Goal: Task Accomplishment & Management: Complete application form

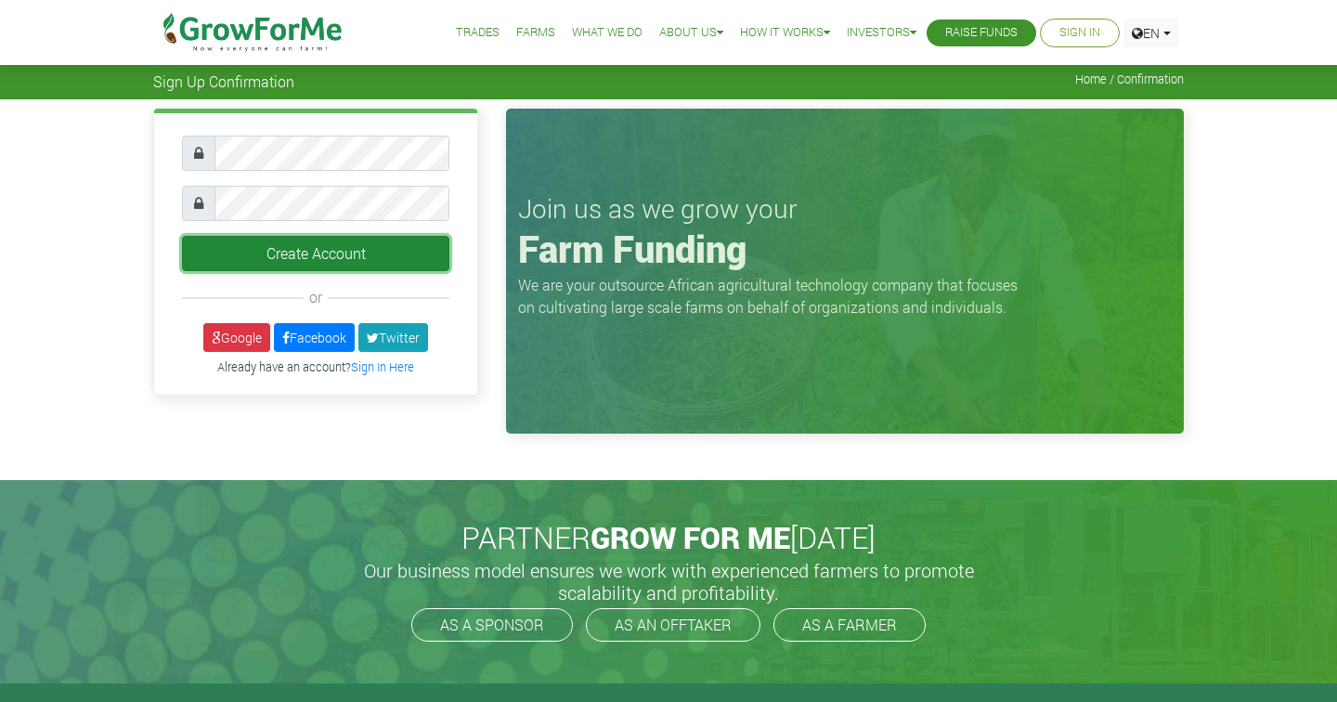
click at [341, 255] on button "Create Account" at bounding box center [315, 253] width 267 height 35
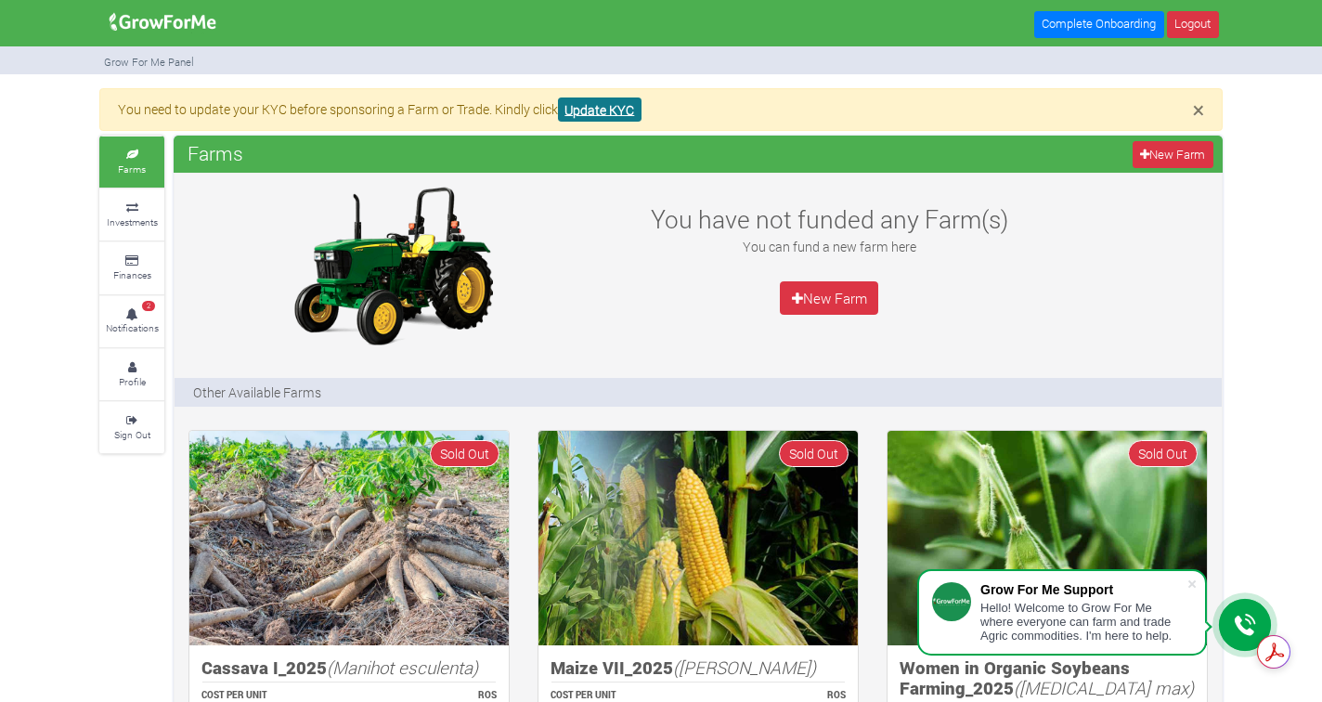
click at [607, 106] on link "Update KYC" at bounding box center [600, 109] width 84 height 25
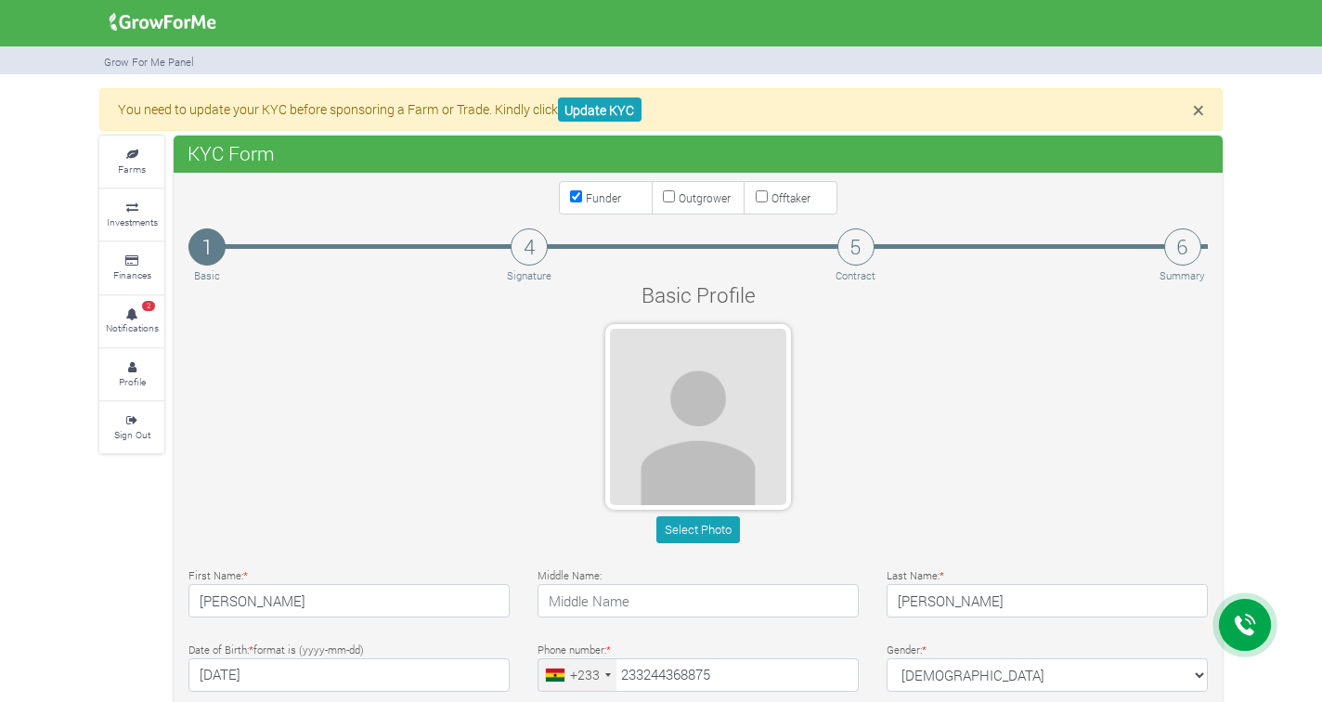
type input "24 436 8875"
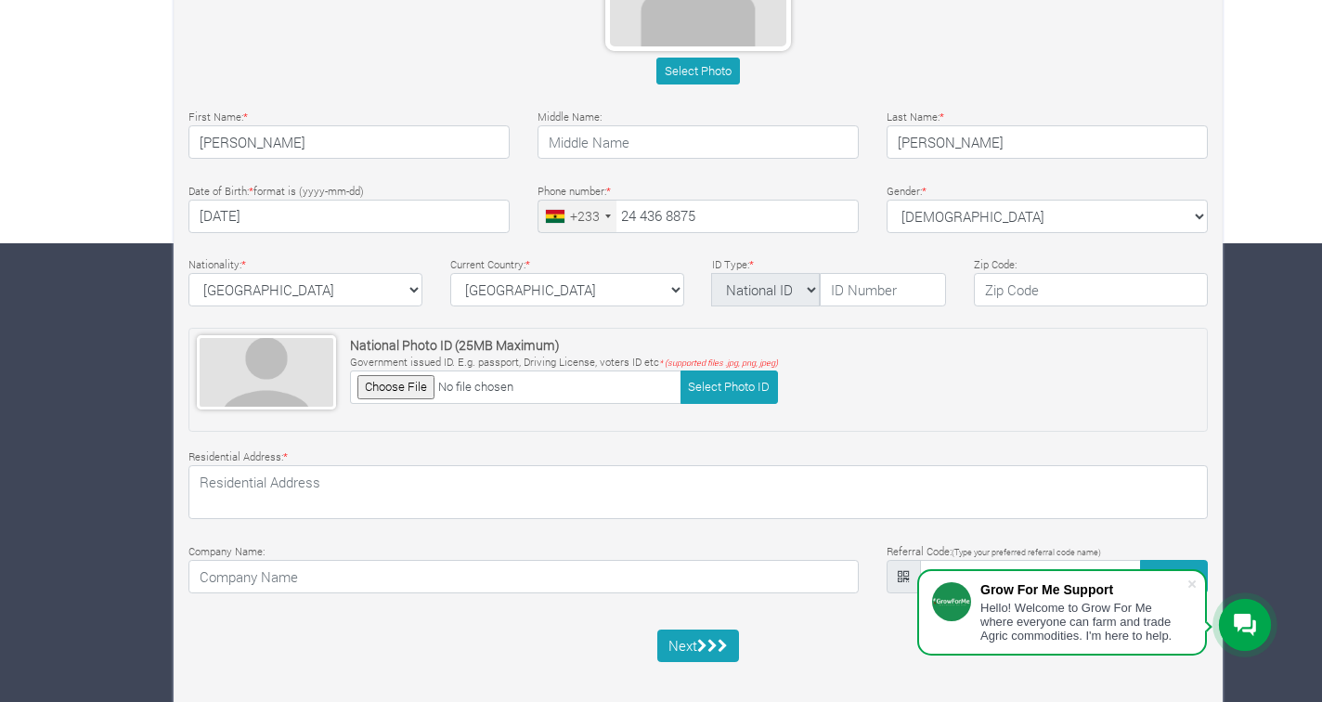
scroll to position [465, 0]
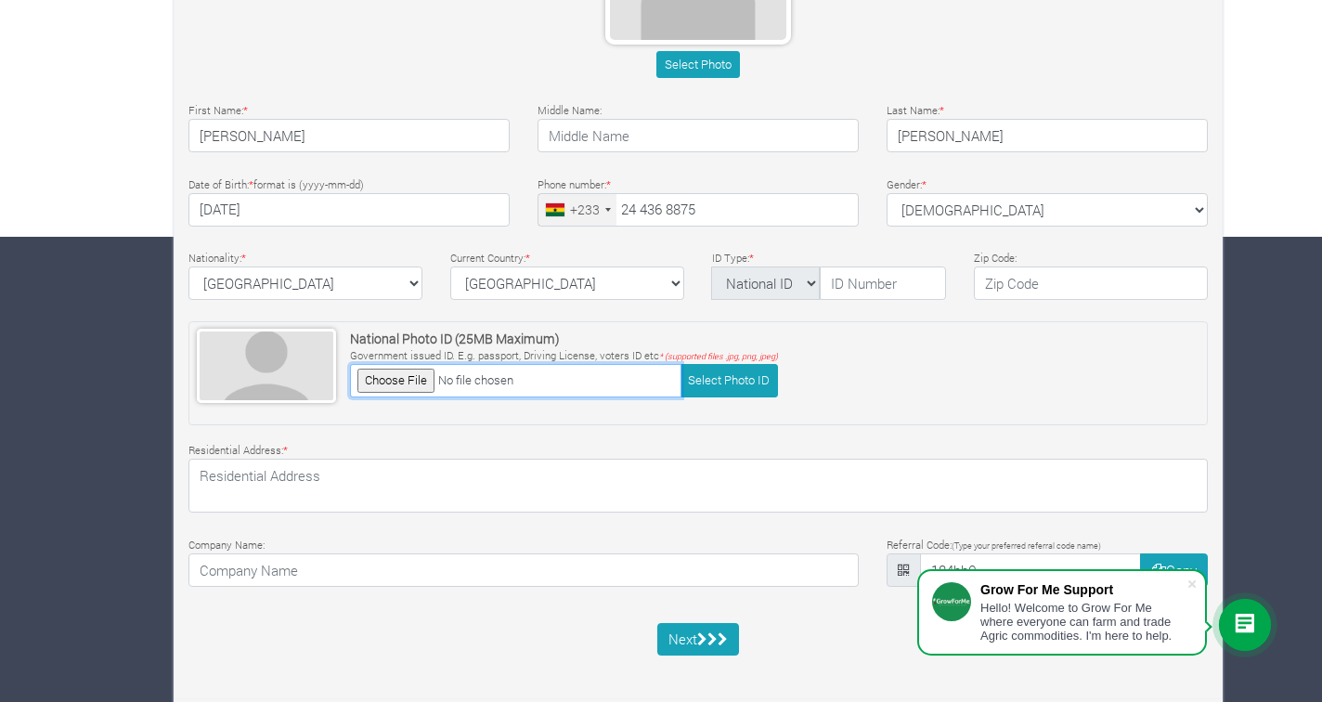
click at [420, 377] on input "file" at bounding box center [515, 380] width 331 height 32
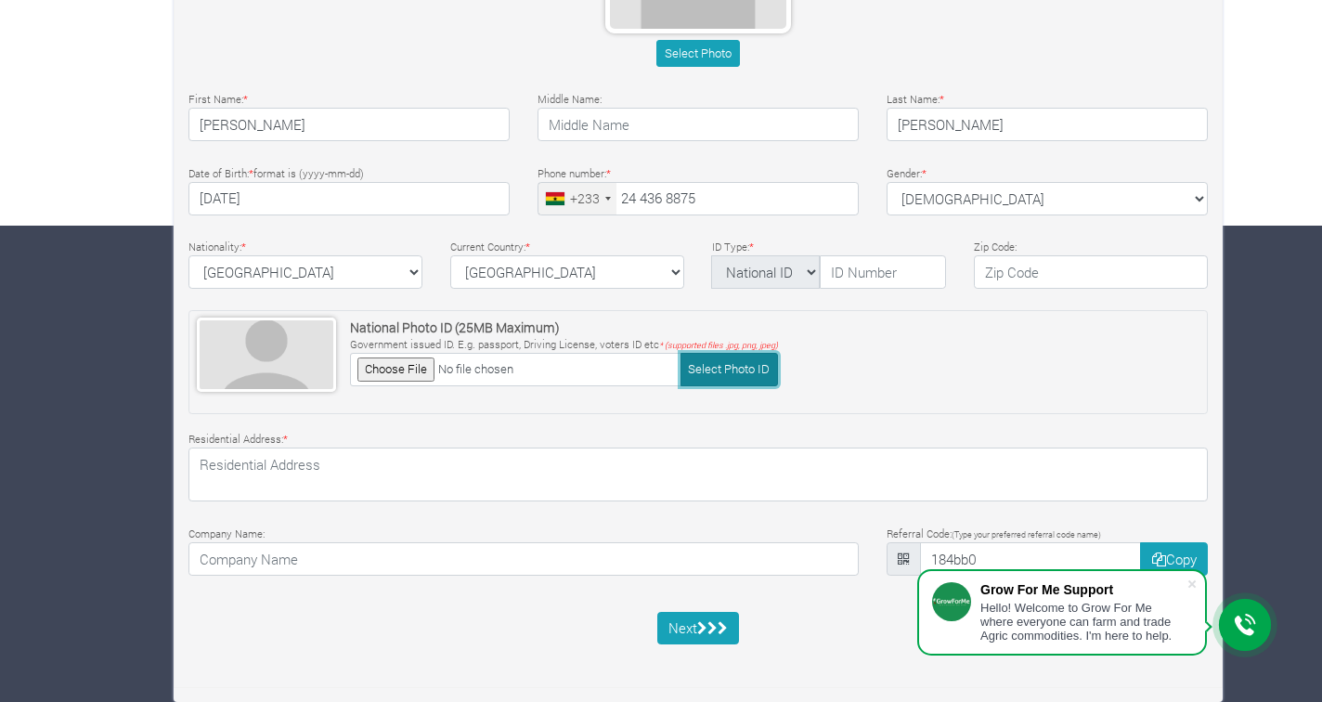
click at [730, 375] on button "Select Photo ID" at bounding box center [729, 369] width 97 height 32
type input "C:\fakepath\IMG_1480.JPG"
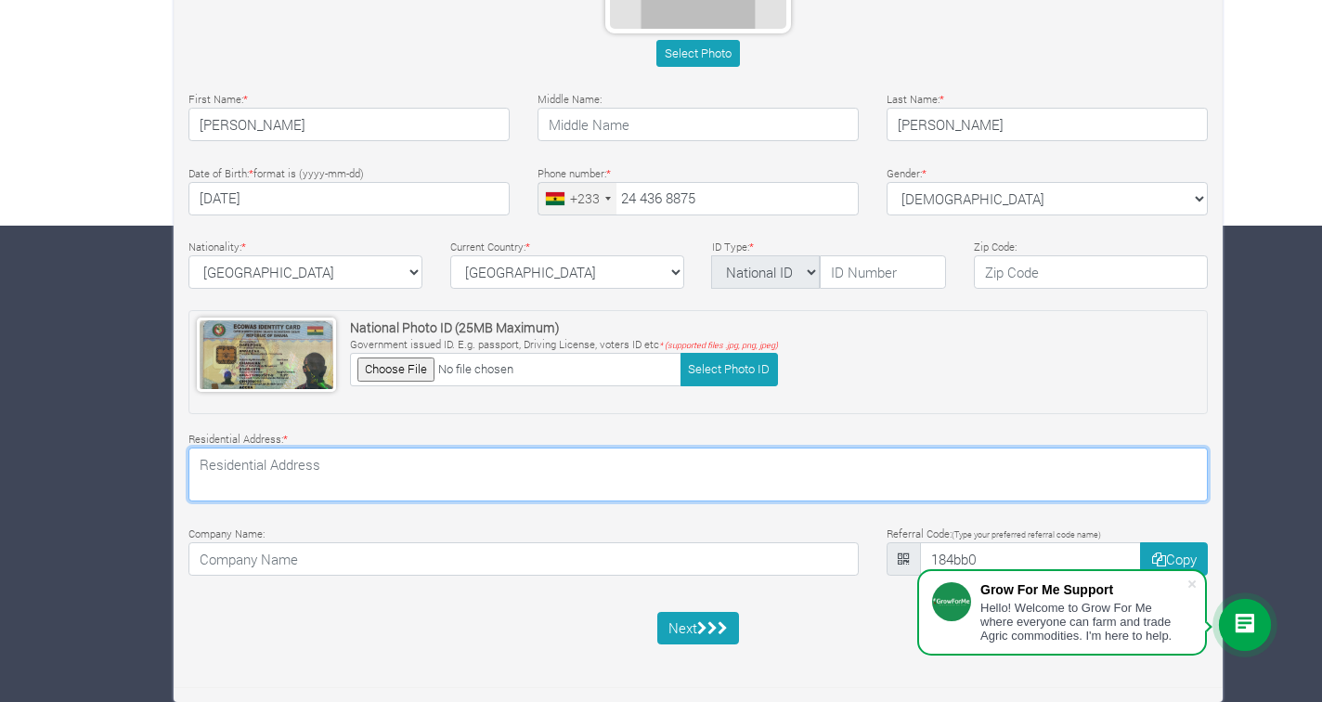
click at [635, 473] on textarea at bounding box center [697, 474] width 1019 height 54
type textarea "25 Olenglebi Tetteh Link GD-016-6440 South Frafraha, GD016"
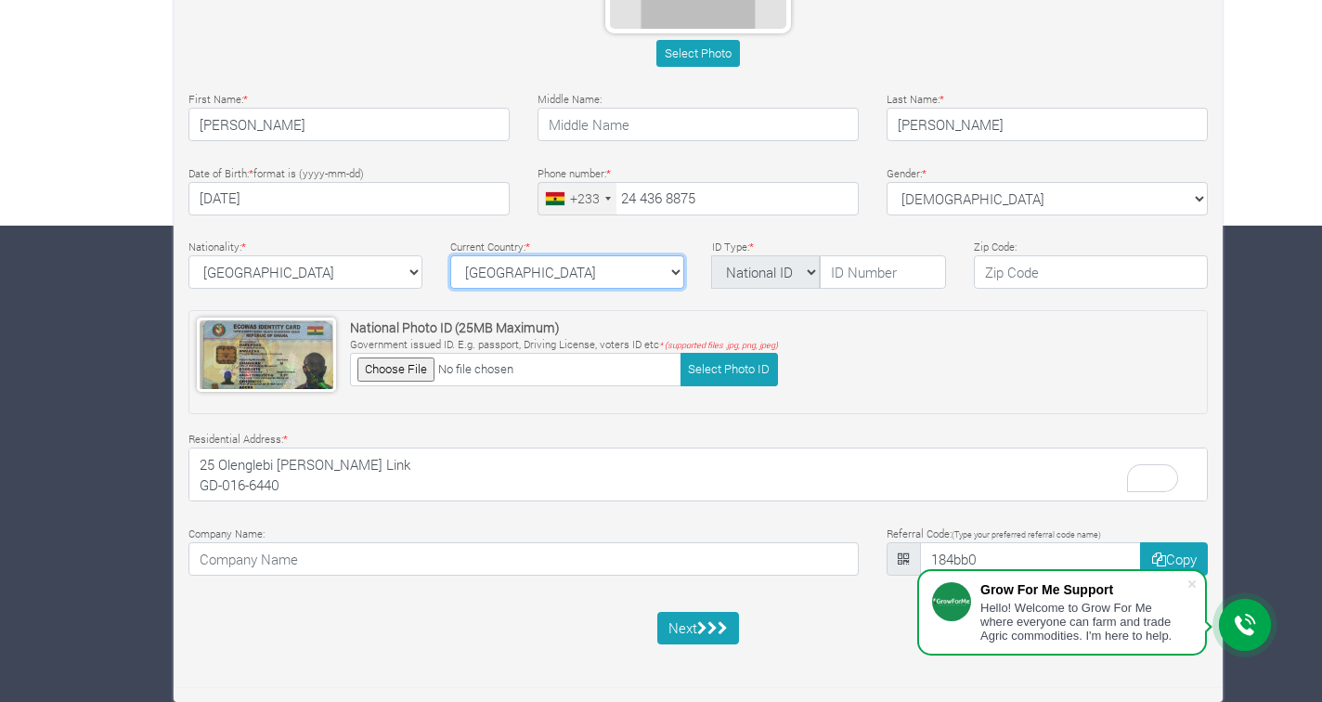
select select "Ghana"
type input "GD106"
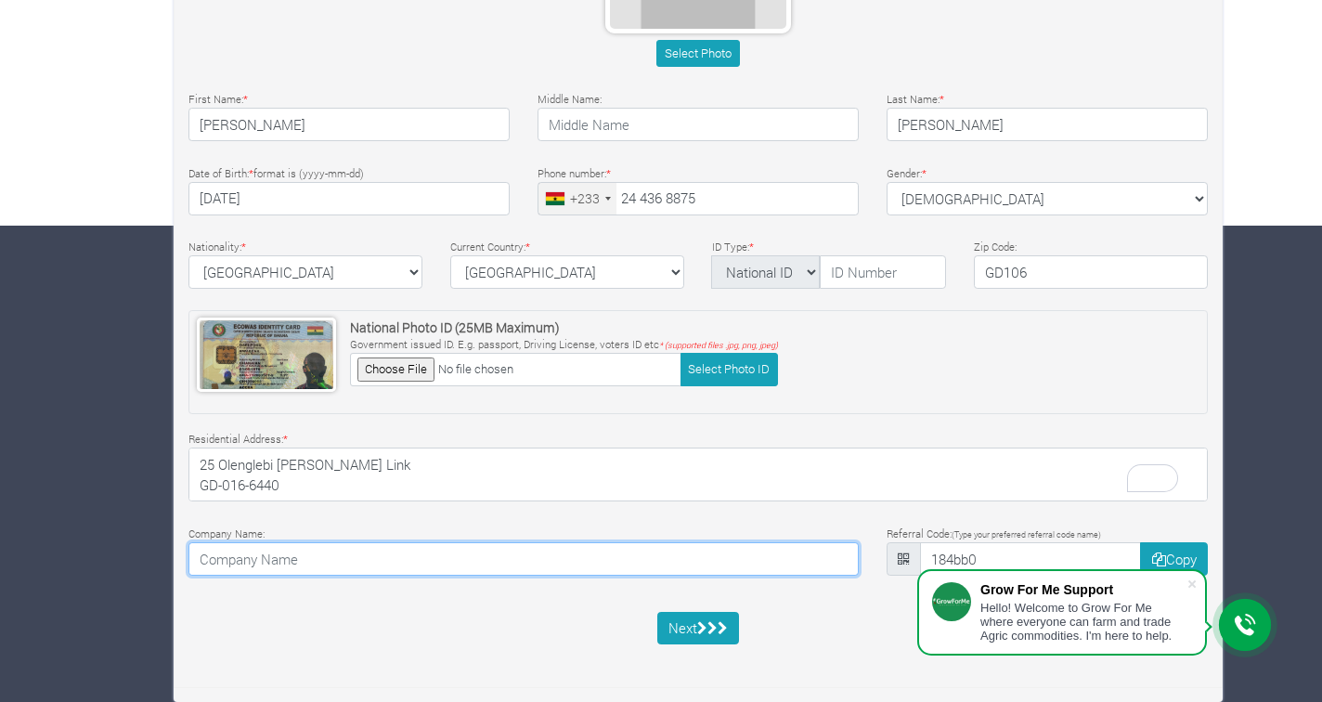
type input "PKY Consult"
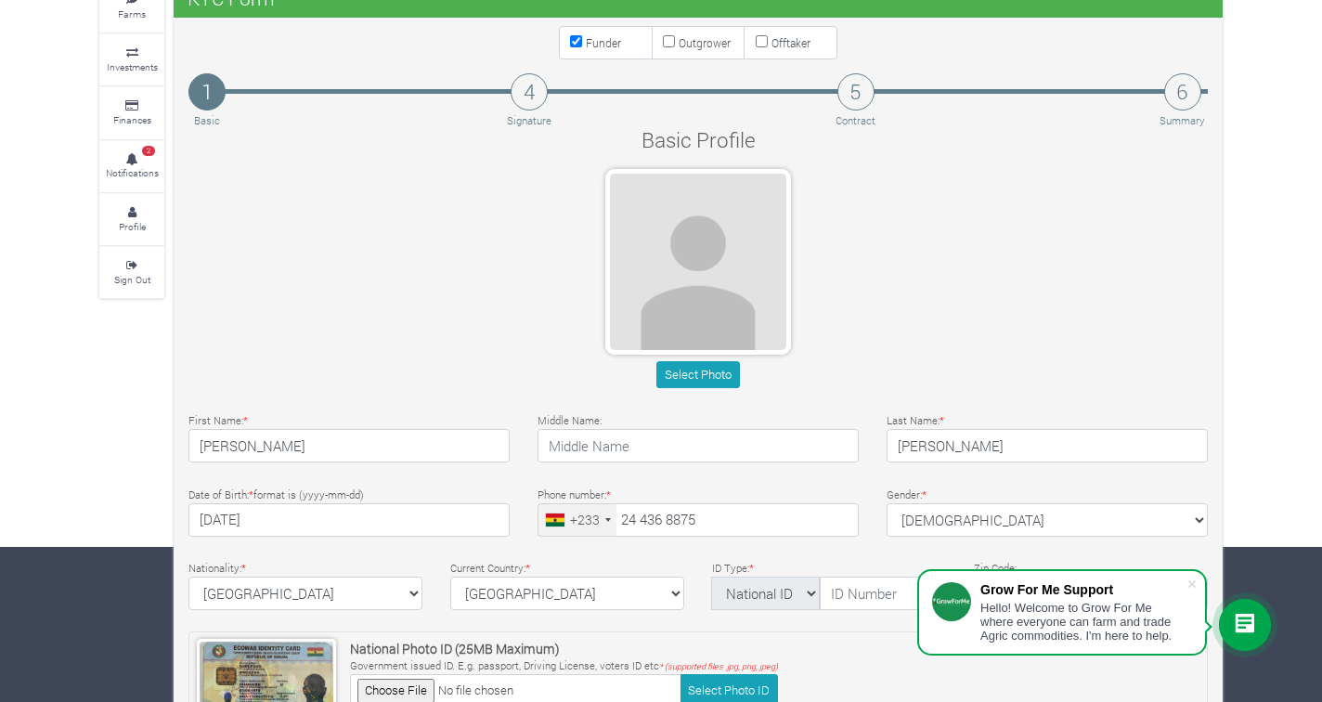
scroll to position [146, 0]
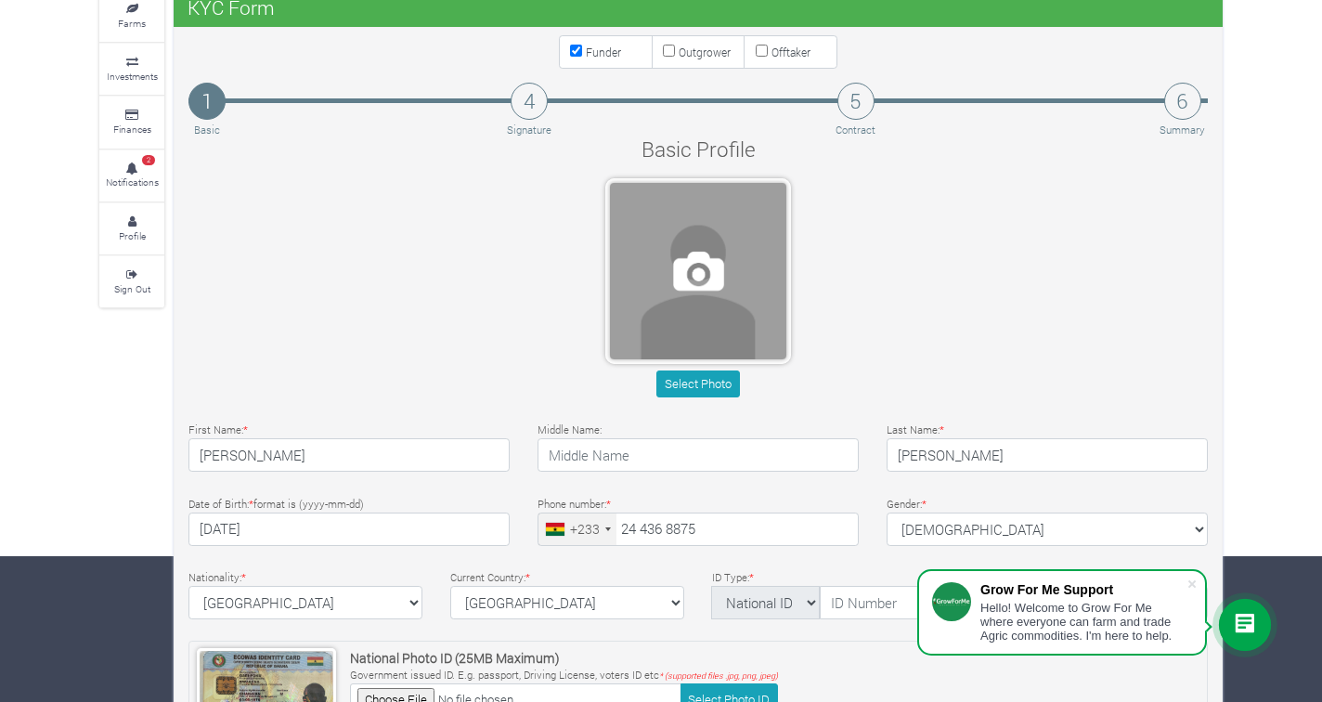
click at [723, 330] on span at bounding box center [698, 271] width 176 height 176
click at [694, 274] on span at bounding box center [698, 271] width 176 height 176
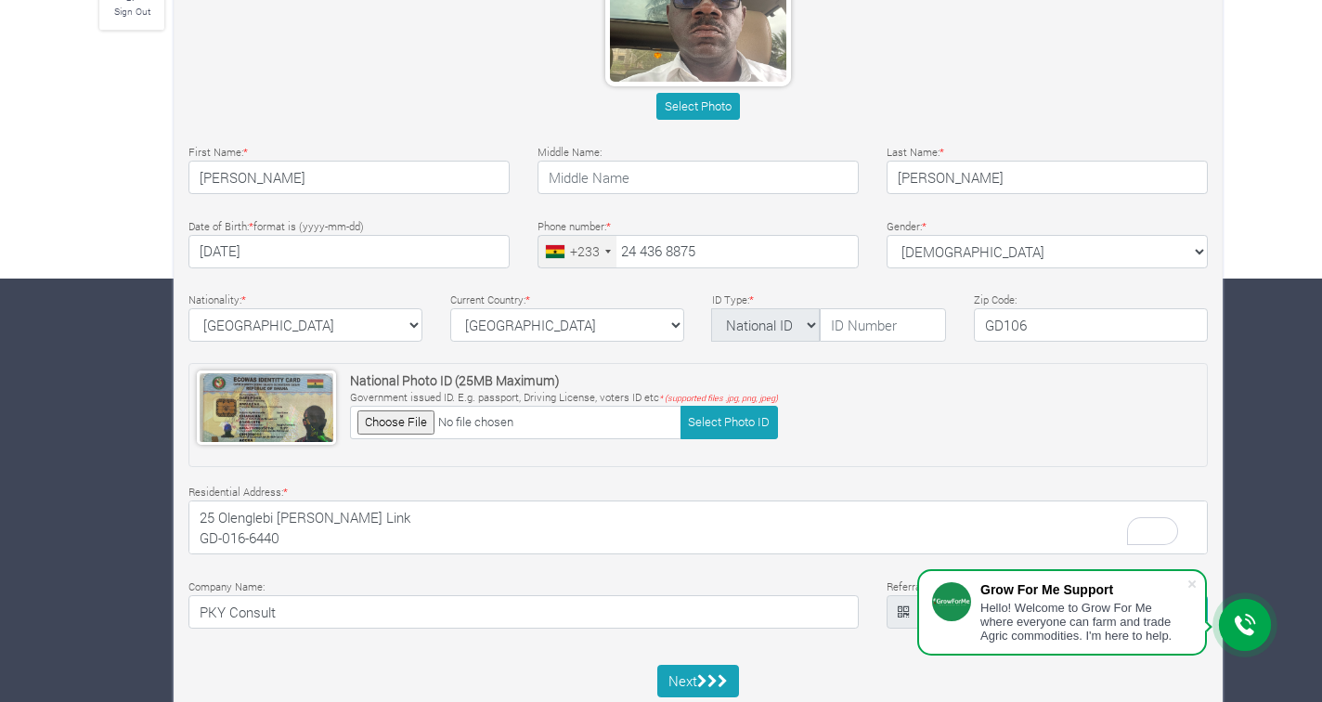
scroll to position [476, 0]
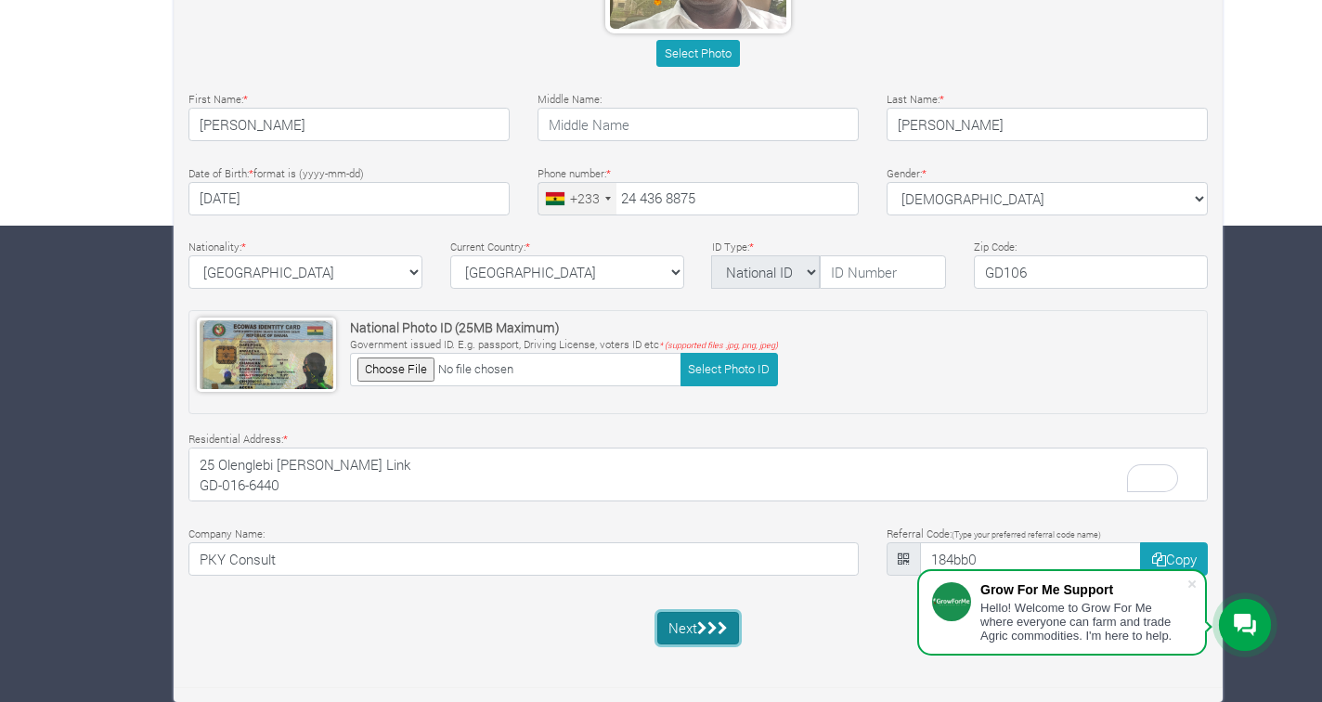
click at [699, 626] on icon "submit" at bounding box center [702, 628] width 10 height 14
click at [776, 279] on select "National ID Ghana ID Passport Drivers" at bounding box center [765, 271] width 109 height 33
select select "Ghana ID"
click at [711, 255] on select "National ID Ghana ID Passport Drivers" at bounding box center [765, 271] width 109 height 33
click at [1037, 269] on input "GD106" at bounding box center [1091, 271] width 234 height 33
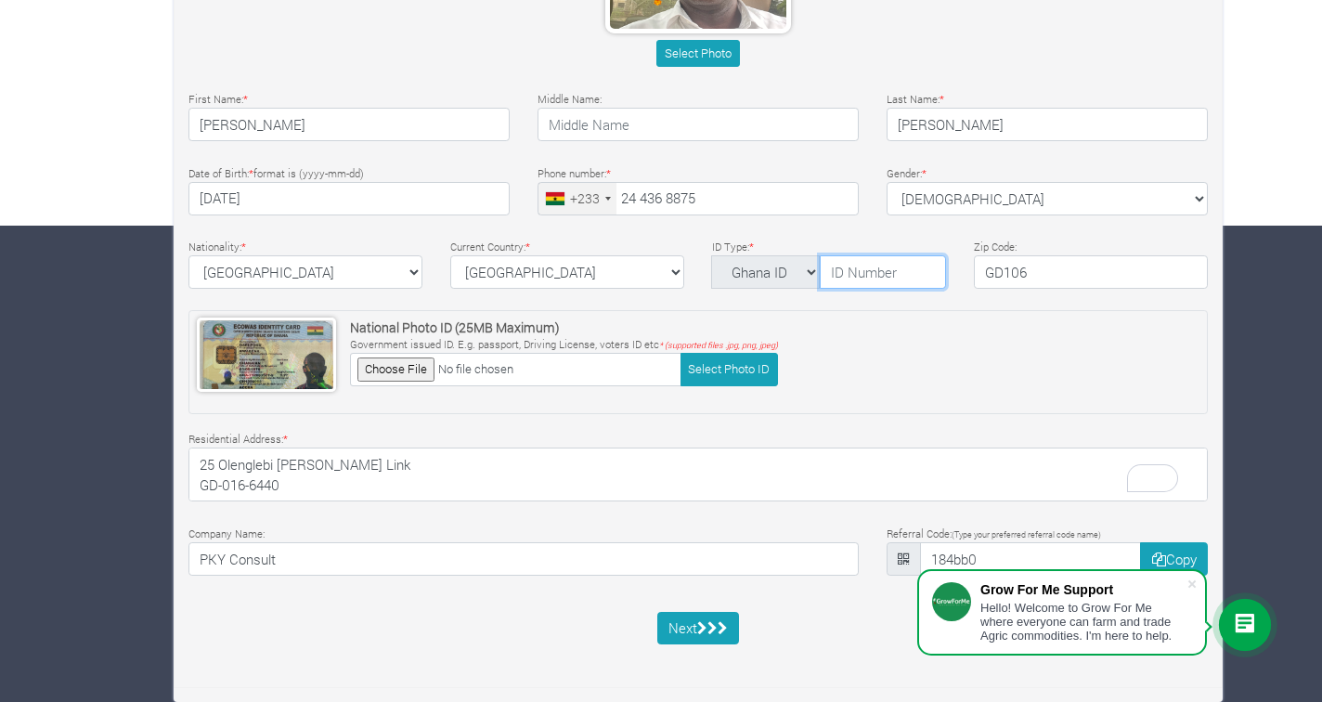
click at [885, 275] on input "text" at bounding box center [883, 271] width 126 height 33
type input "GHA-712063507-9"
click at [704, 632] on icon "submit" at bounding box center [702, 628] width 10 height 14
click at [711, 625] on icon "submit" at bounding box center [712, 628] width 10 height 14
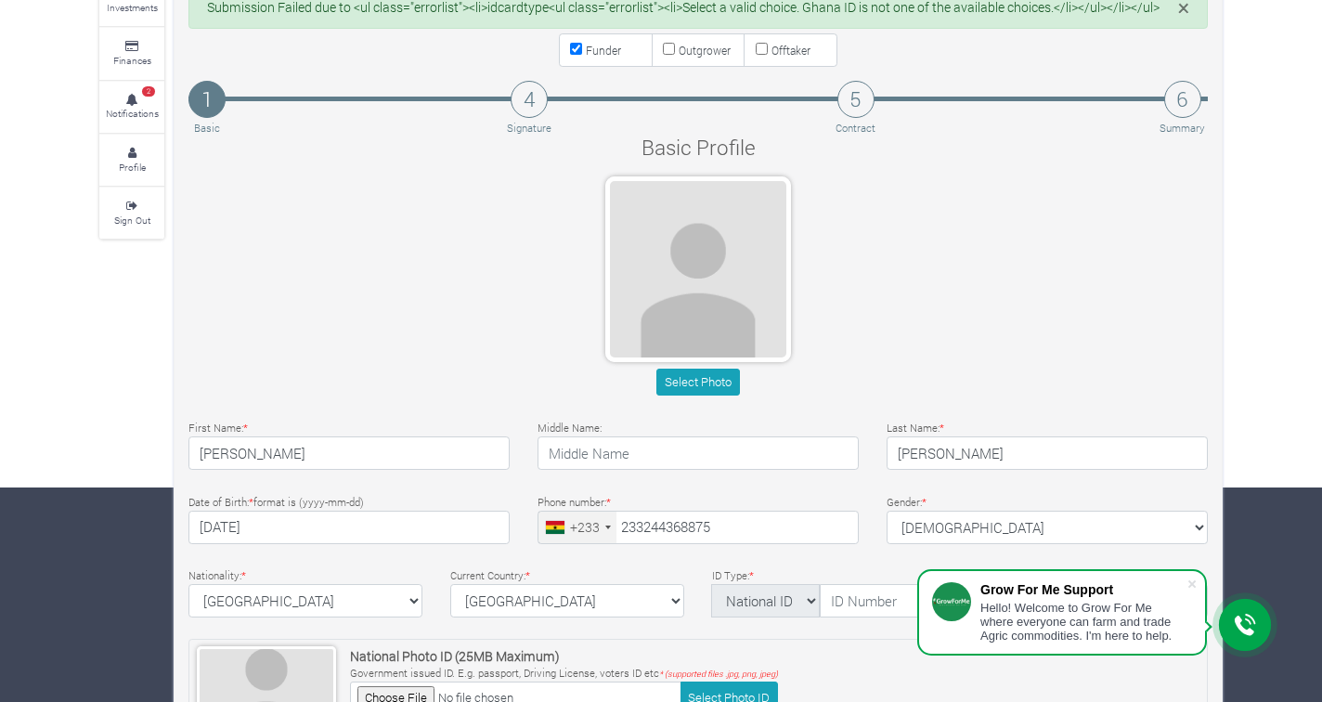
type input "24 436 8875"
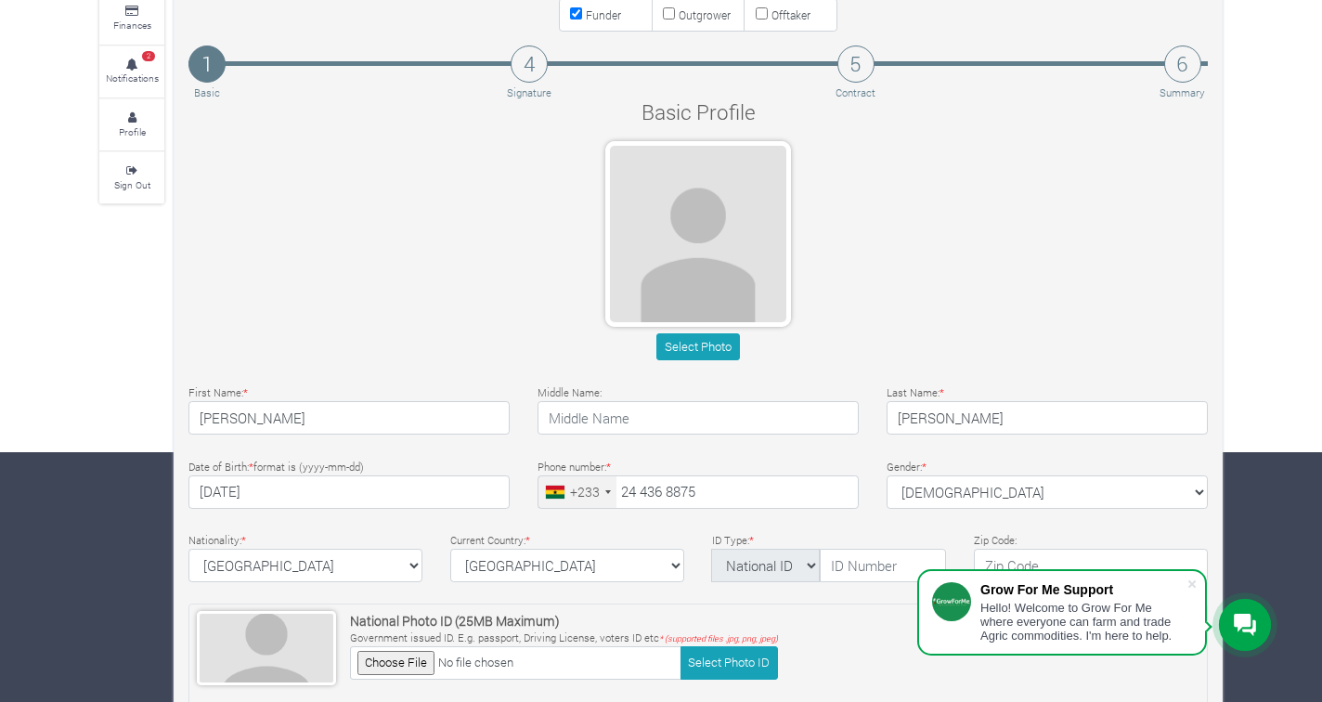
scroll to position [268, 0]
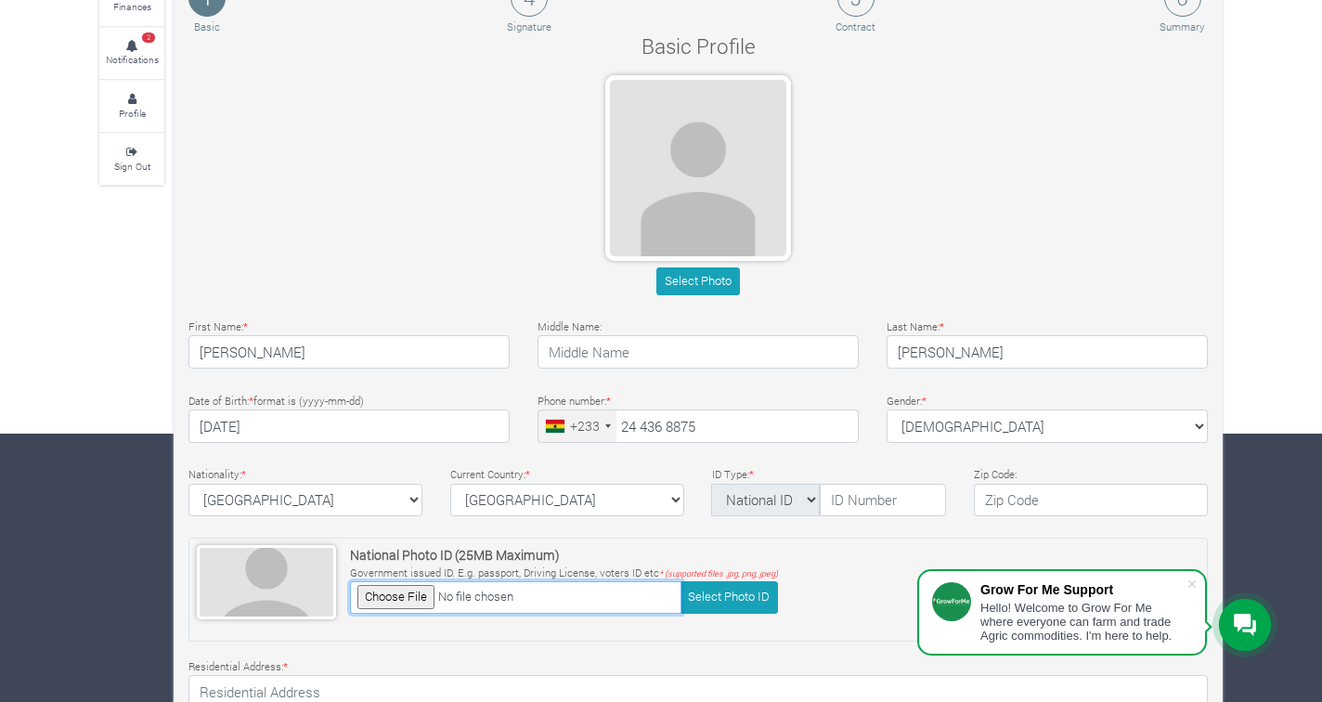
click at [413, 602] on input "file" at bounding box center [515, 597] width 331 height 32
type input "C:\fakepath\IMG_1480.JPG"
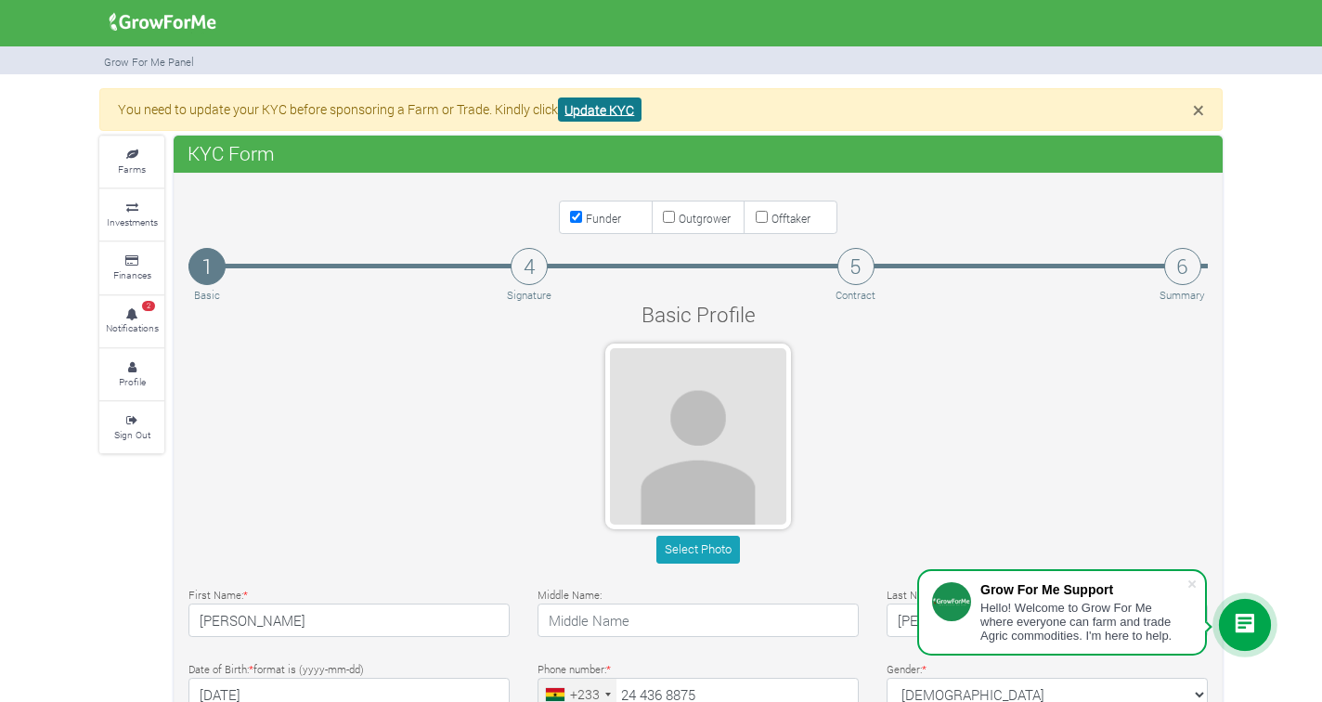
click at [597, 111] on link "Update KYC" at bounding box center [600, 109] width 84 height 25
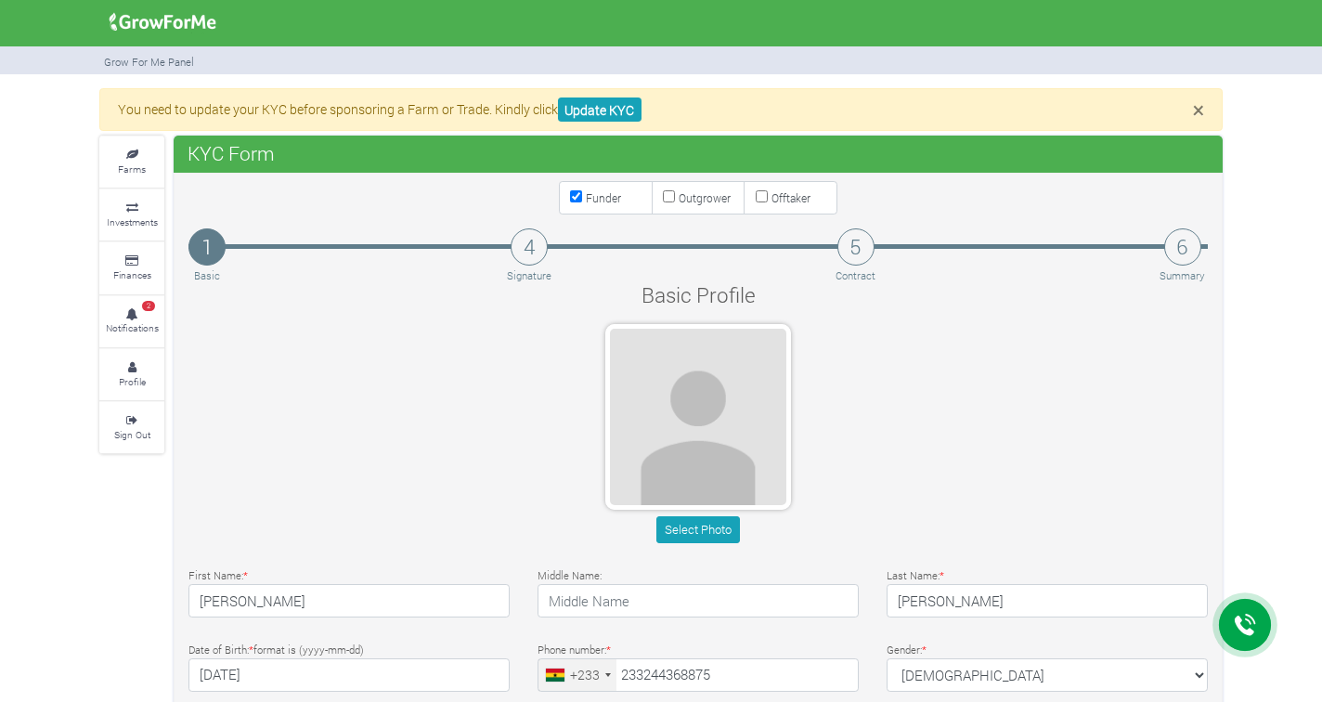
type input "24 436 8875"
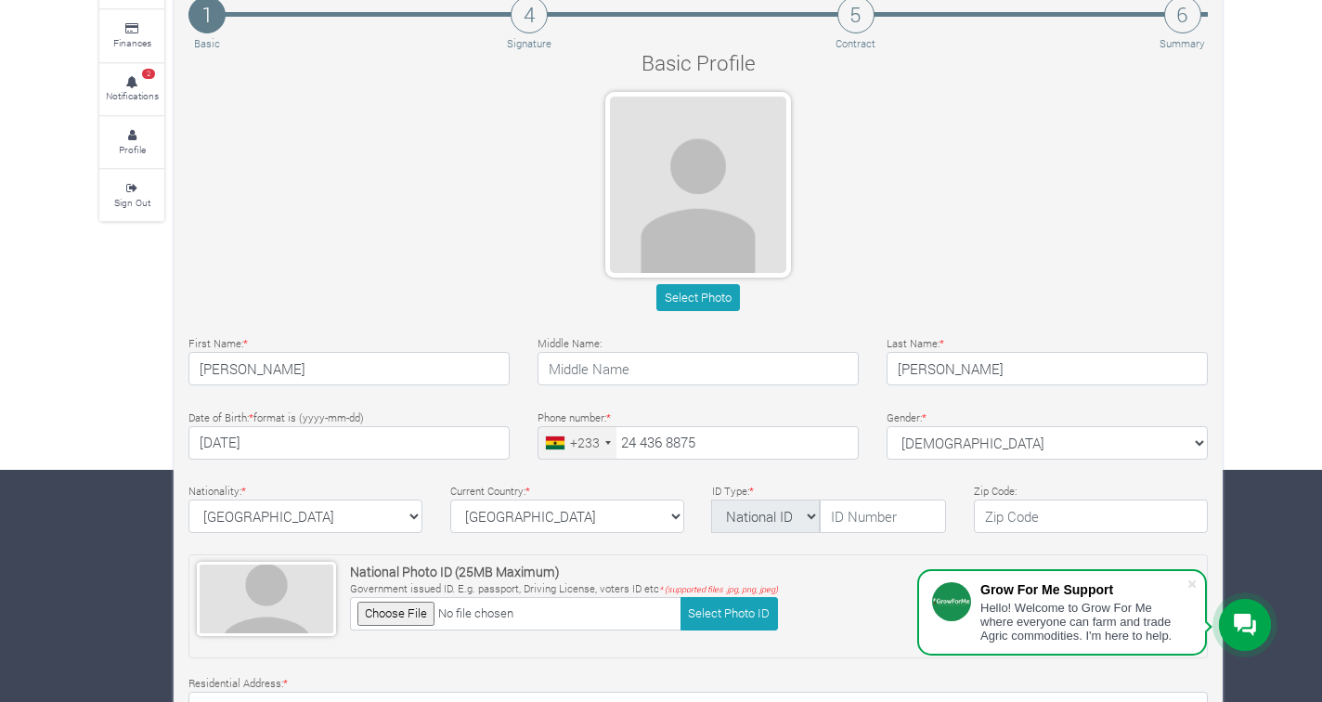
scroll to position [240, 0]
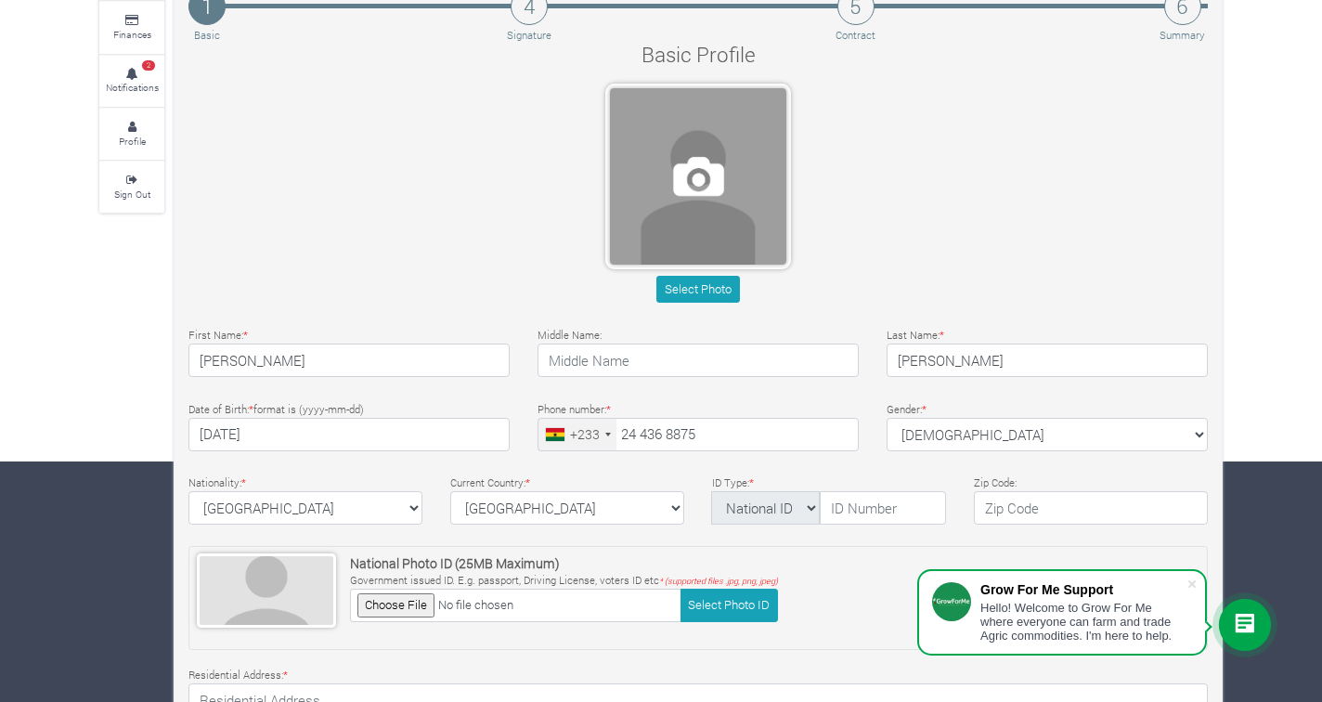
click at [707, 208] on span at bounding box center [698, 176] width 176 height 176
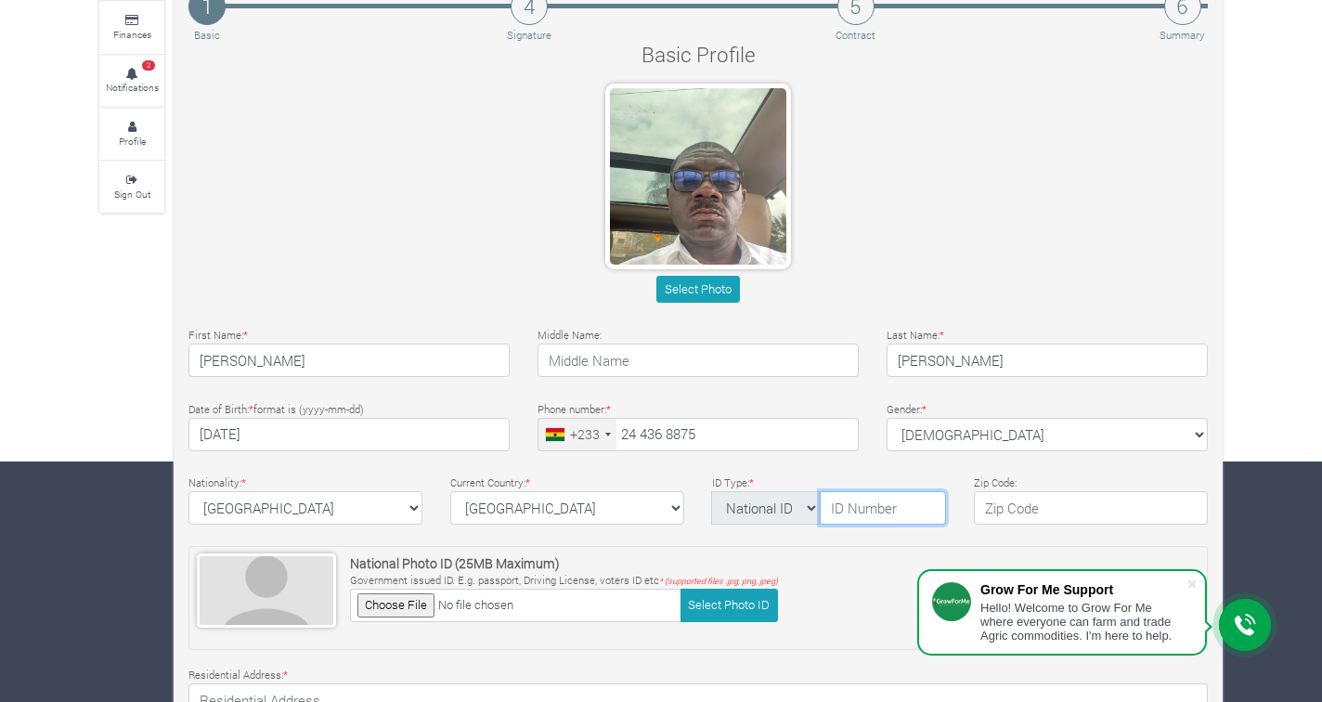
click at [906, 509] on input "text" at bounding box center [883, 507] width 126 height 33
type input "GHA-712063507-9"
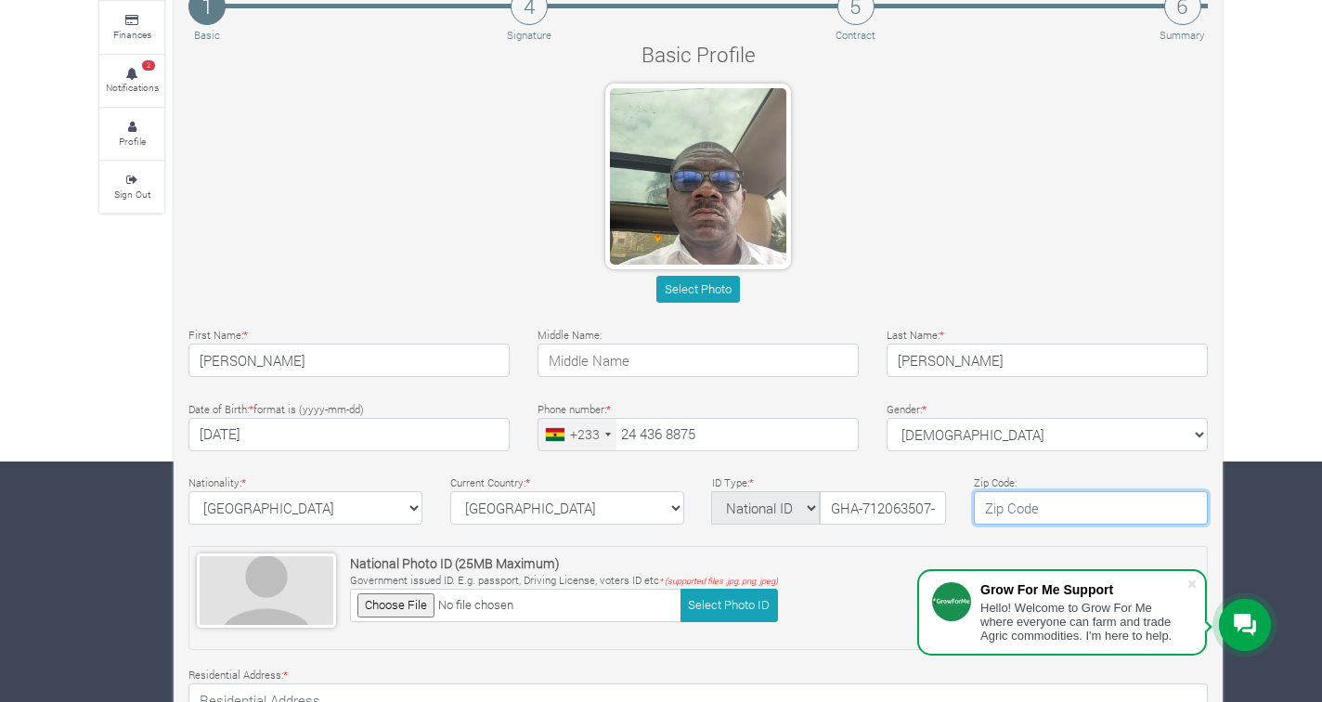
click at [1009, 503] on input "text" at bounding box center [1091, 507] width 234 height 33
type input "GD106"
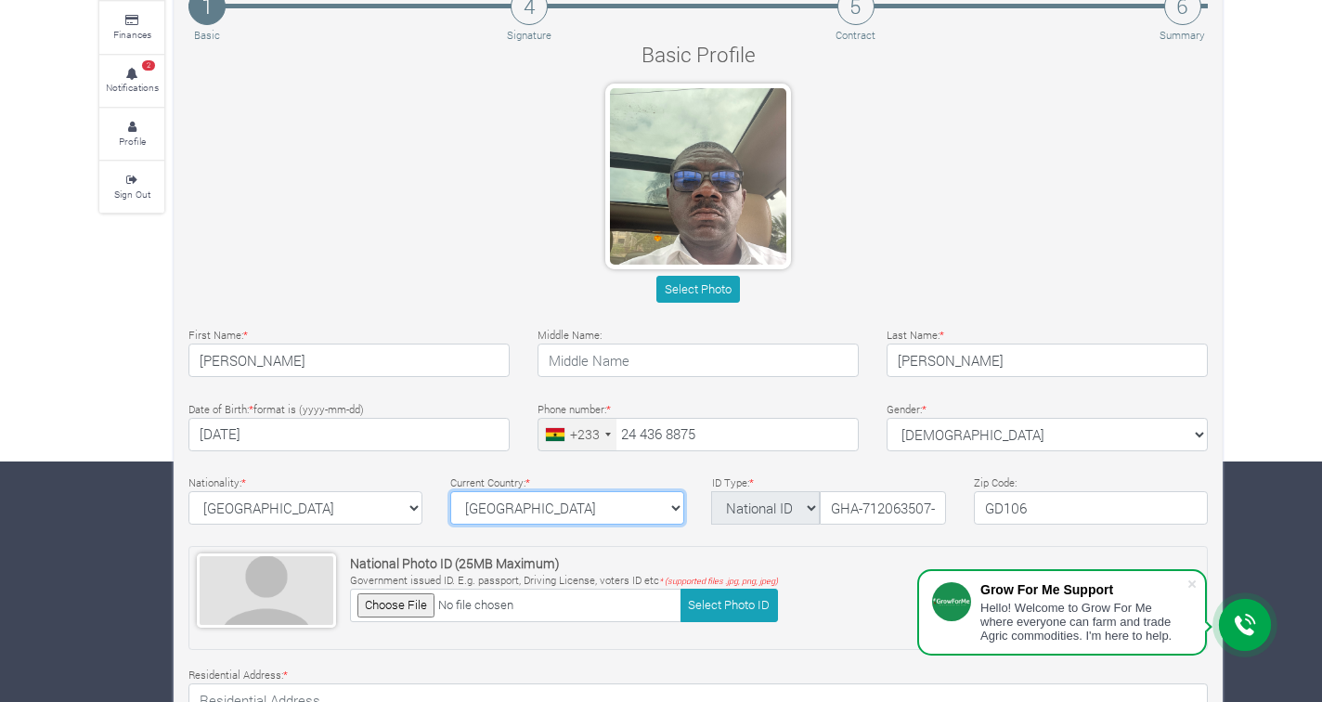
select select "Ghana"
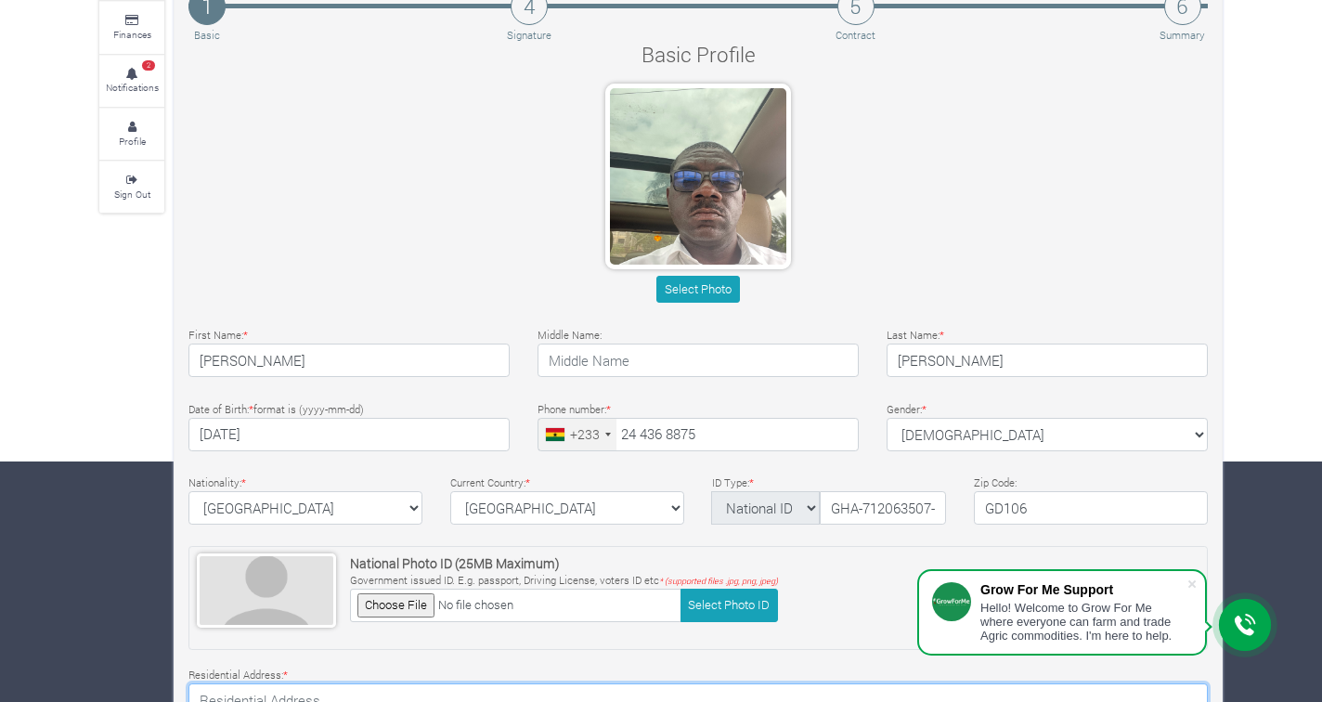
type textarea "25 Olenglebi Tetteh Link GD-016-6440 South Frafraha, GD016"
type input "PKY Consult"
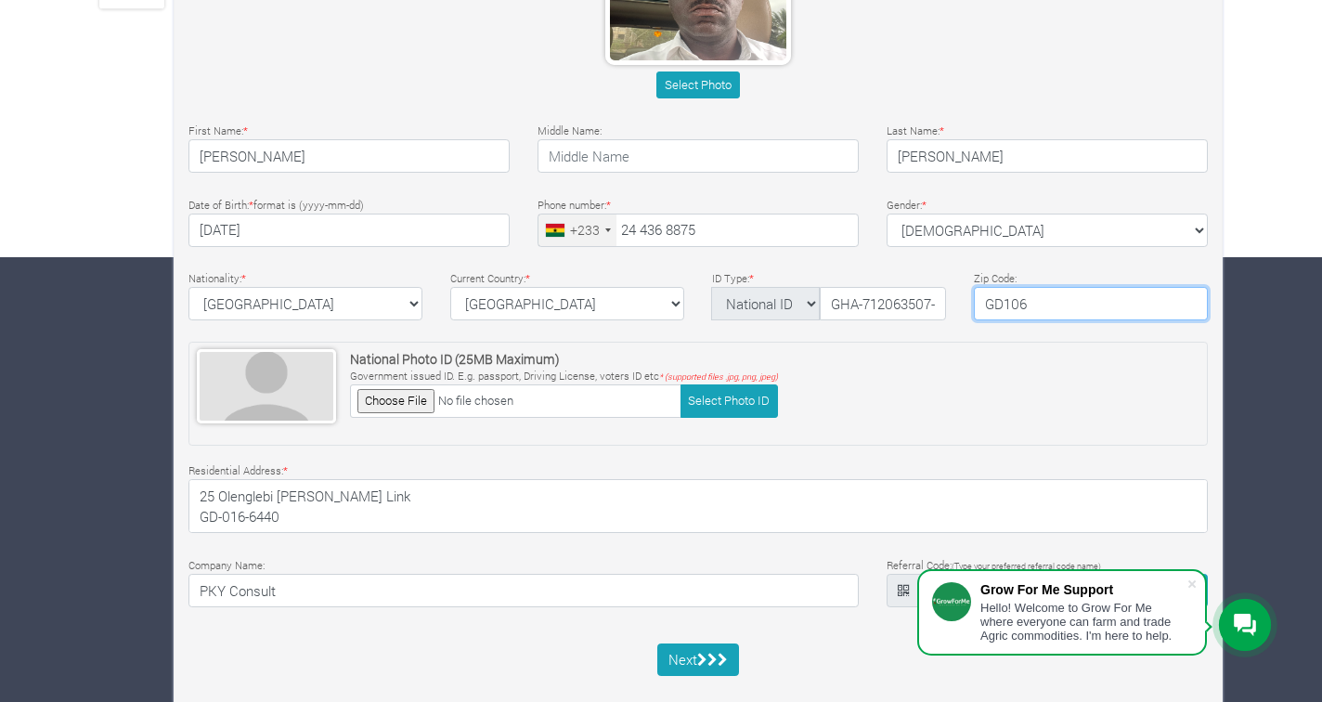
scroll to position [476, 0]
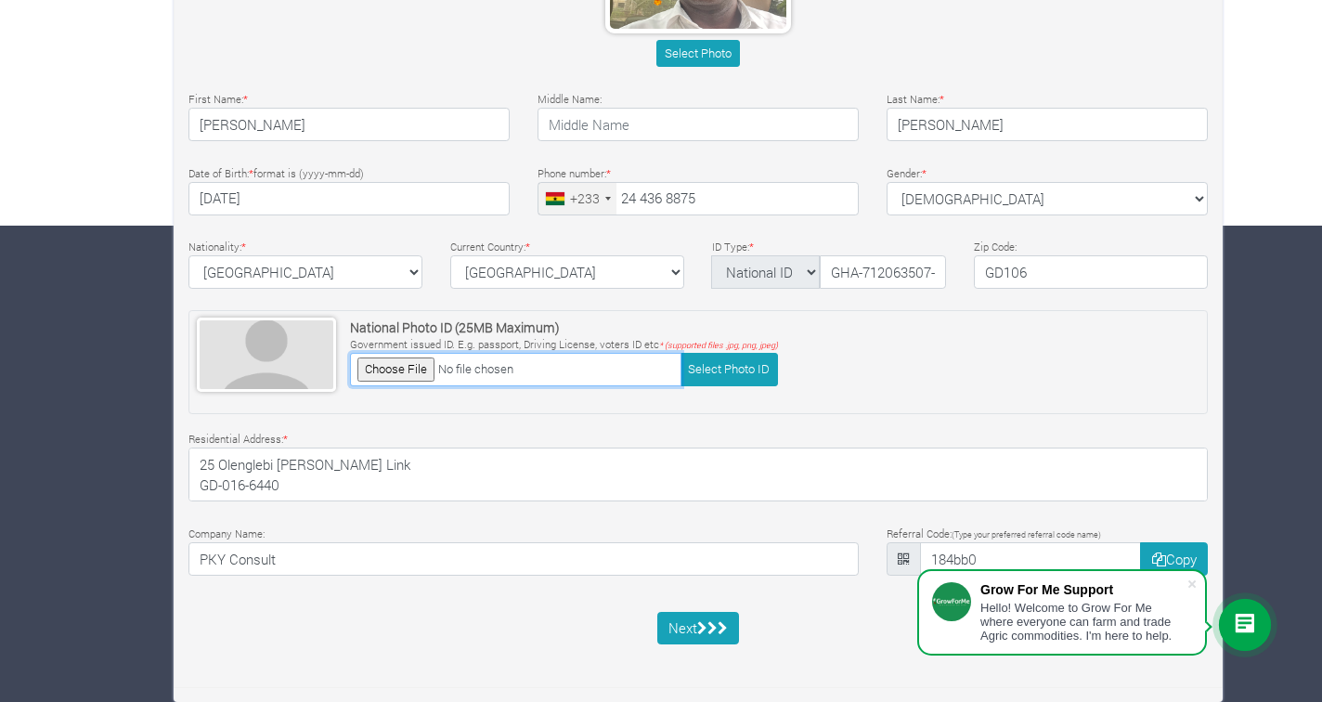
click at [570, 370] on input "file" at bounding box center [515, 369] width 331 height 32
type input "C:\fakepath\IMG_1480.JPG"
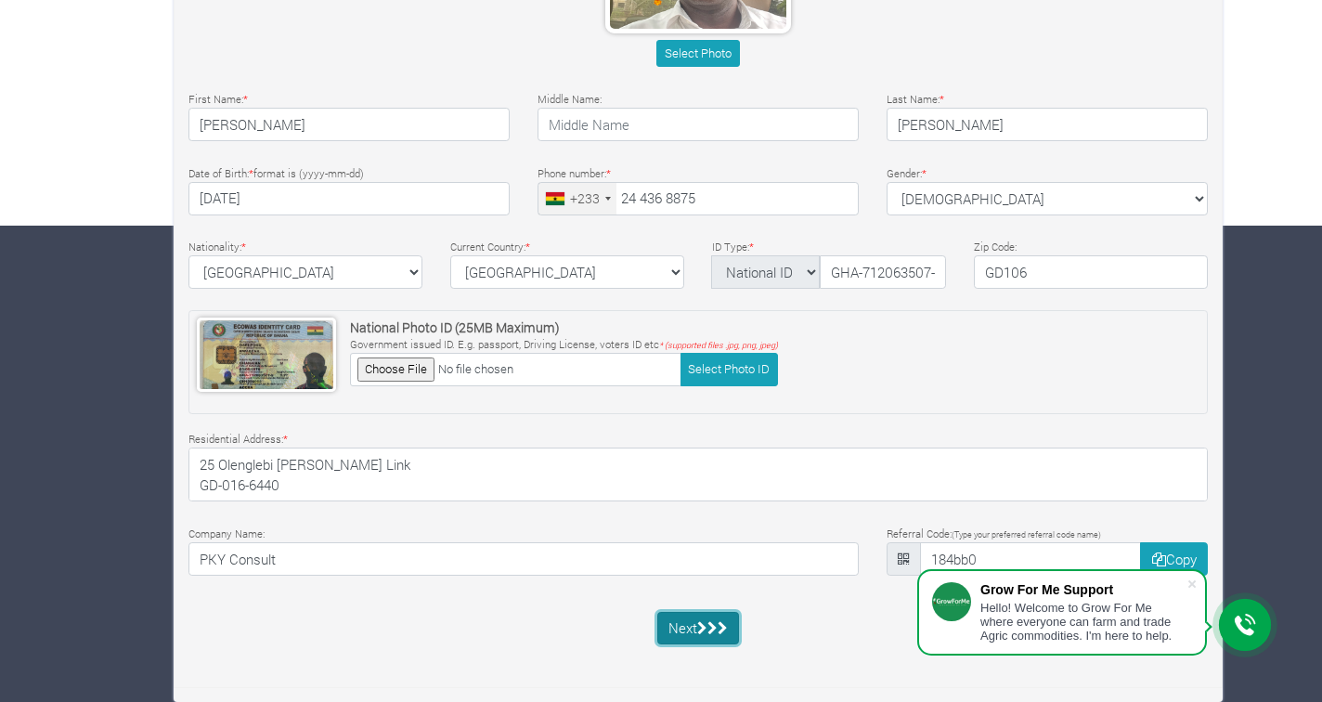
click at [702, 629] on icon "submit" at bounding box center [702, 628] width 10 height 14
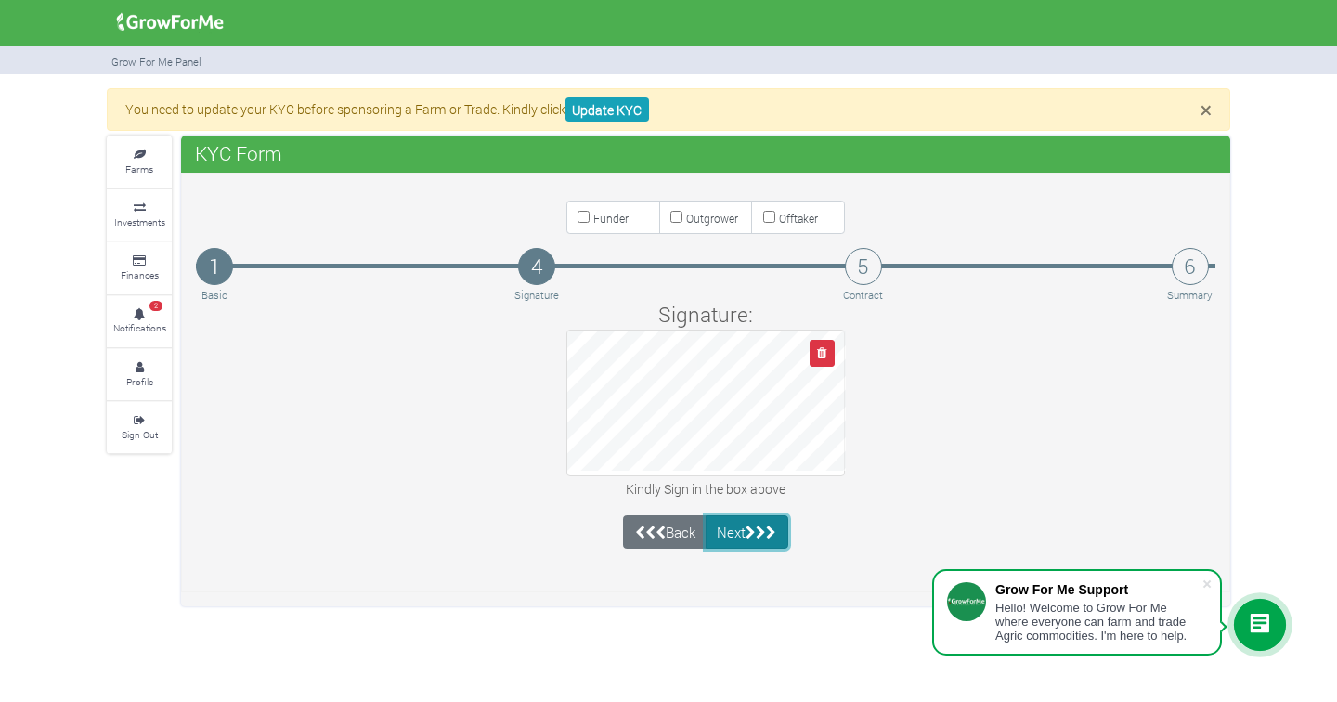
click at [759, 530] on icon "submit" at bounding box center [761, 532] width 10 height 14
click at [776, 528] on icon "submit" at bounding box center [771, 532] width 10 height 14
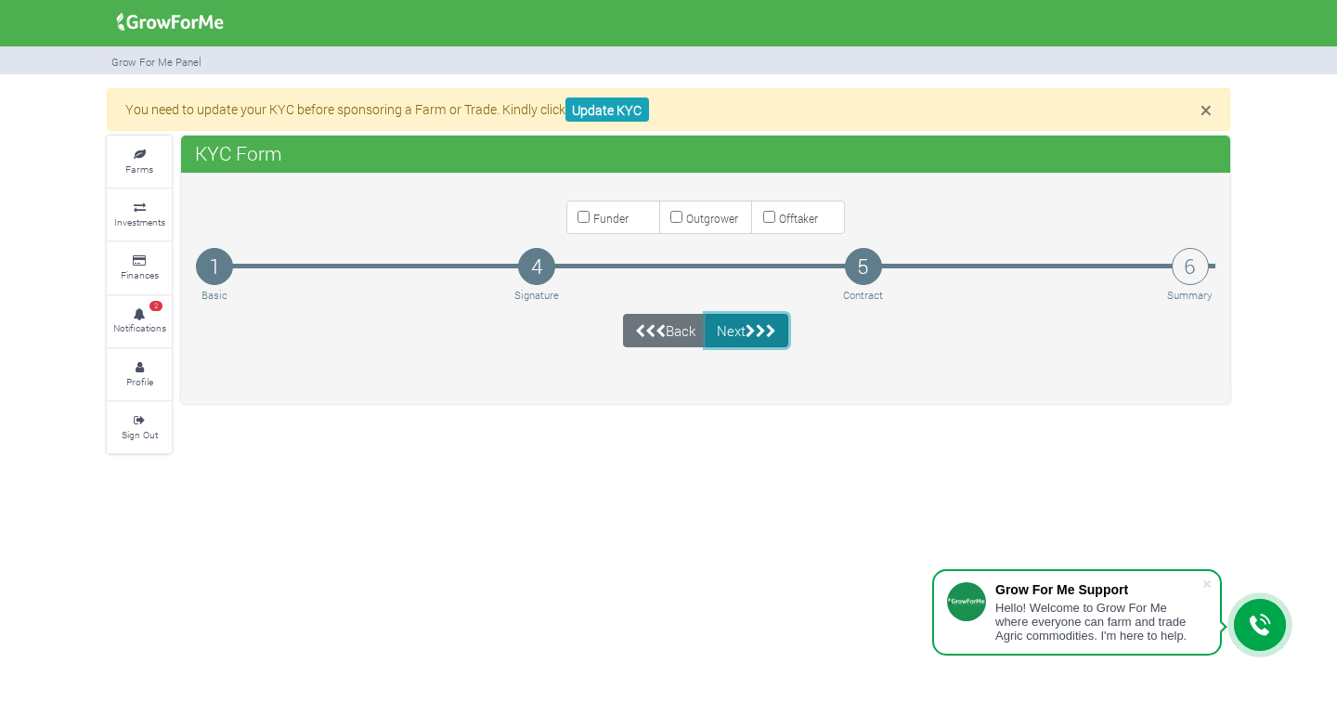
click at [765, 331] on icon "submit" at bounding box center [761, 331] width 10 height 14
click at [737, 332] on button "Next" at bounding box center [747, 330] width 83 height 33
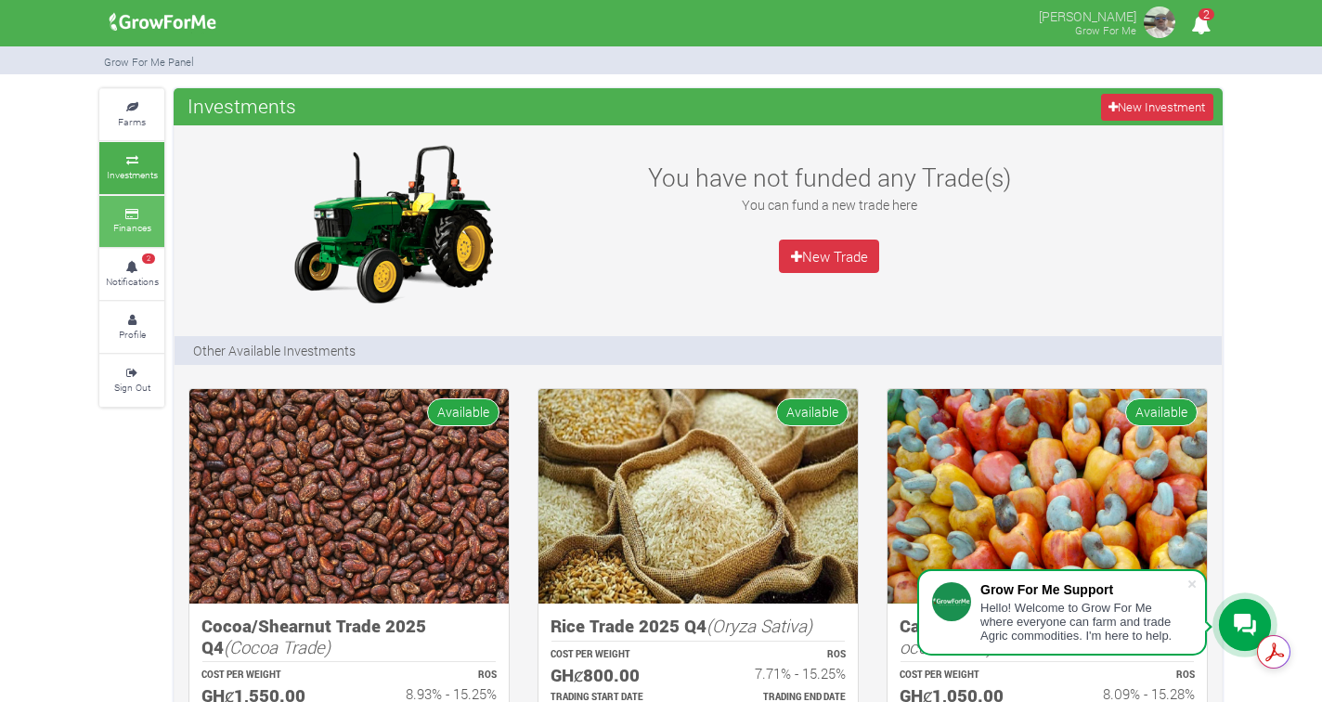
click at [122, 224] on small "Finances" at bounding box center [132, 227] width 38 height 13
click at [134, 321] on link "Profile" at bounding box center [131, 327] width 65 height 51
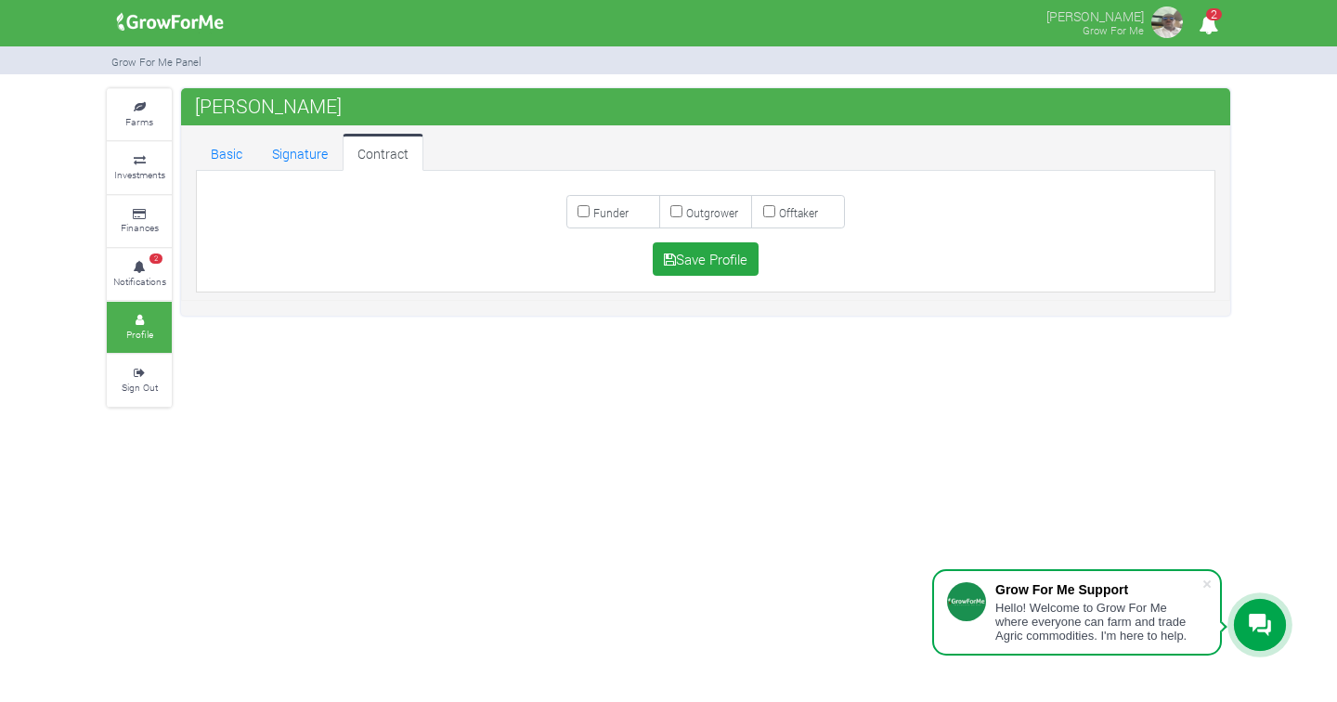
click at [582, 212] on input "Funder" at bounding box center [583, 211] width 12 height 12
checkbox input "true"
click at [710, 266] on button "Save Profile" at bounding box center [706, 258] width 107 height 33
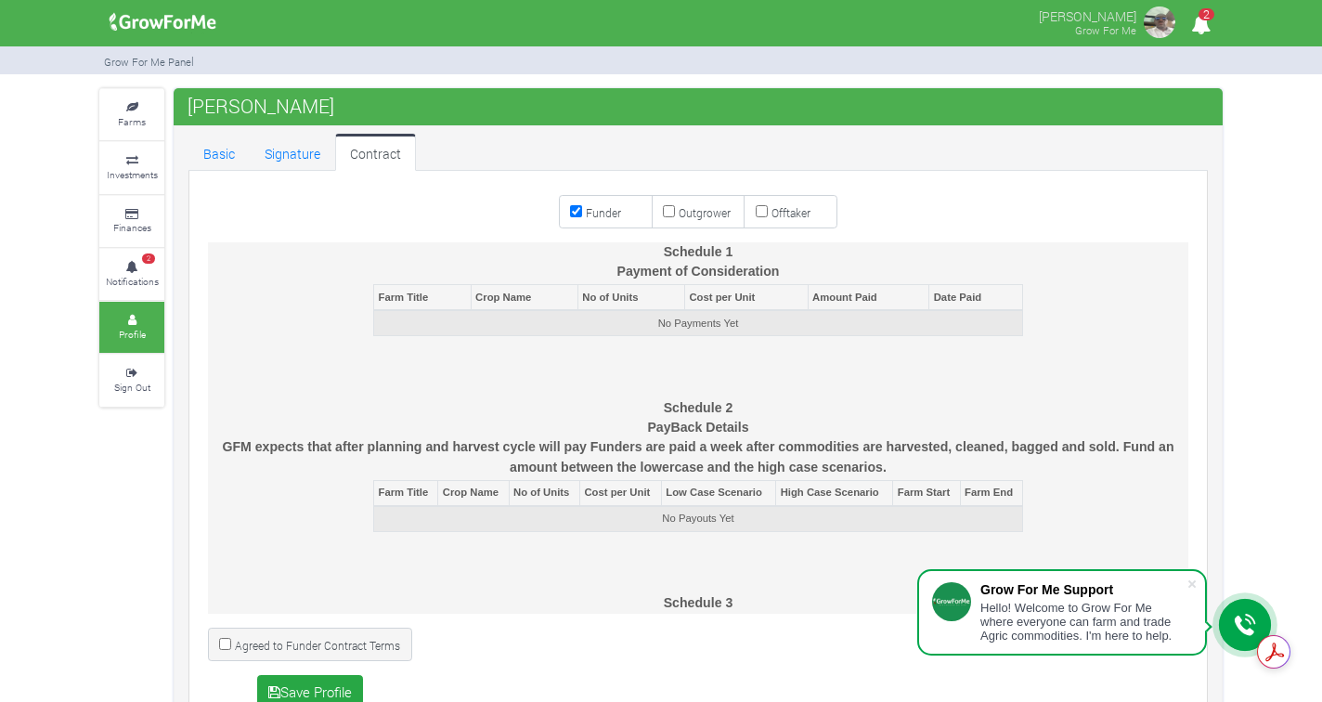
scroll to position [6051, 0]
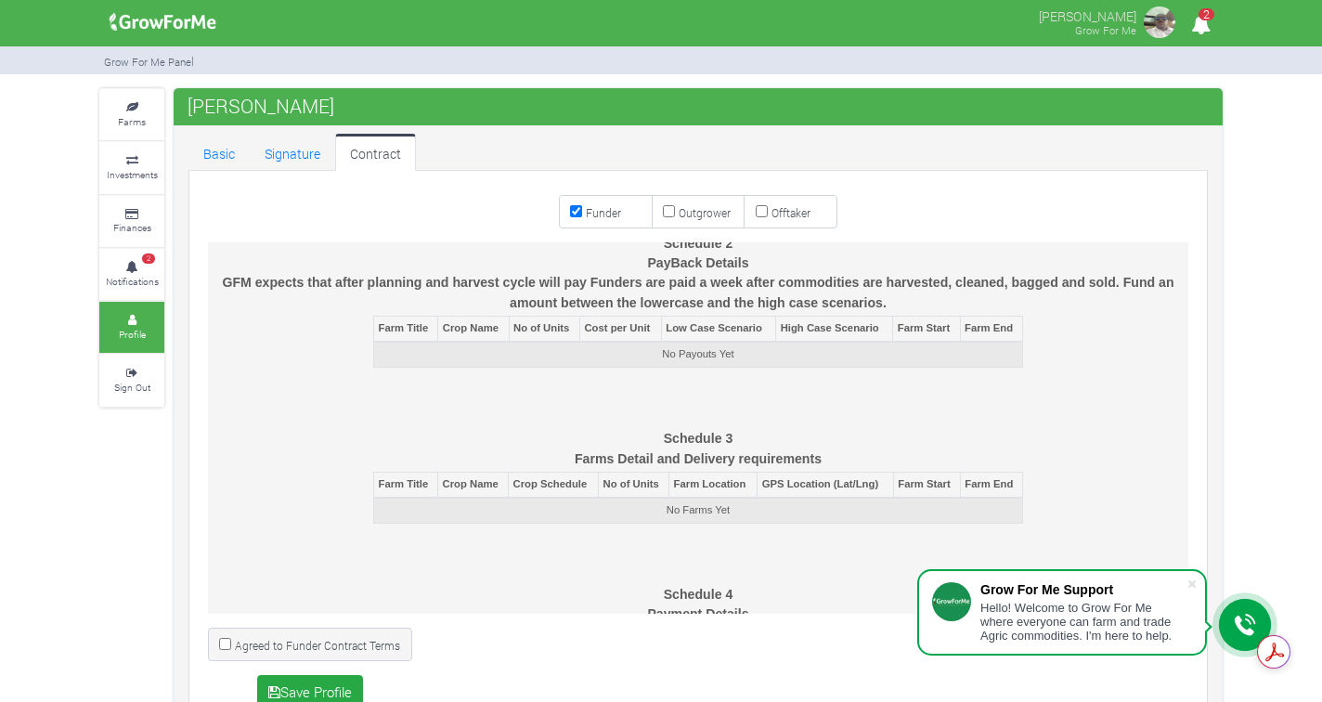
click at [223, 640] on input "Agreed to Funder Contract Terms" at bounding box center [225, 644] width 12 height 12
checkbox input "true"
click at [313, 689] on button "Save Profile" at bounding box center [310, 691] width 107 height 33
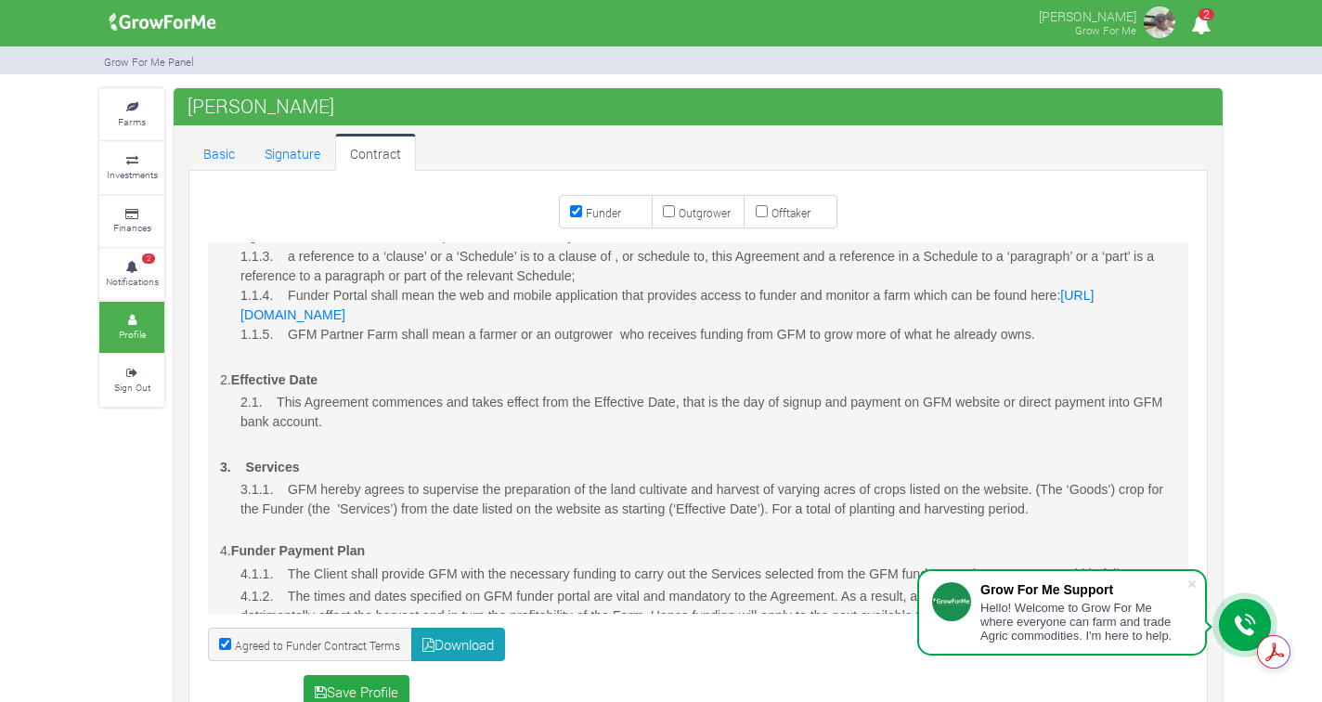
scroll to position [1274, 0]
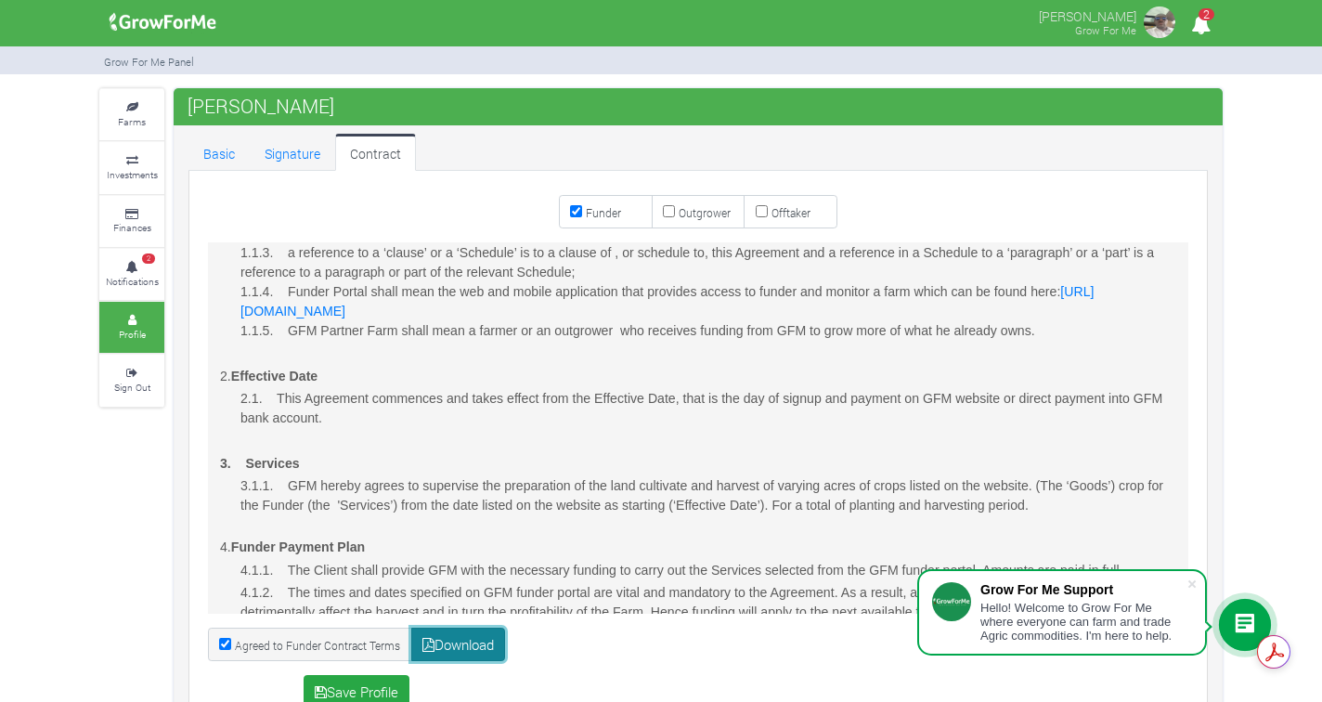
click at [474, 646] on link "Download" at bounding box center [458, 644] width 95 height 33
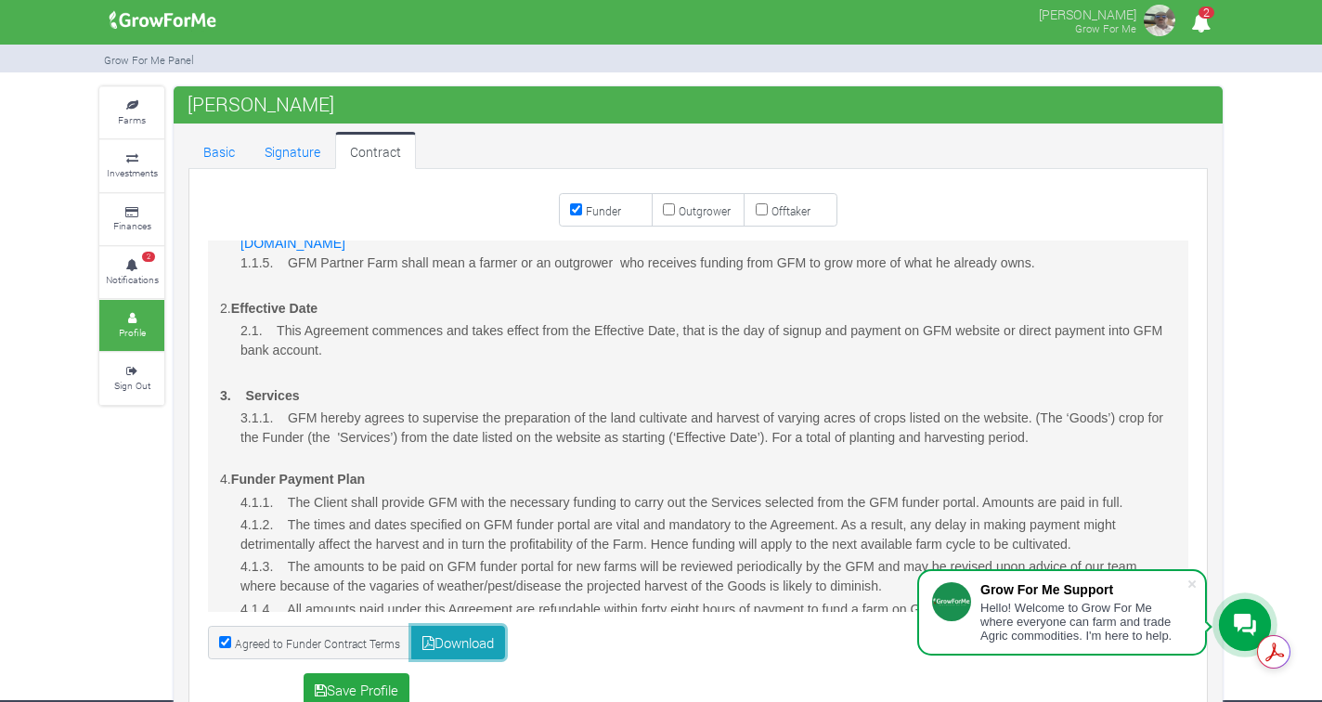
scroll to position [1382, 0]
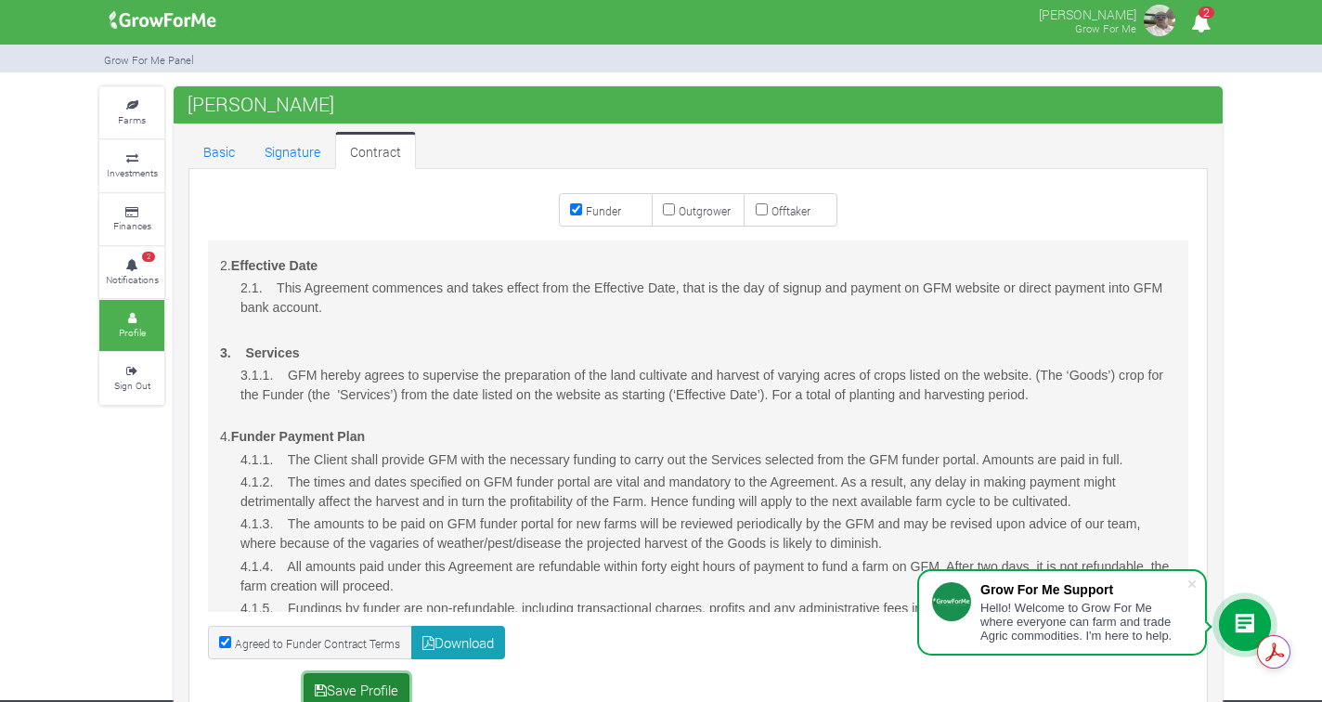
click at [377, 689] on button "Save Profile" at bounding box center [357, 689] width 107 height 33
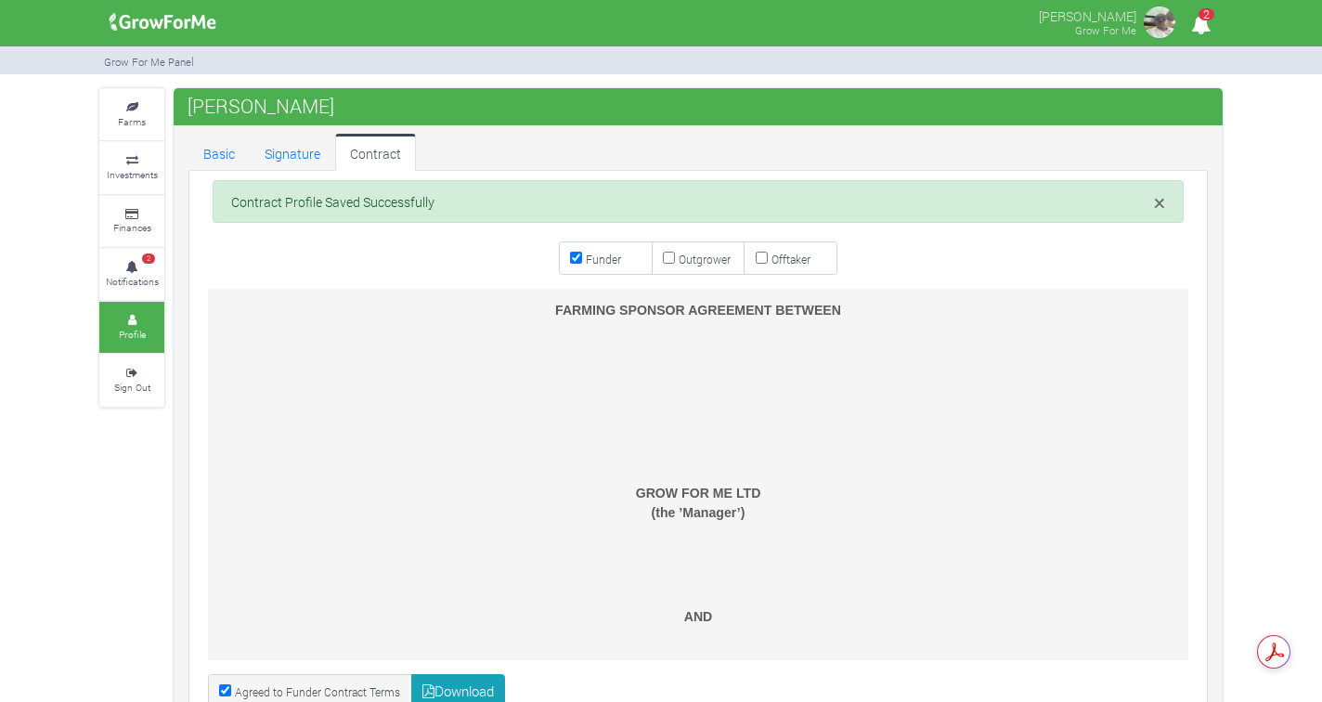
click at [1161, 22] on img at bounding box center [1159, 22] width 37 height 37
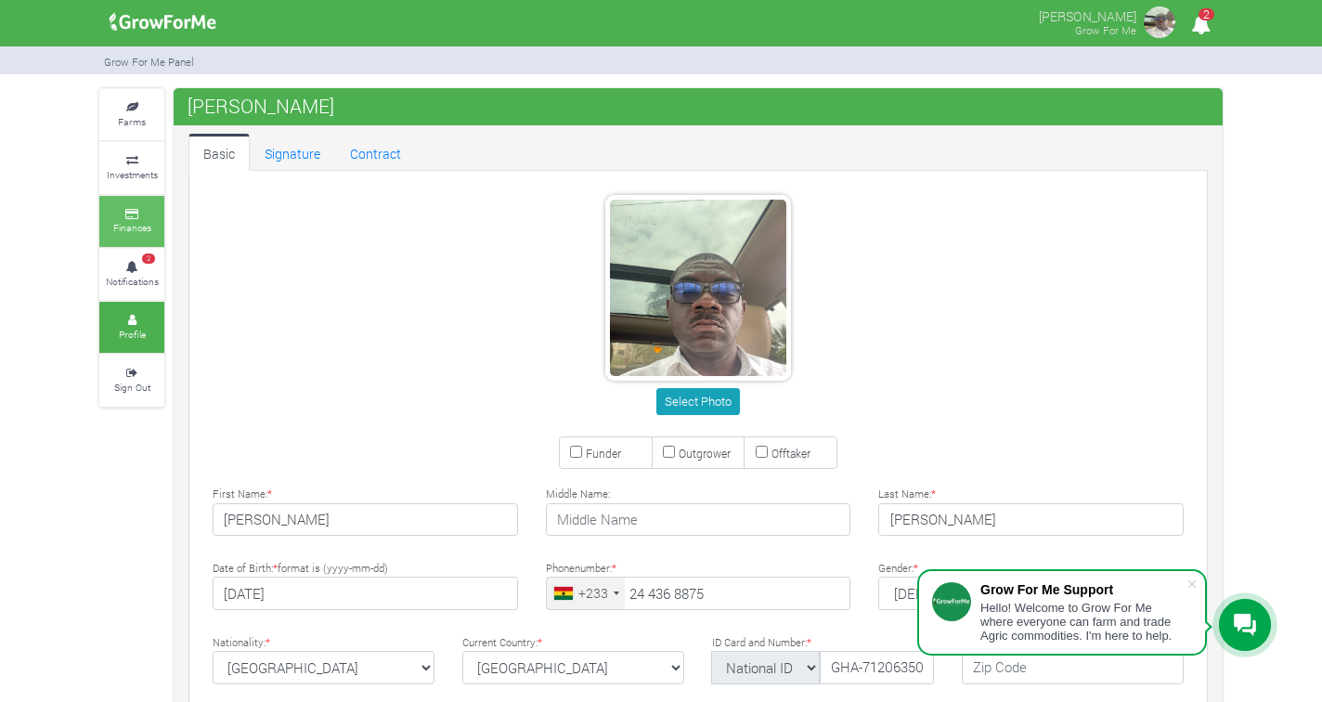
click at [135, 214] on icon at bounding box center [132, 214] width 56 height 9
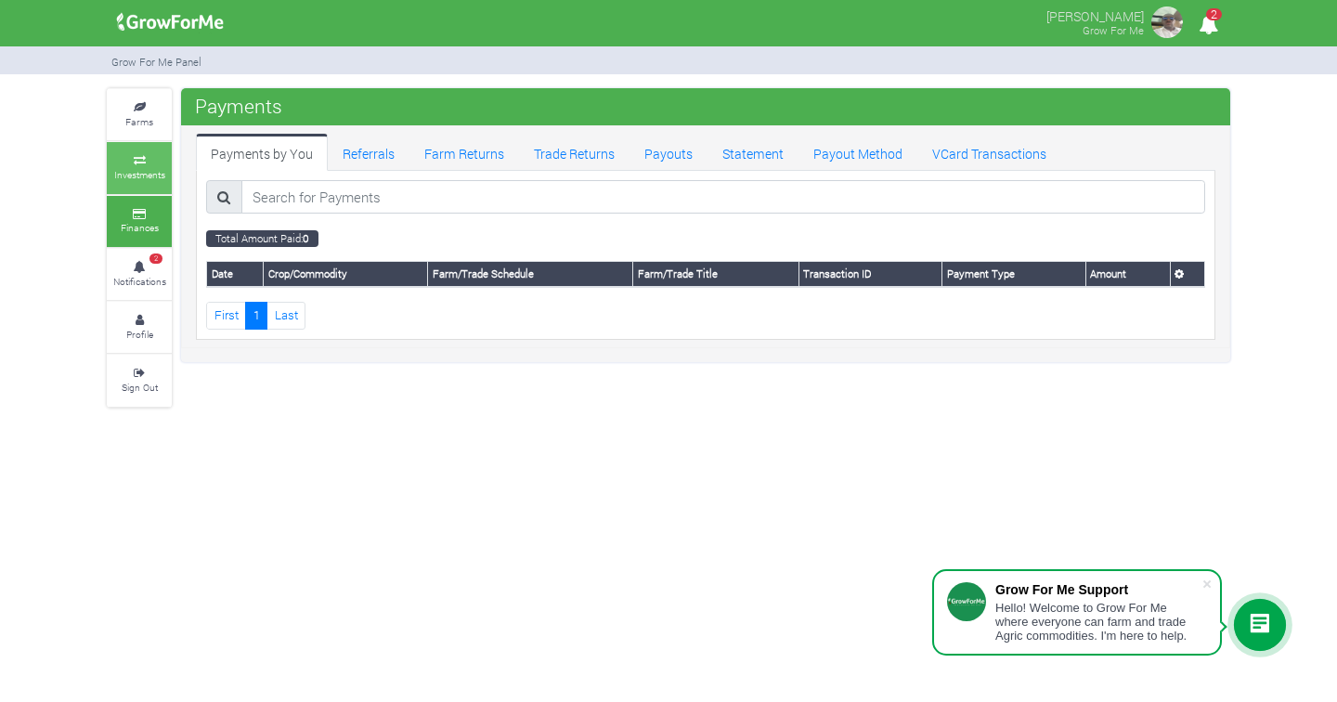
click at [140, 168] on small "Investments" at bounding box center [139, 174] width 51 height 13
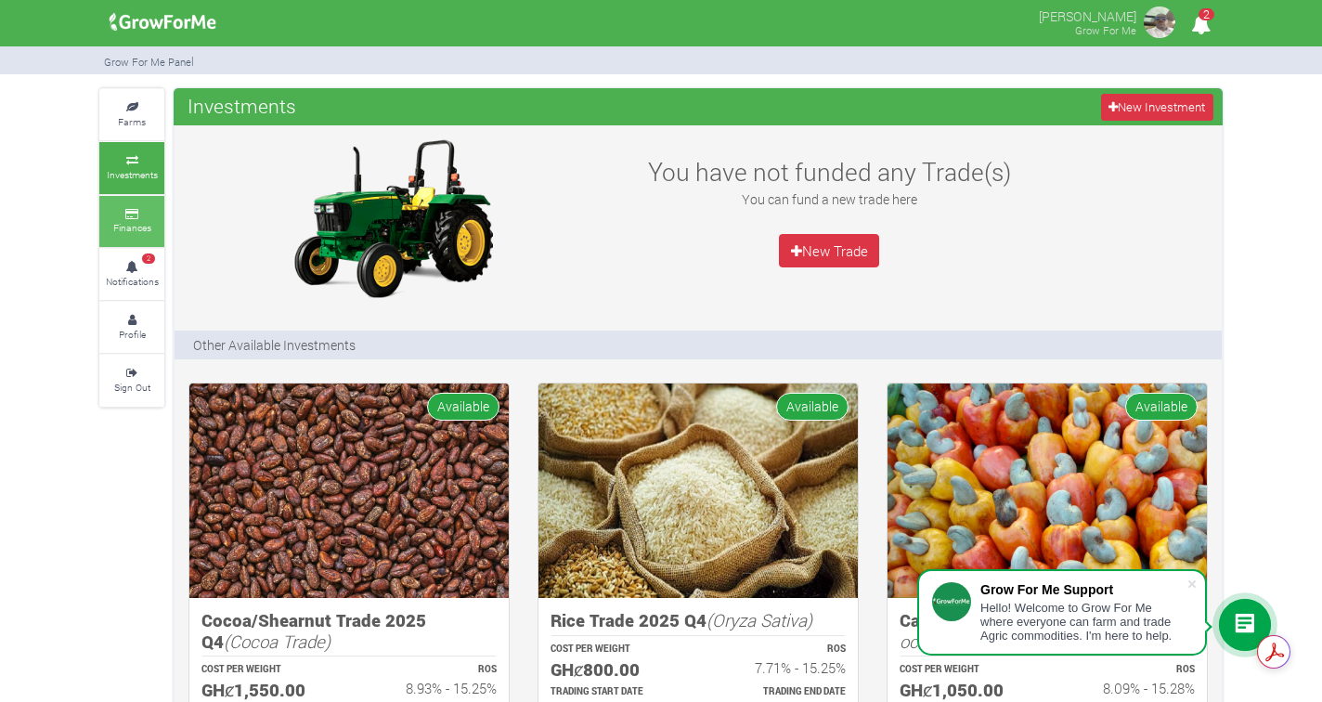
click at [124, 216] on link "Finances" at bounding box center [131, 221] width 65 height 51
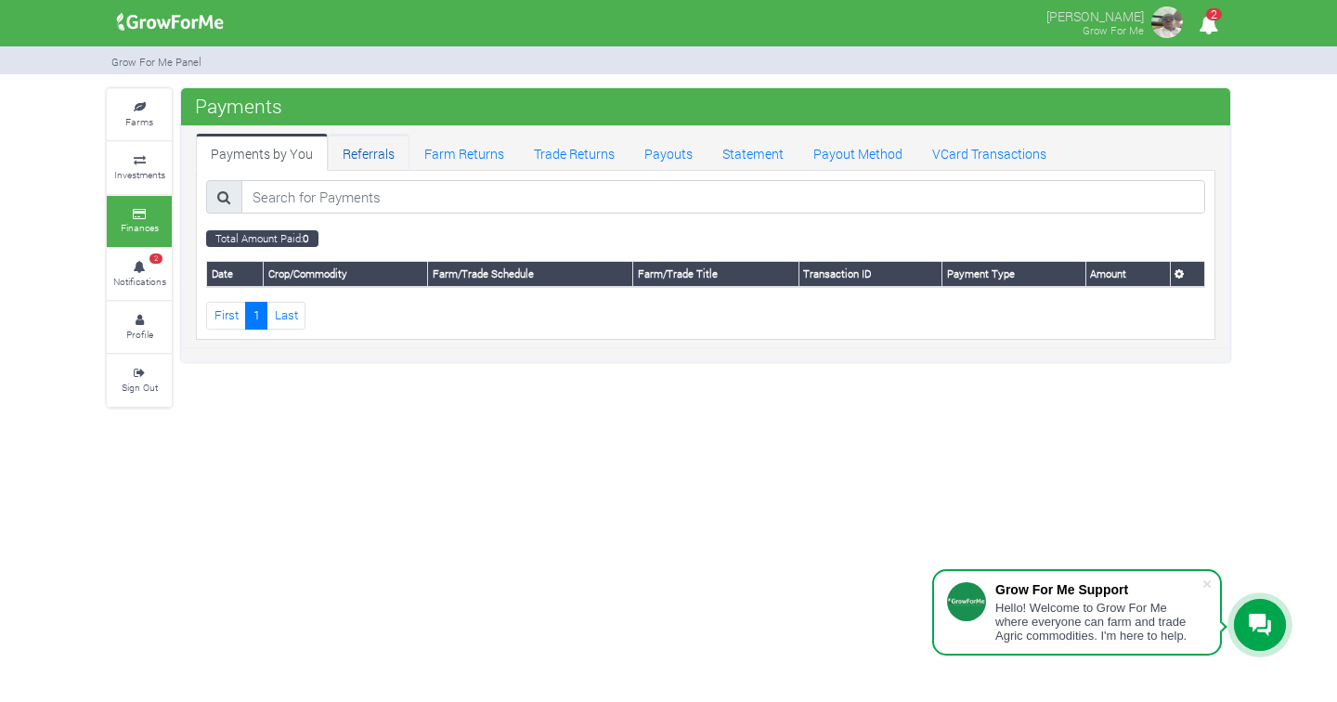
click at [370, 148] on link "Referrals" at bounding box center [369, 152] width 82 height 37
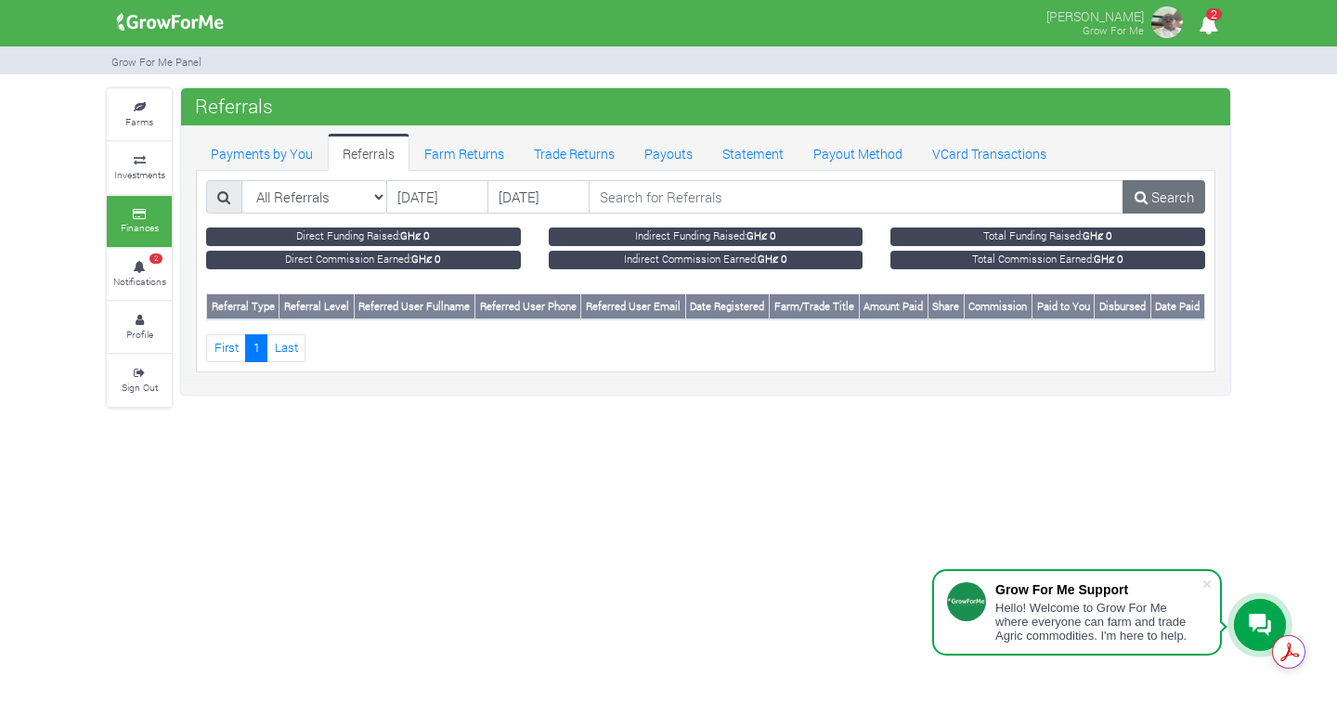
click at [1171, 24] on img at bounding box center [1166, 22] width 37 height 37
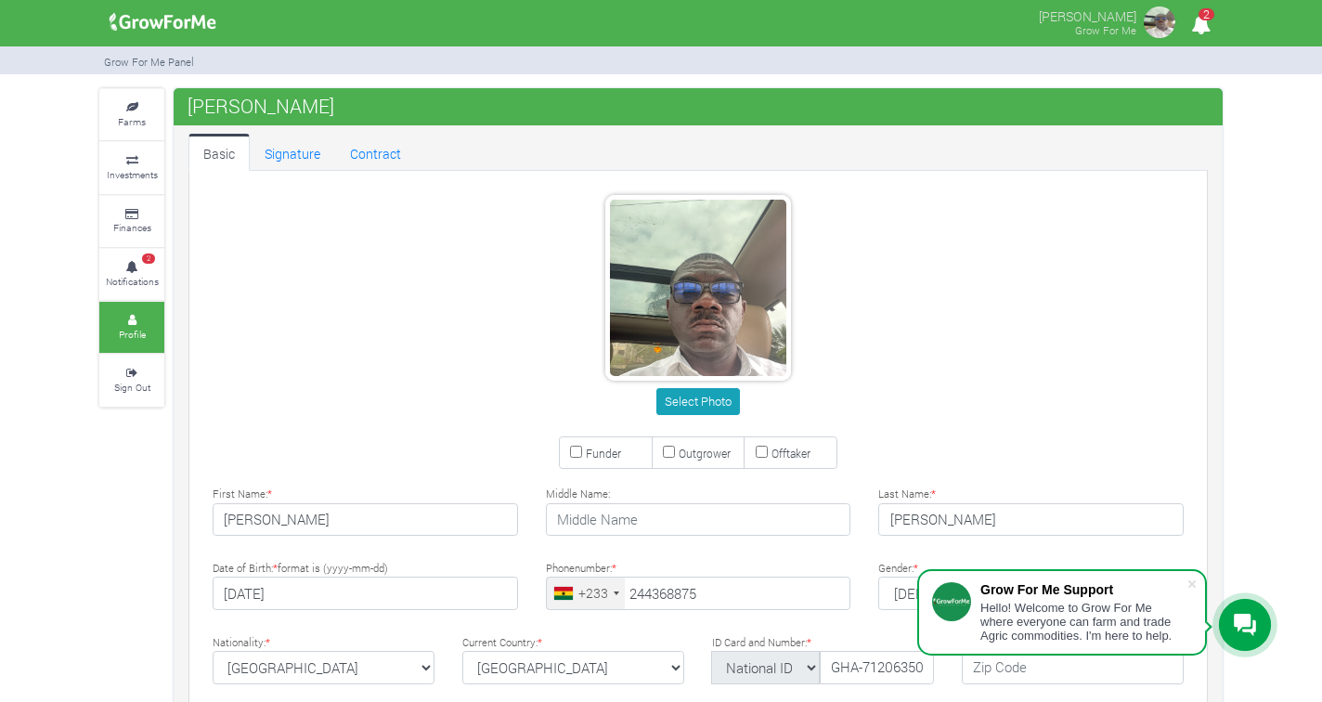
click at [1157, 24] on img at bounding box center [1159, 22] width 37 height 37
type input "24 436 8875"
click at [1167, 633] on div "Hello! Welcome to Grow For Me where everyone can farm and trade Agric commoditi…" at bounding box center [1083, 622] width 206 height 42
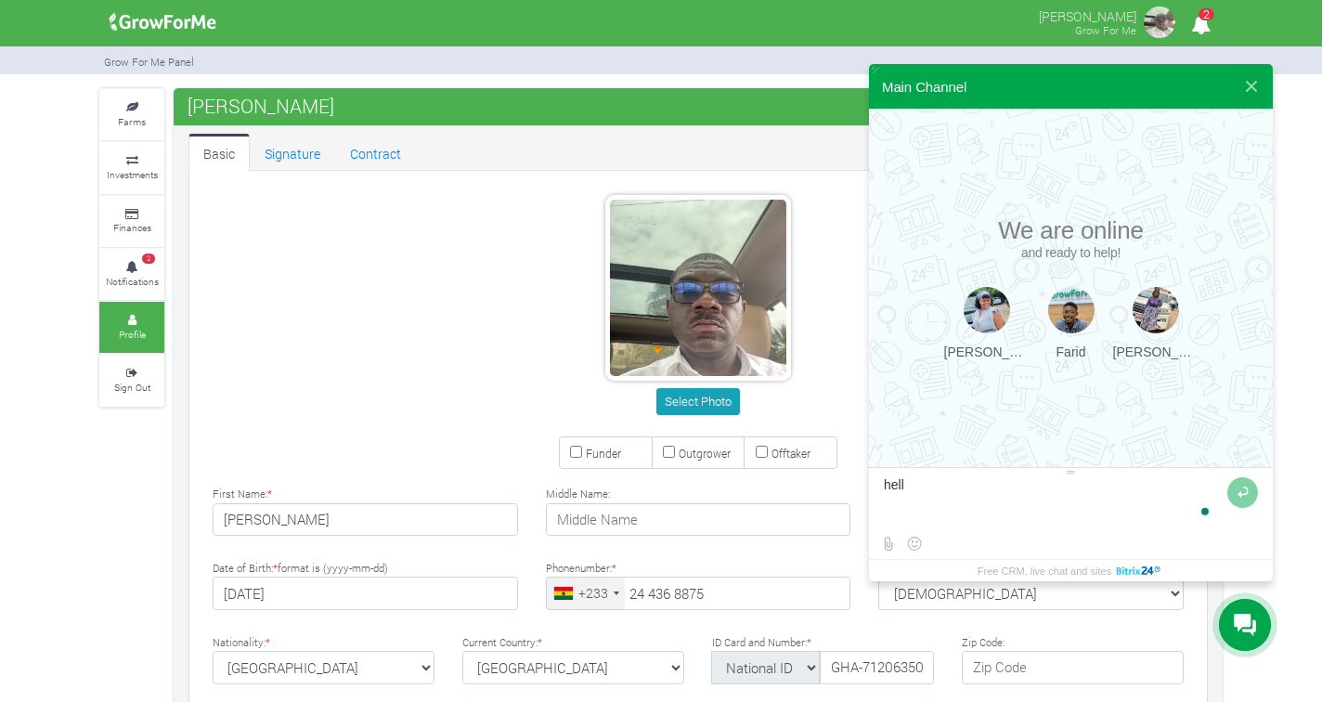
type textarea "hello"
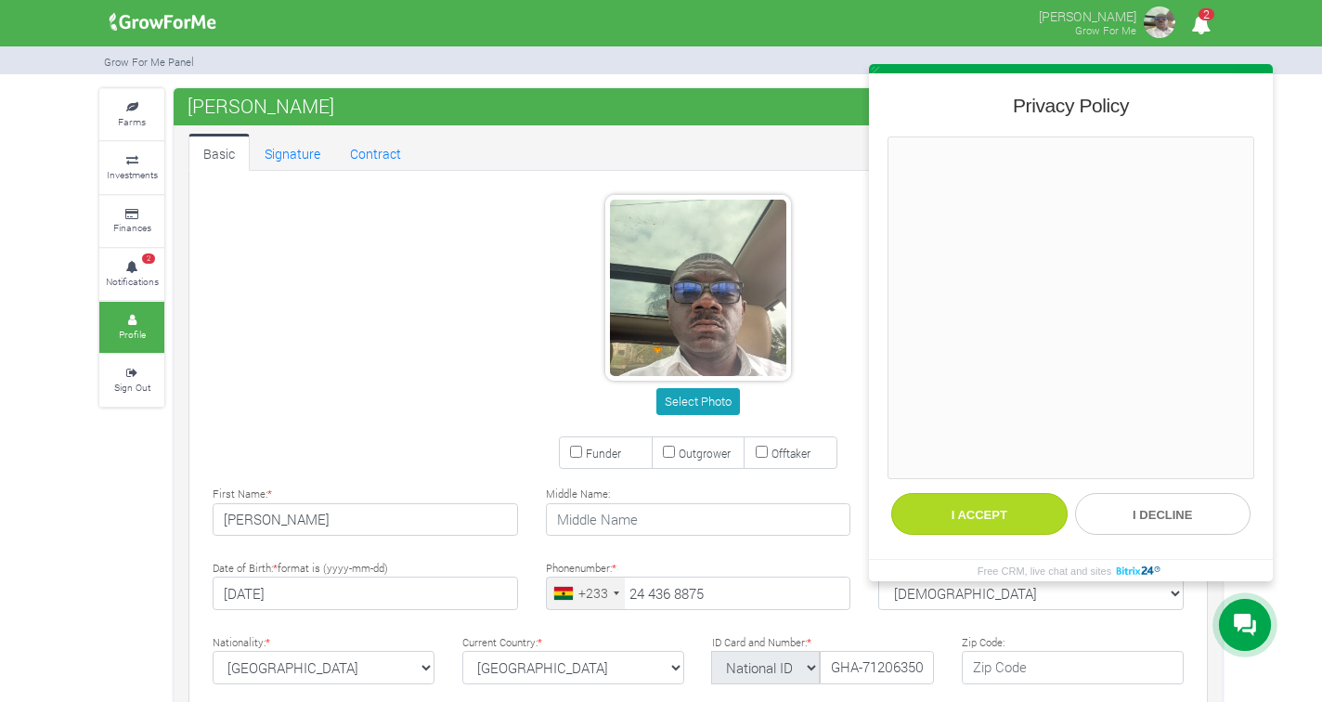
click at [976, 523] on button "I accept" at bounding box center [979, 514] width 176 height 42
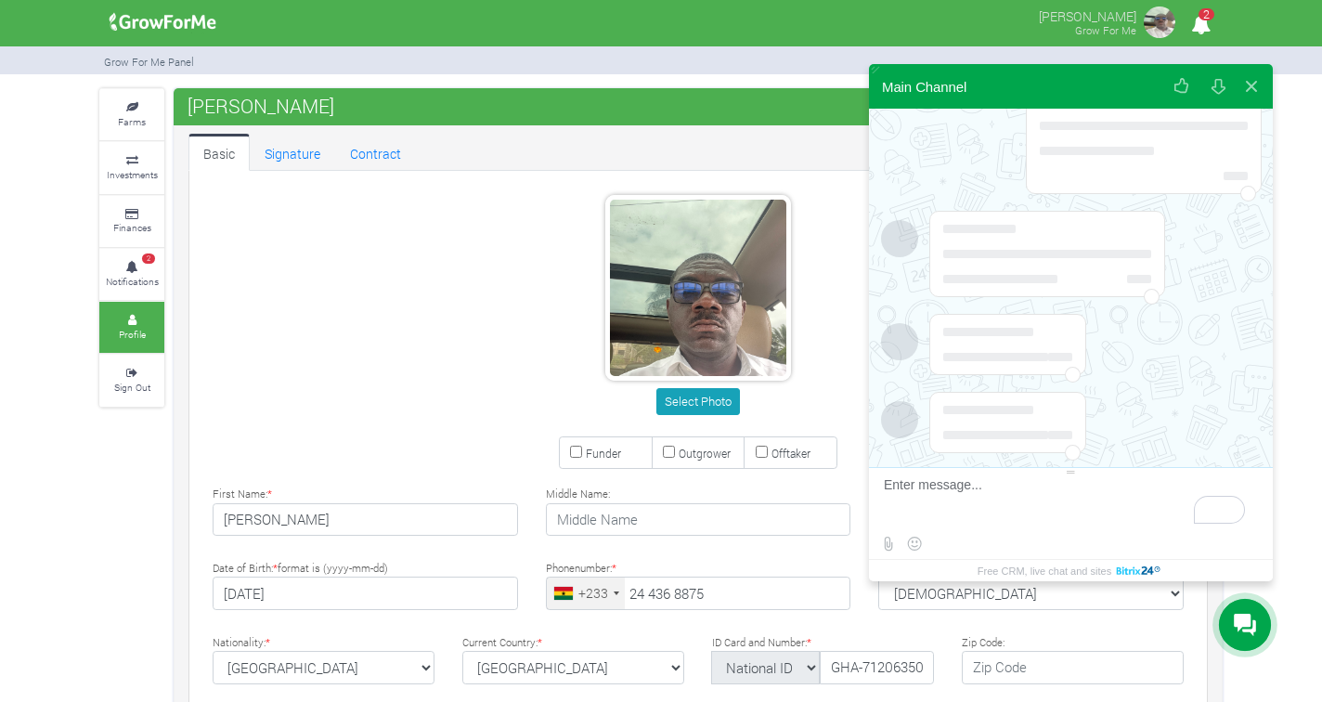
scroll to position [77, 0]
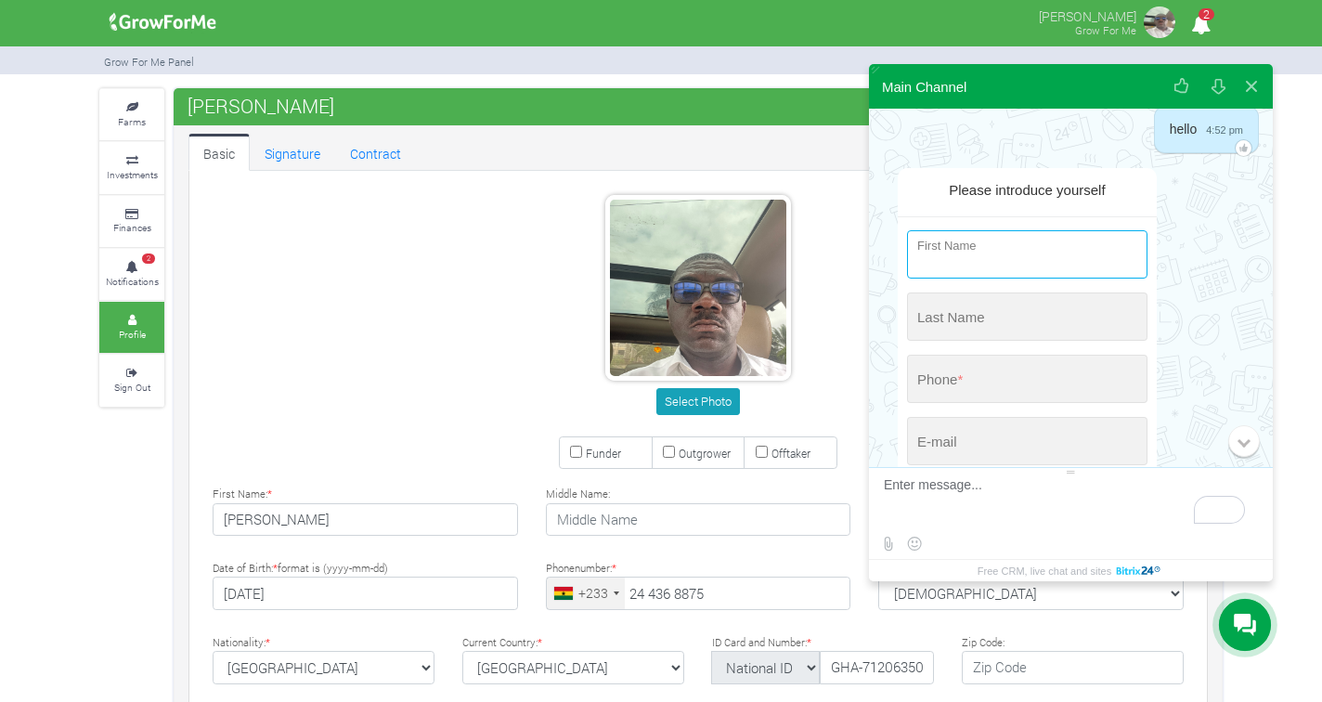
click at [992, 260] on input "string" at bounding box center [1027, 254] width 240 height 48
type input "[PERSON_NAME]"
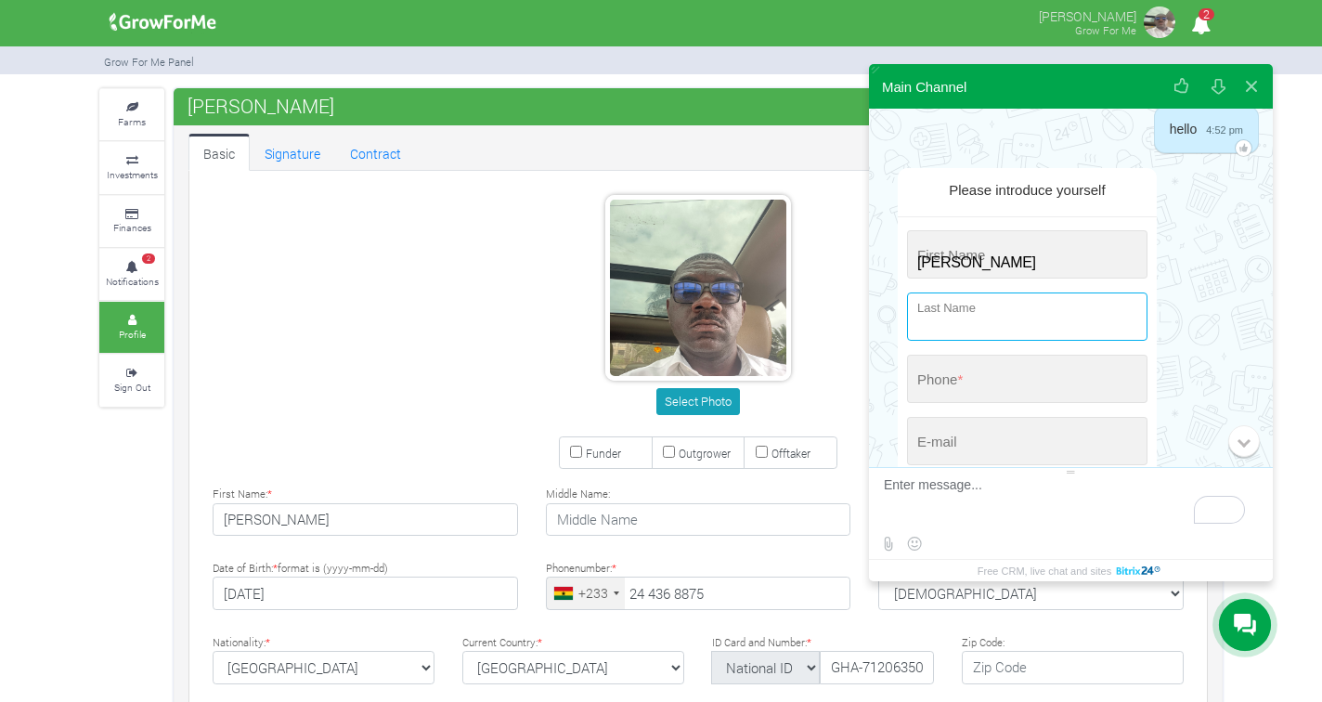
type input "Osei-Poku"
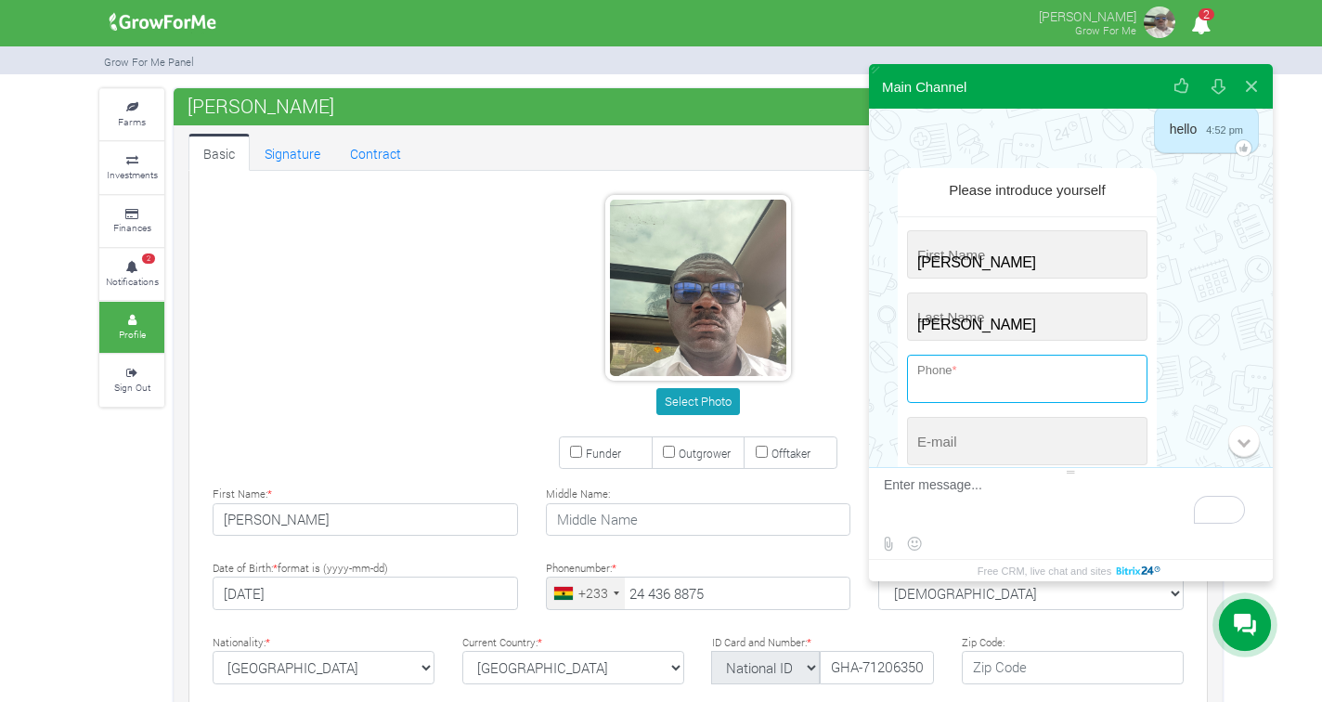
type input "+233 (208) 504-814"
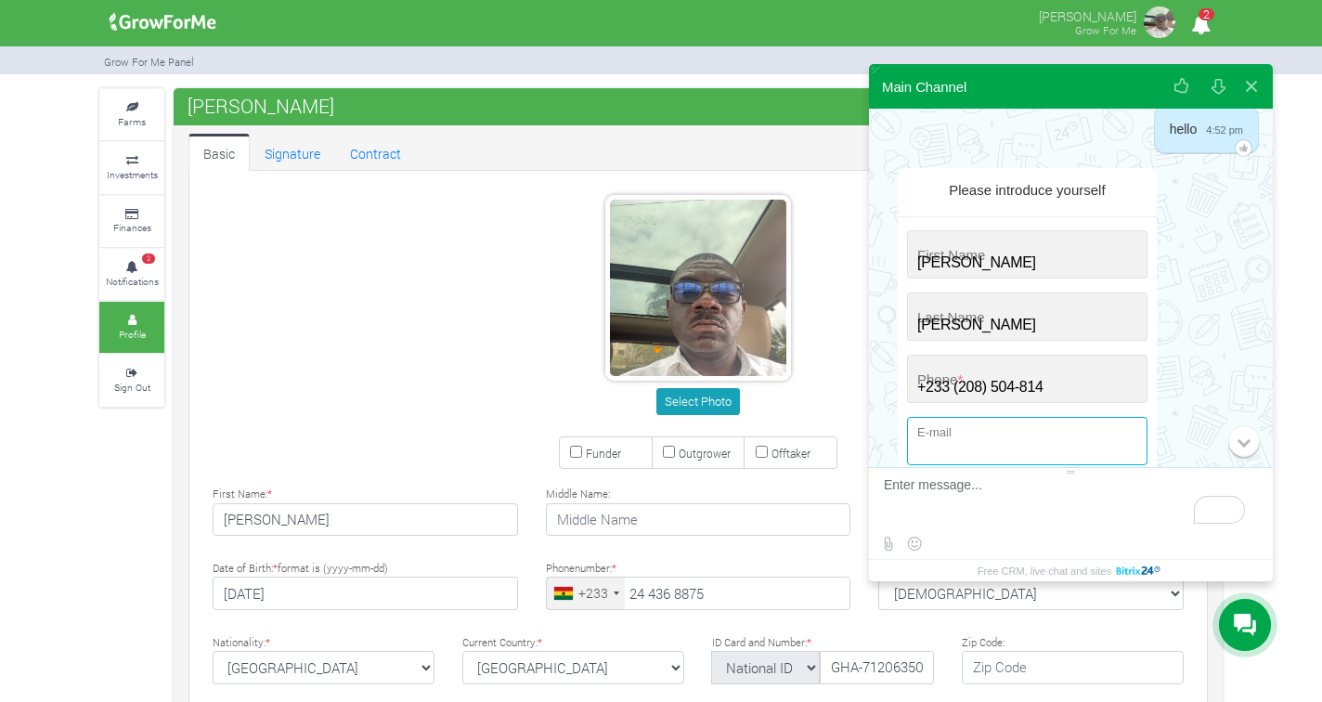
type input "[EMAIL_ADDRESS][DOMAIN_NAME]"
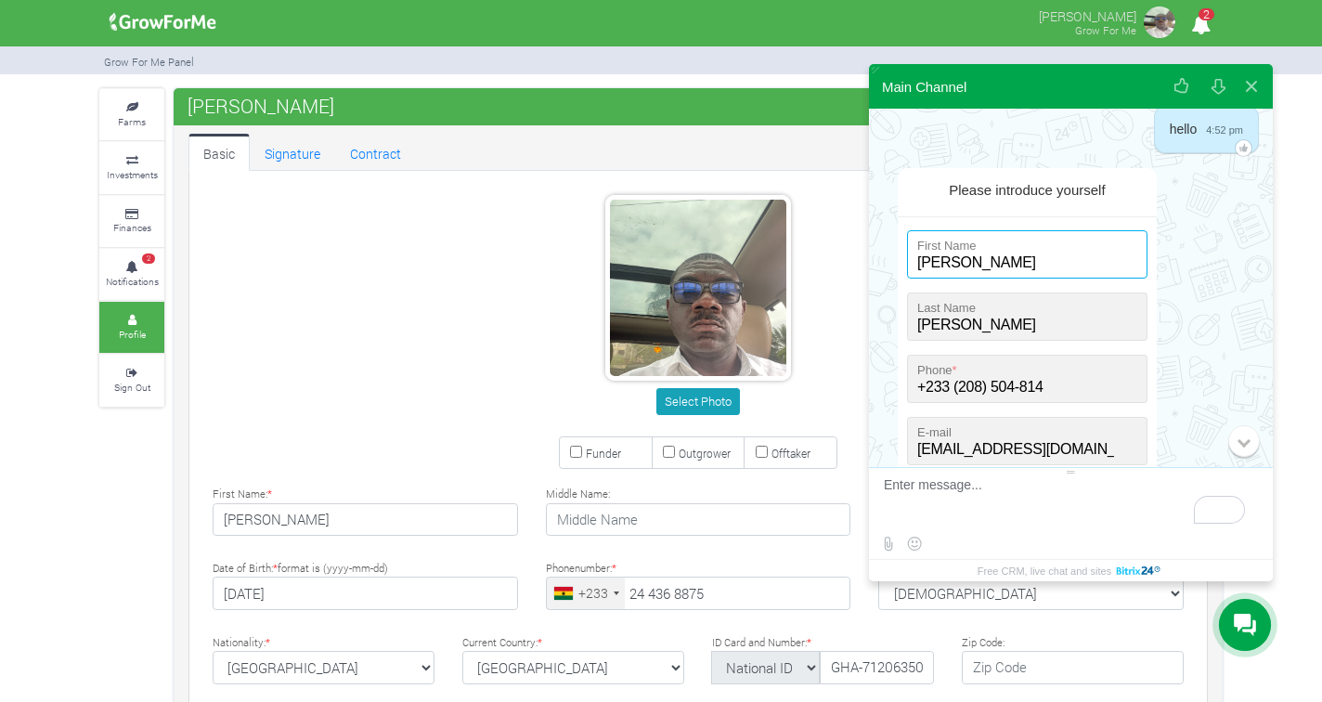
click at [1032, 270] on input "string" at bounding box center [1027, 254] width 240 height 48
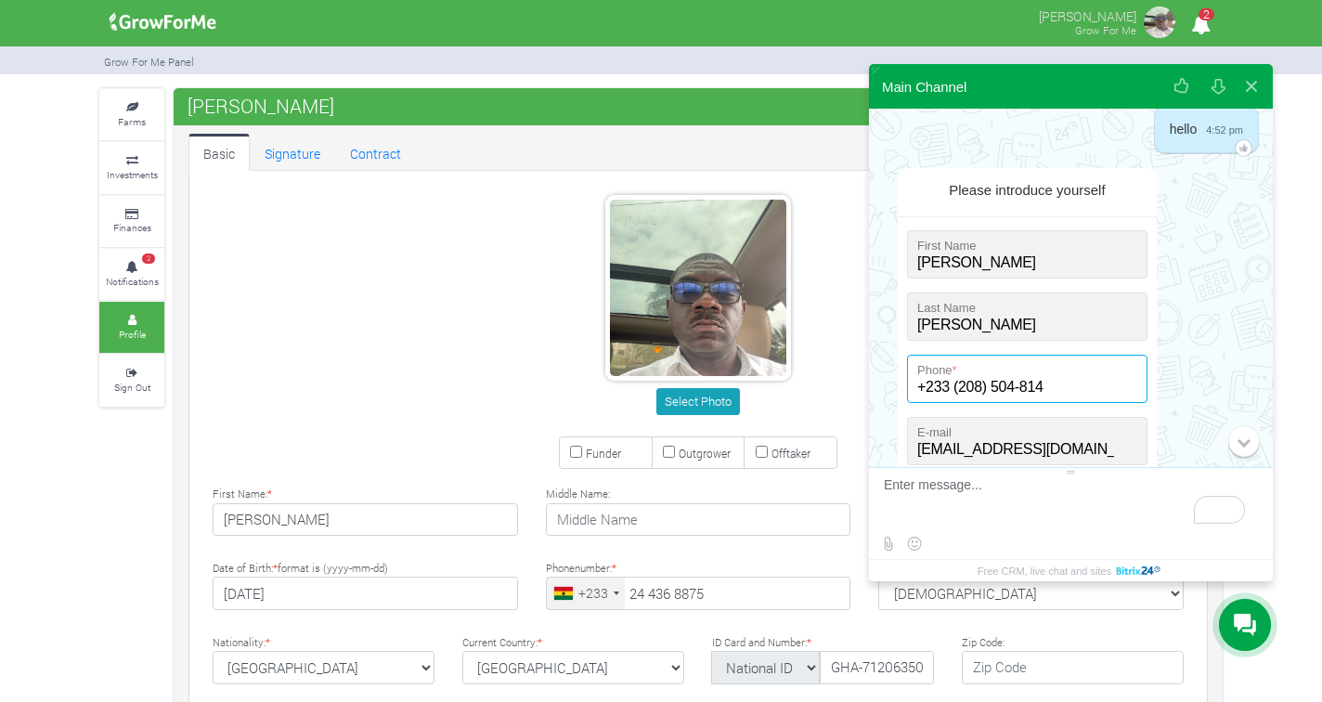
click at [973, 387] on input "+233 (208) 504-814" at bounding box center [1027, 379] width 240 height 48
type input "+233 (244) 368-875"
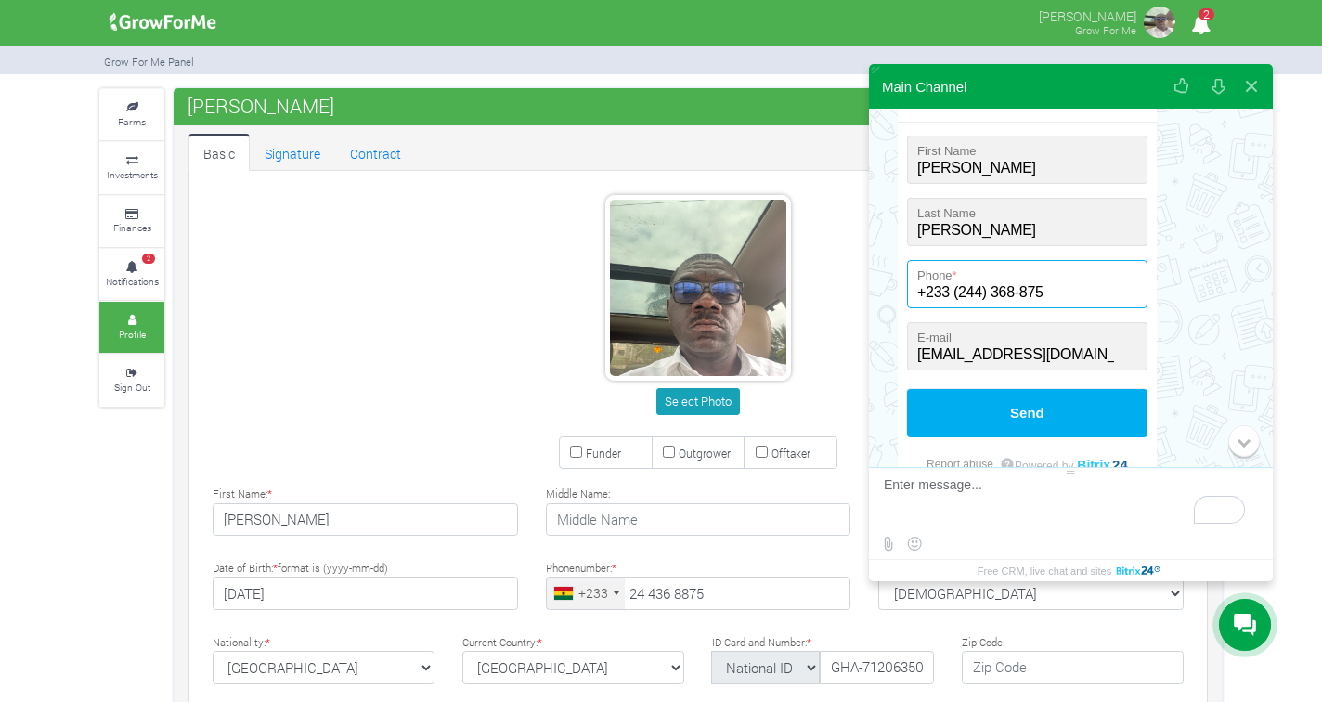
scroll to position [224, 0]
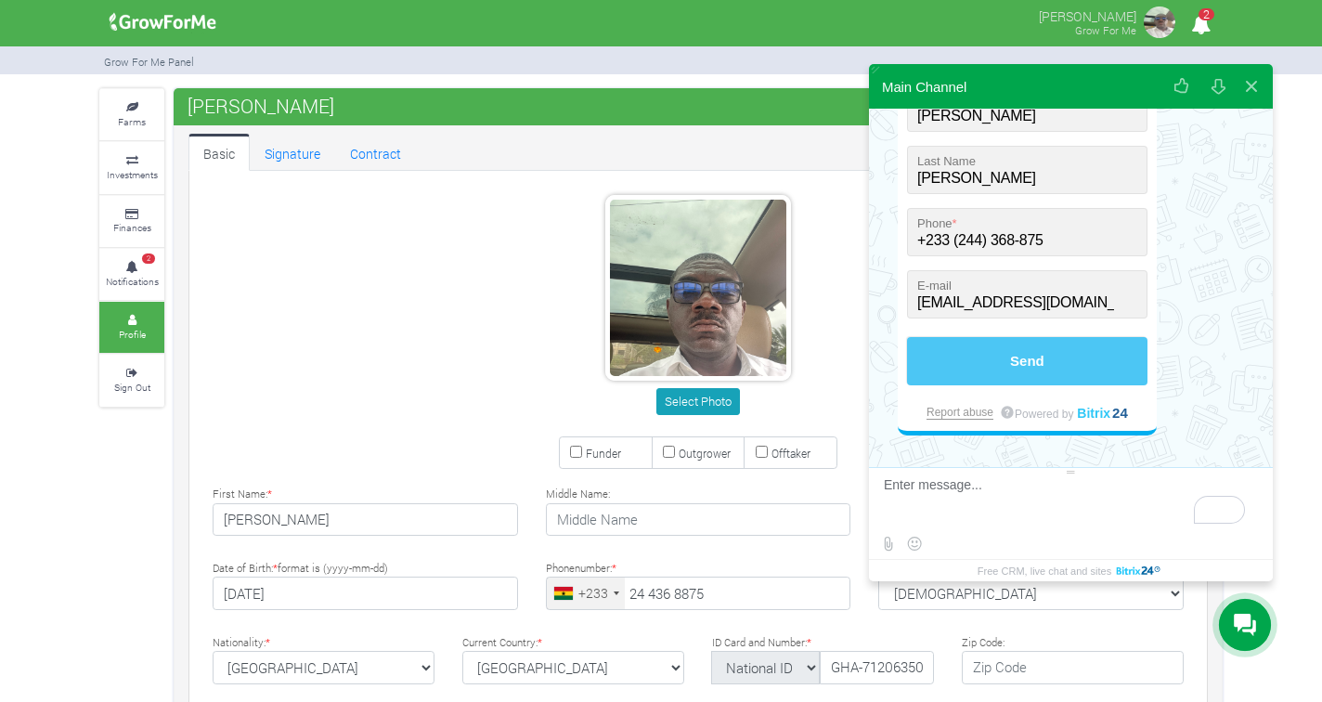
click at [1028, 369] on button "Send" at bounding box center [1027, 361] width 240 height 48
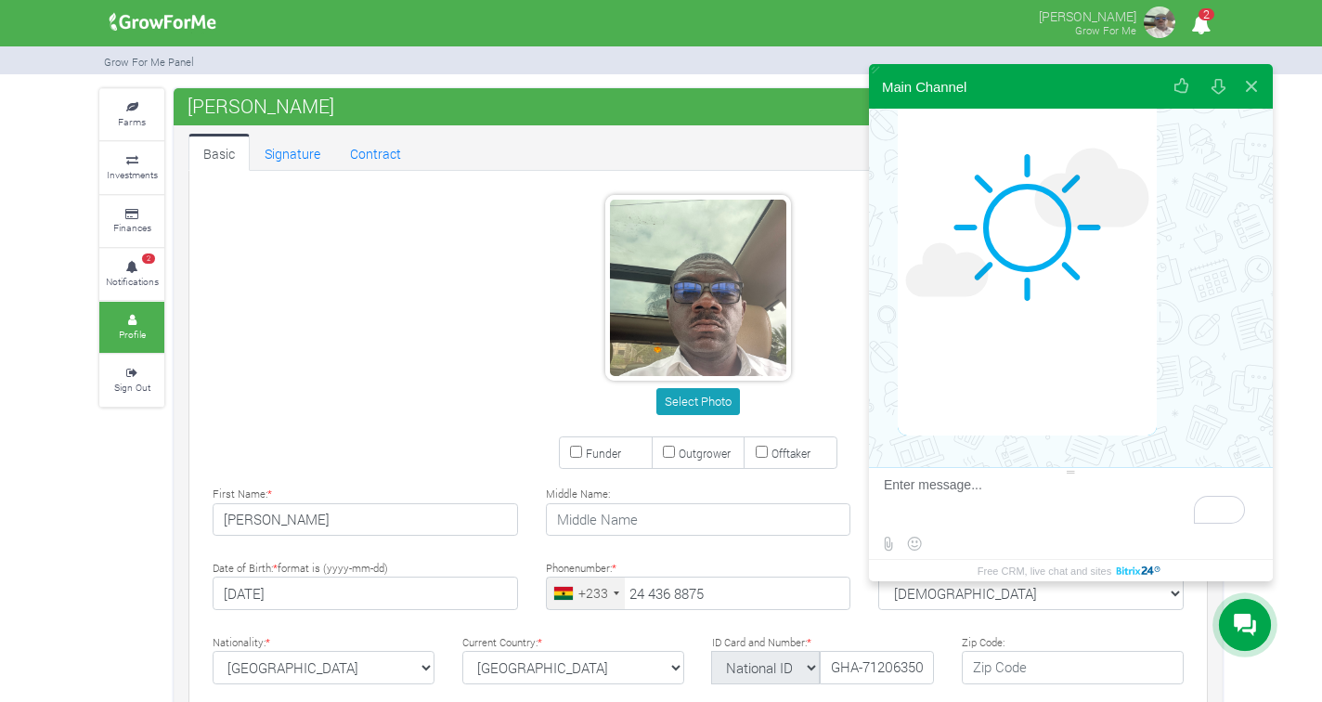
scroll to position [0, 0]
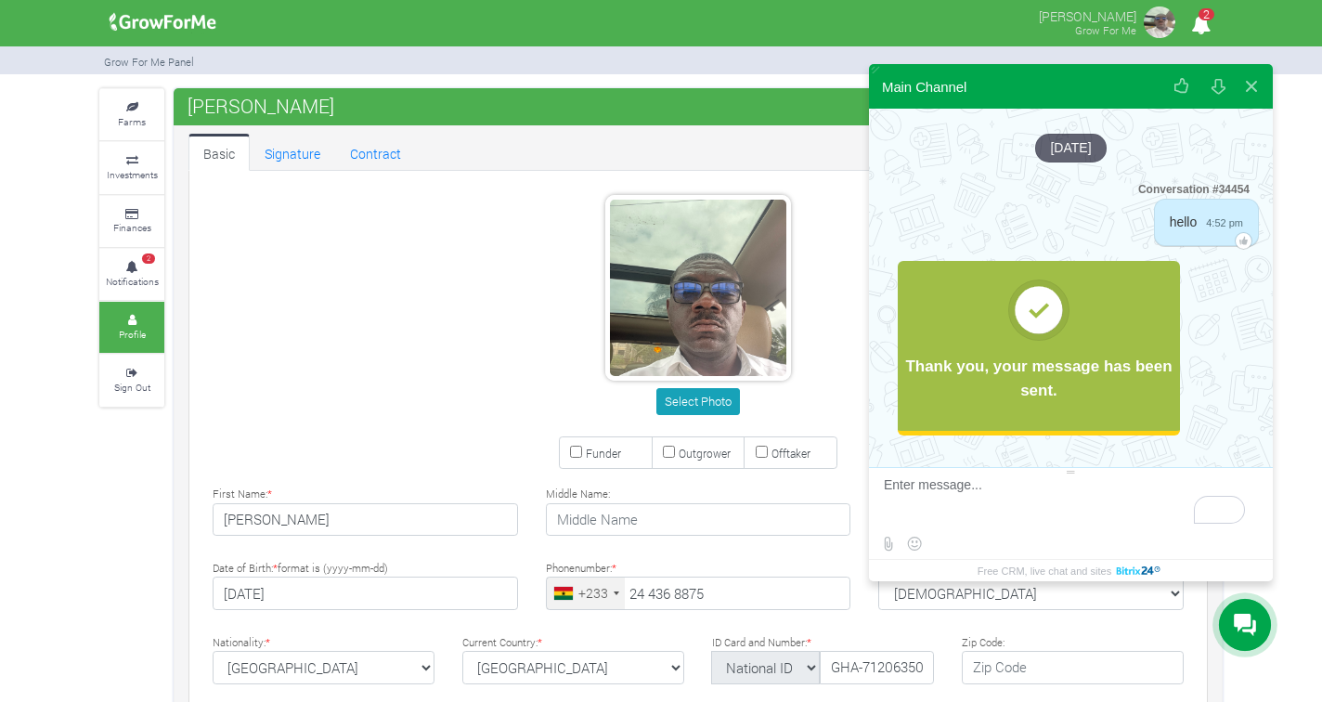
click at [1160, 24] on img at bounding box center [1159, 22] width 37 height 37
type input "24 436 8875"
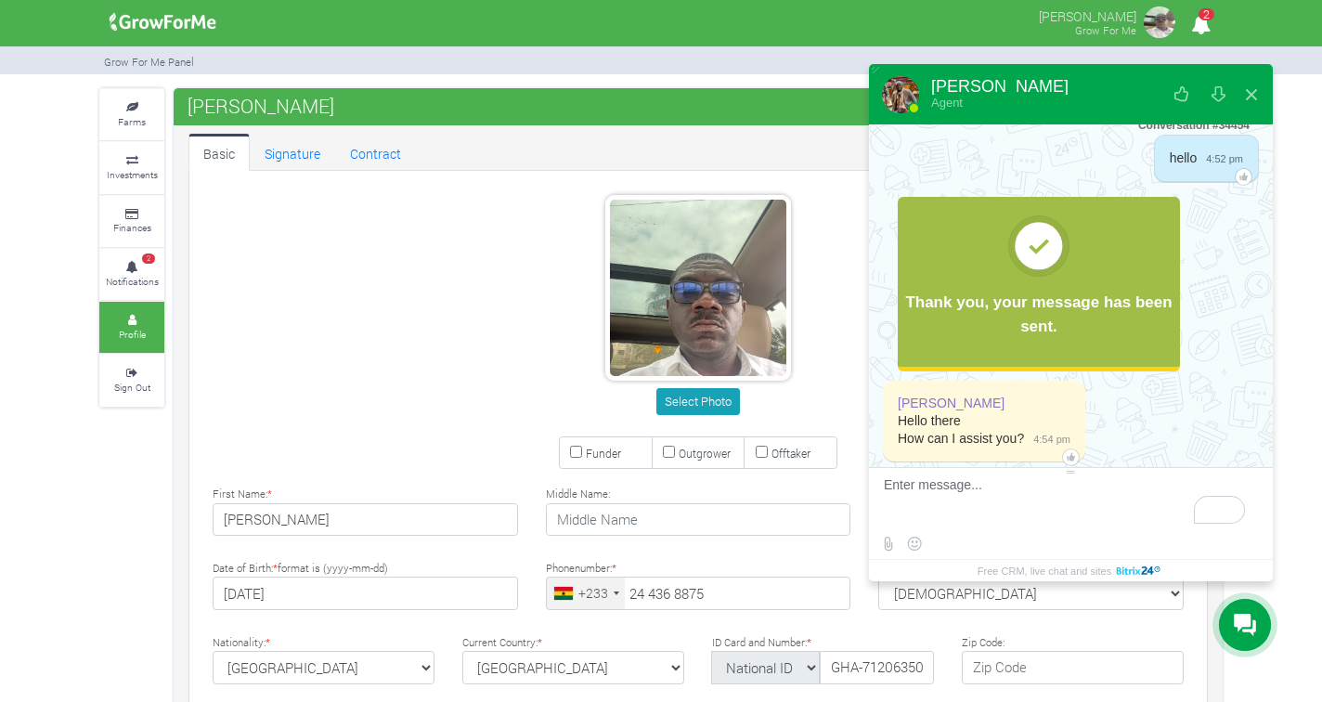
scroll to position [97, 0]
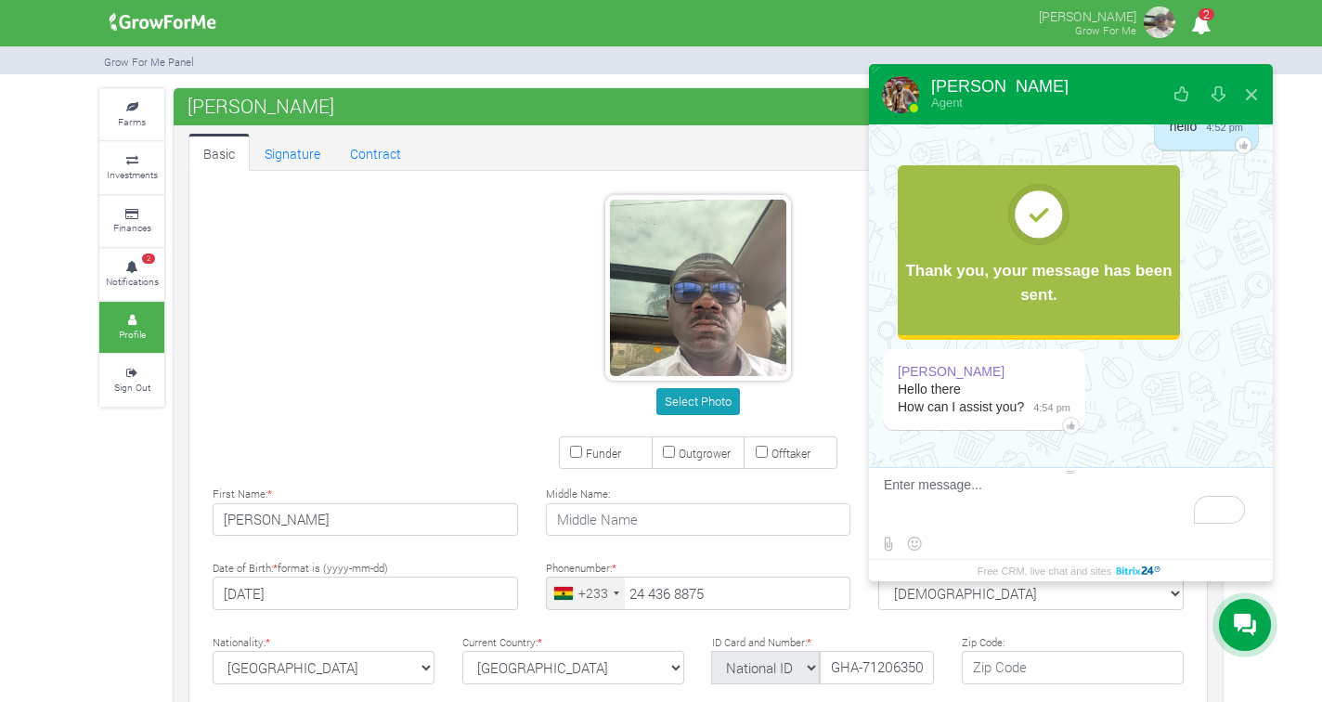
click at [1047, 533] on div at bounding box center [1071, 546] width 404 height 28
click at [952, 480] on textarea "To enrich screen reader interactions, please activate Accessibility in Grammarl…" at bounding box center [1069, 502] width 370 height 50
type textarea "Hello, I have two profiles, can you merge them"
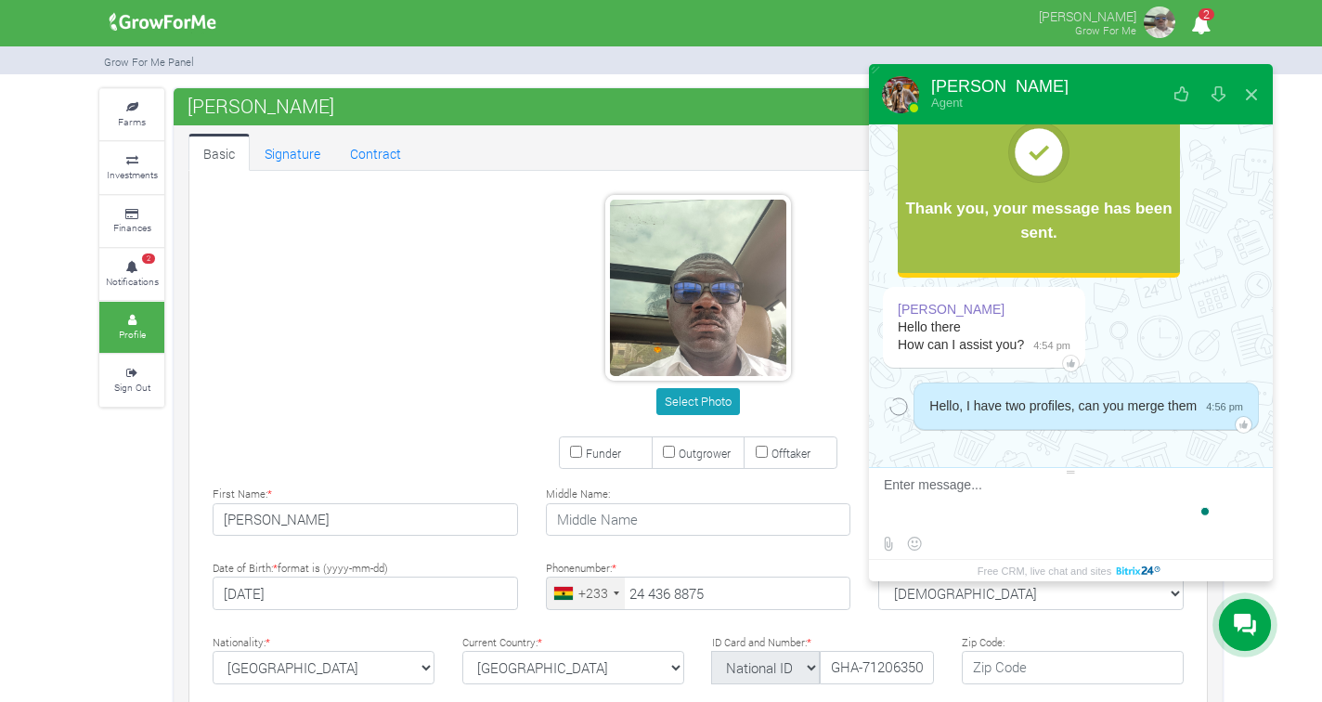
scroll to position [176, 0]
type textarea "The one, linked to my MoMo account has the following details"
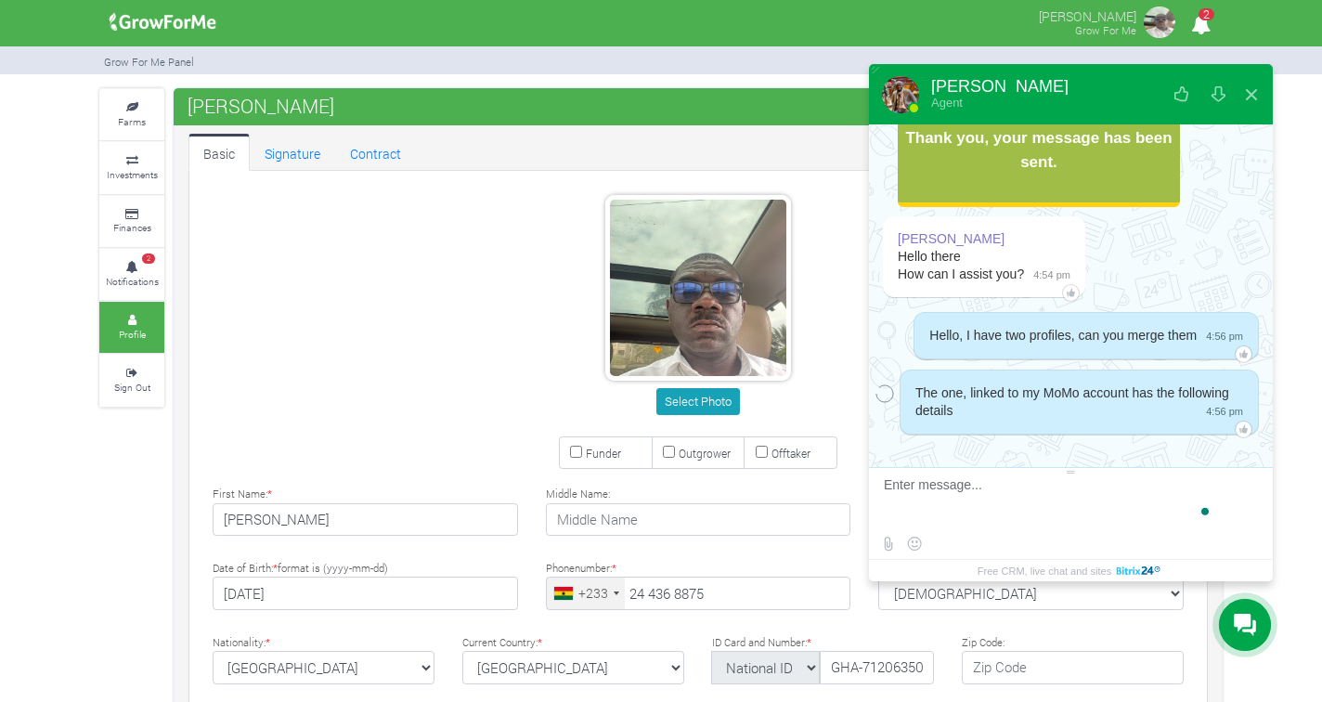
scroll to position [253, 0]
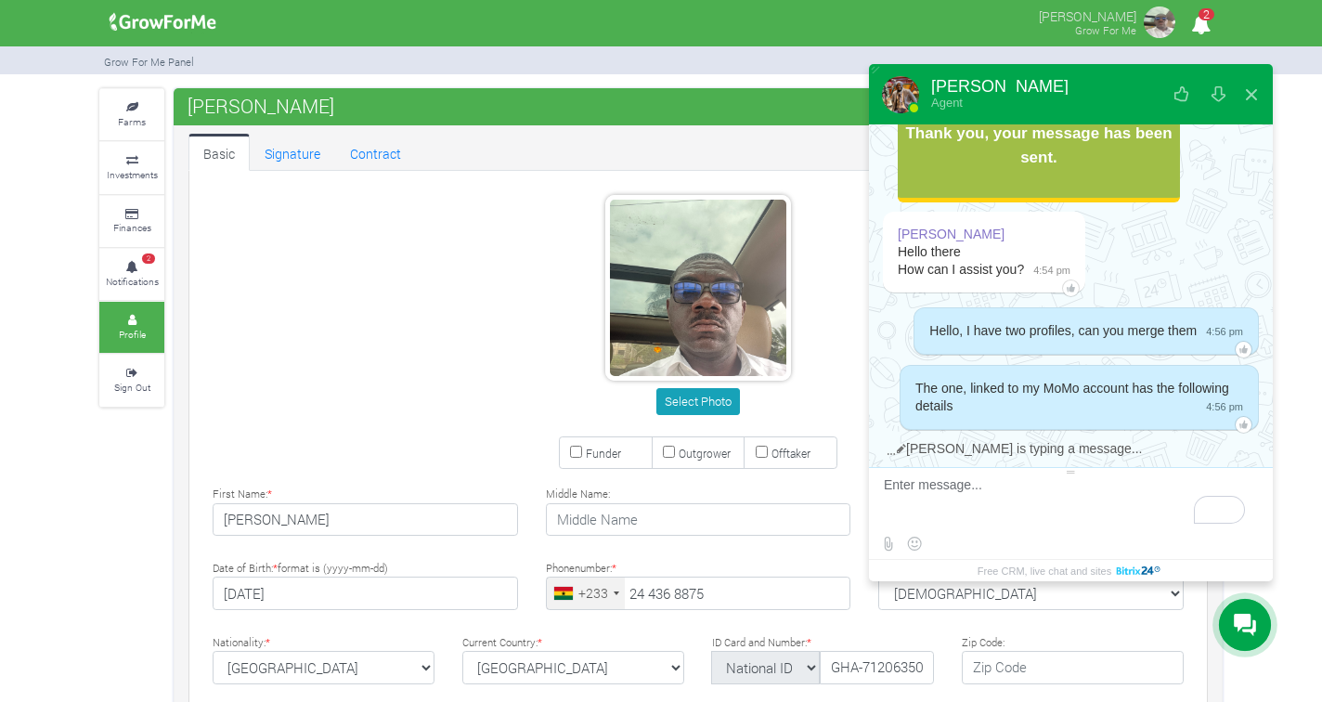
paste textarea "Your Growforme account was created successfully. Login into growforme.com with …"
type textarea "Your Growforme account was created successfully. Login into growforme.com with …"
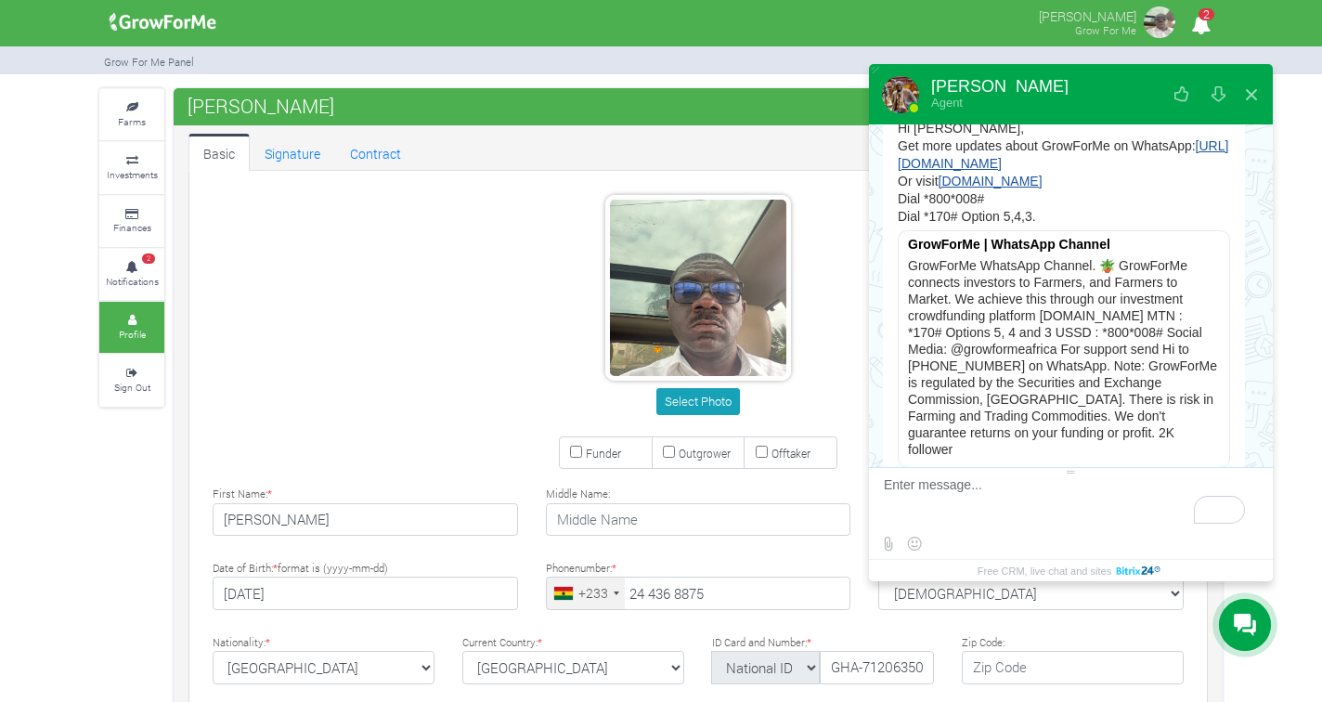
scroll to position [647, 0]
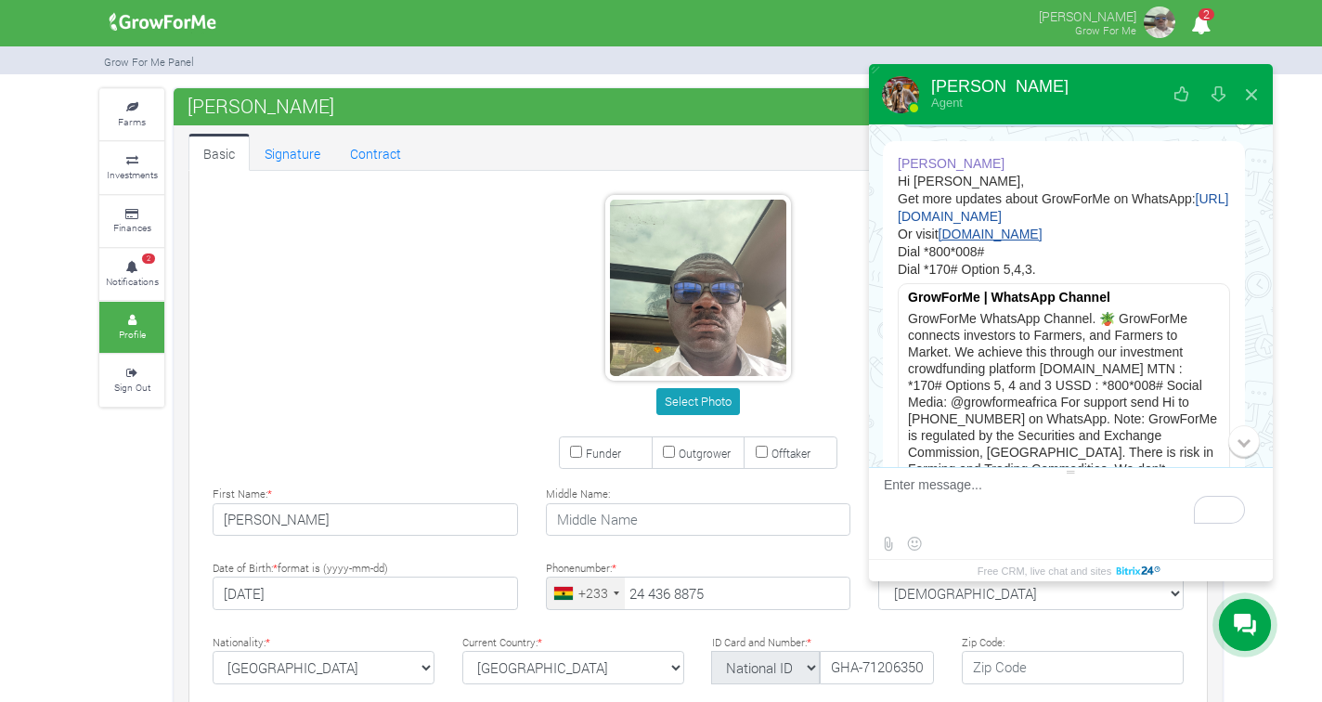
click at [1050, 224] on link "https://whatsapp.com/channel/0029Vb5owwZF6smtbgUadr2m" at bounding box center [1063, 207] width 331 height 32
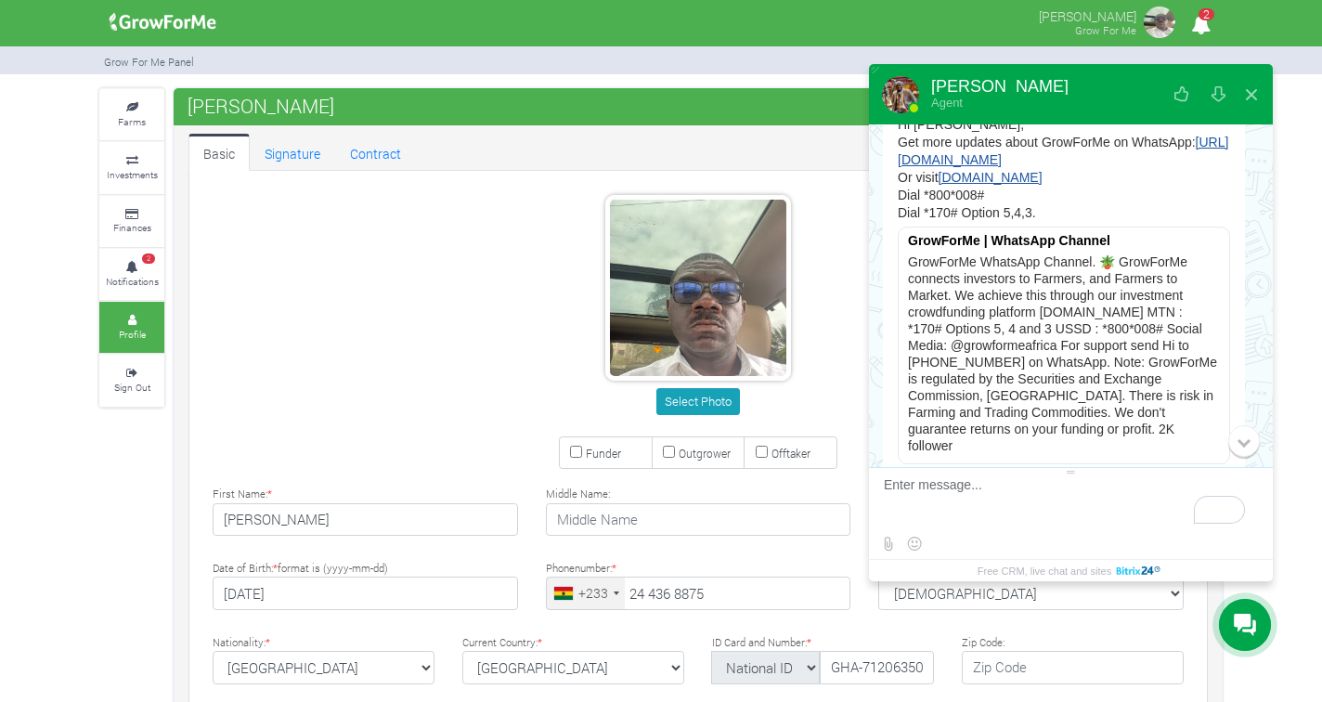
scroll to position [708, 0]
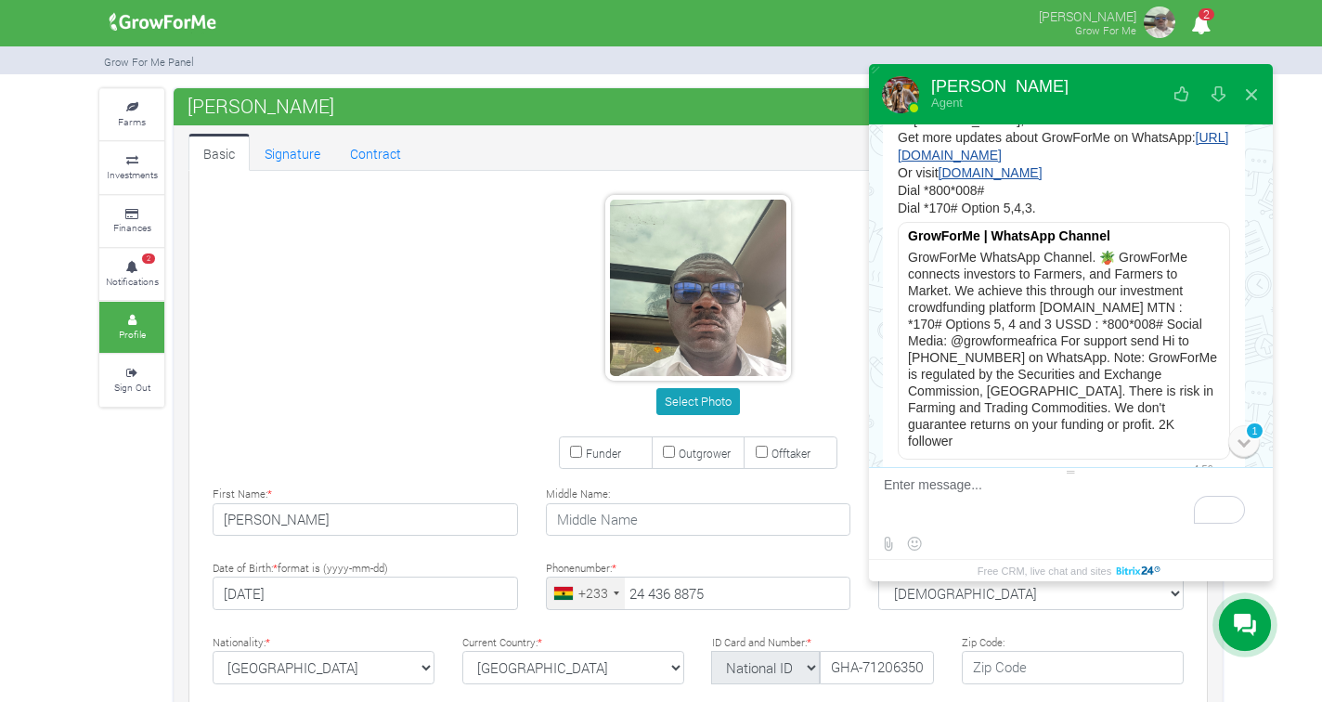
click at [1248, 445] on div "1" at bounding box center [1244, 441] width 32 height 32
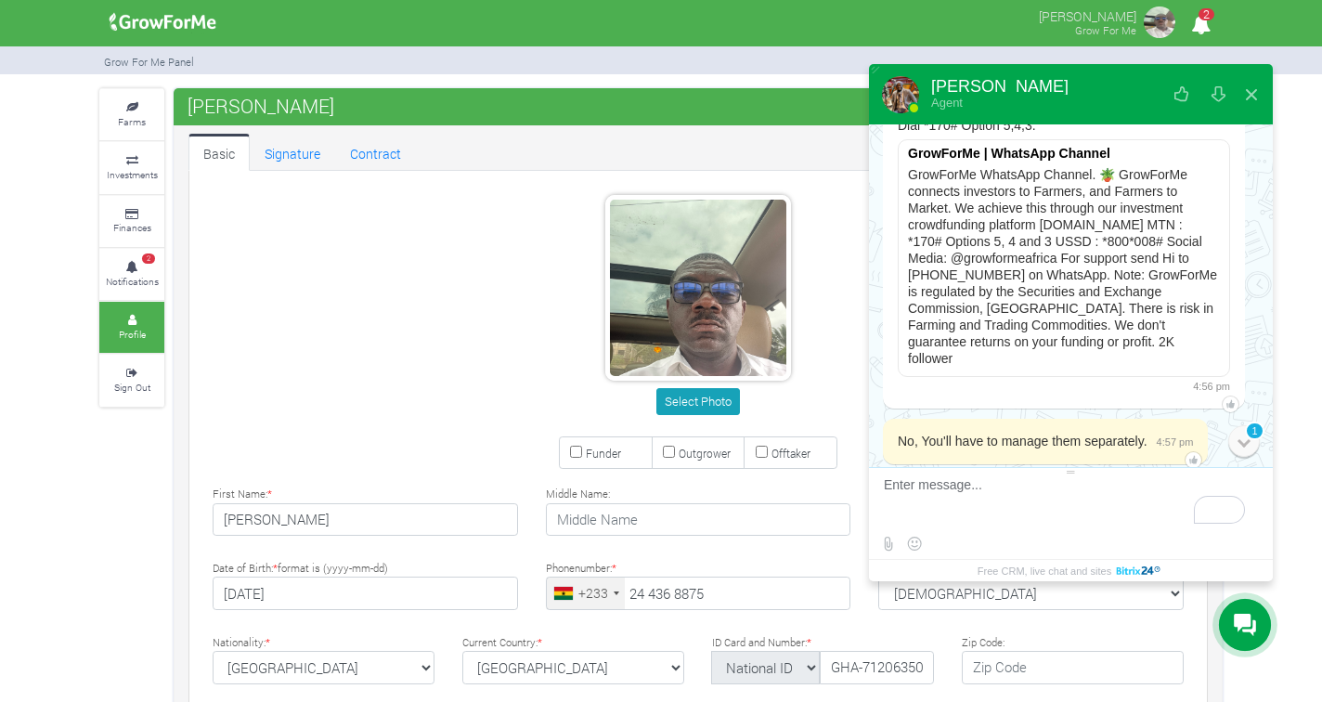
scroll to position [863, 0]
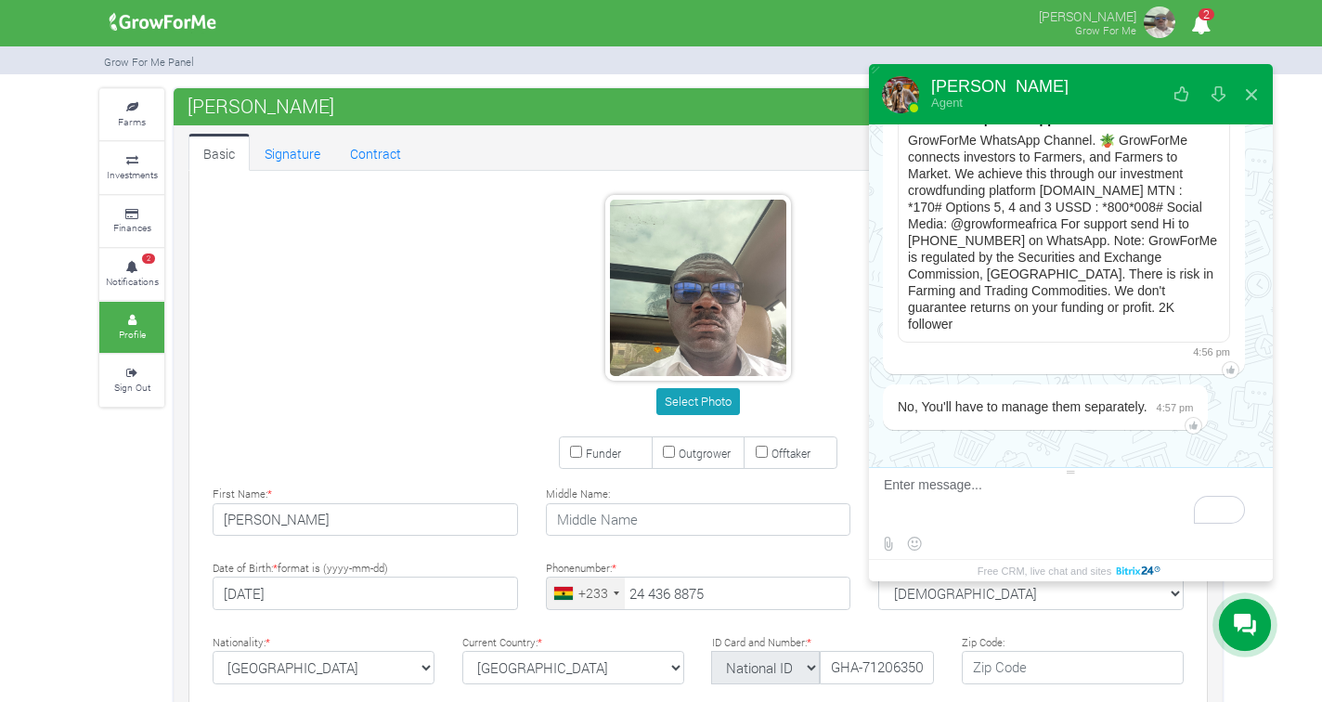
click at [1065, 511] on textarea "To enrich screen reader interactions, please activate Accessibility in Grammarl…" at bounding box center [1069, 502] width 370 height 50
type textarea "note, thanks a lot"
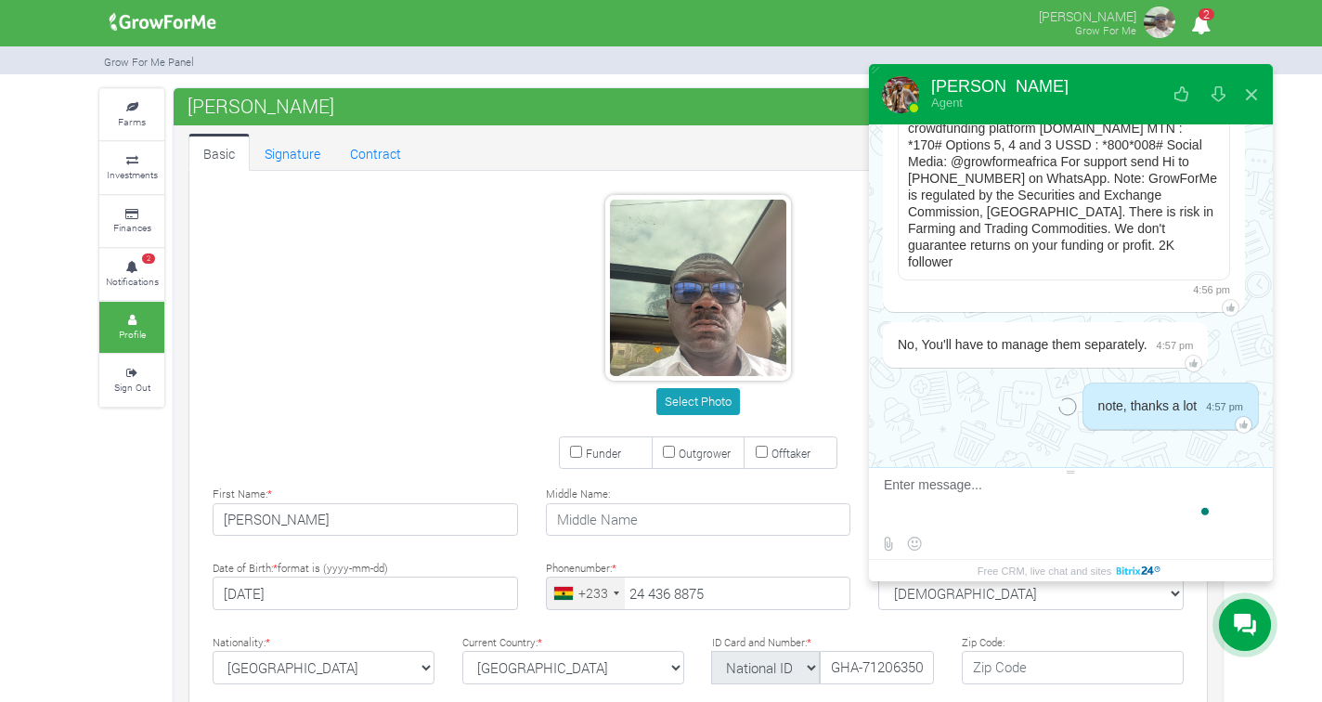
scroll to position [927, 0]
click at [1248, 94] on button at bounding box center [1251, 94] width 33 height 45
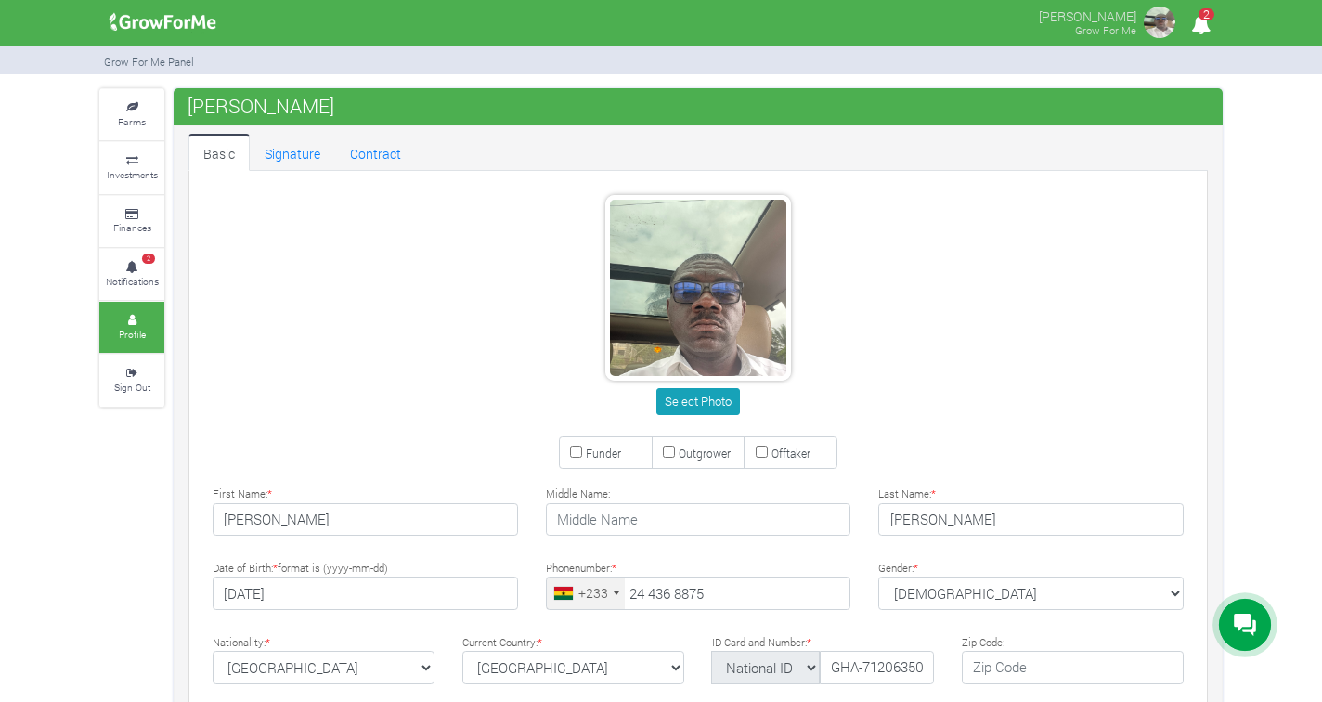
click at [1206, 24] on icon "2" at bounding box center [1201, 25] width 36 height 42
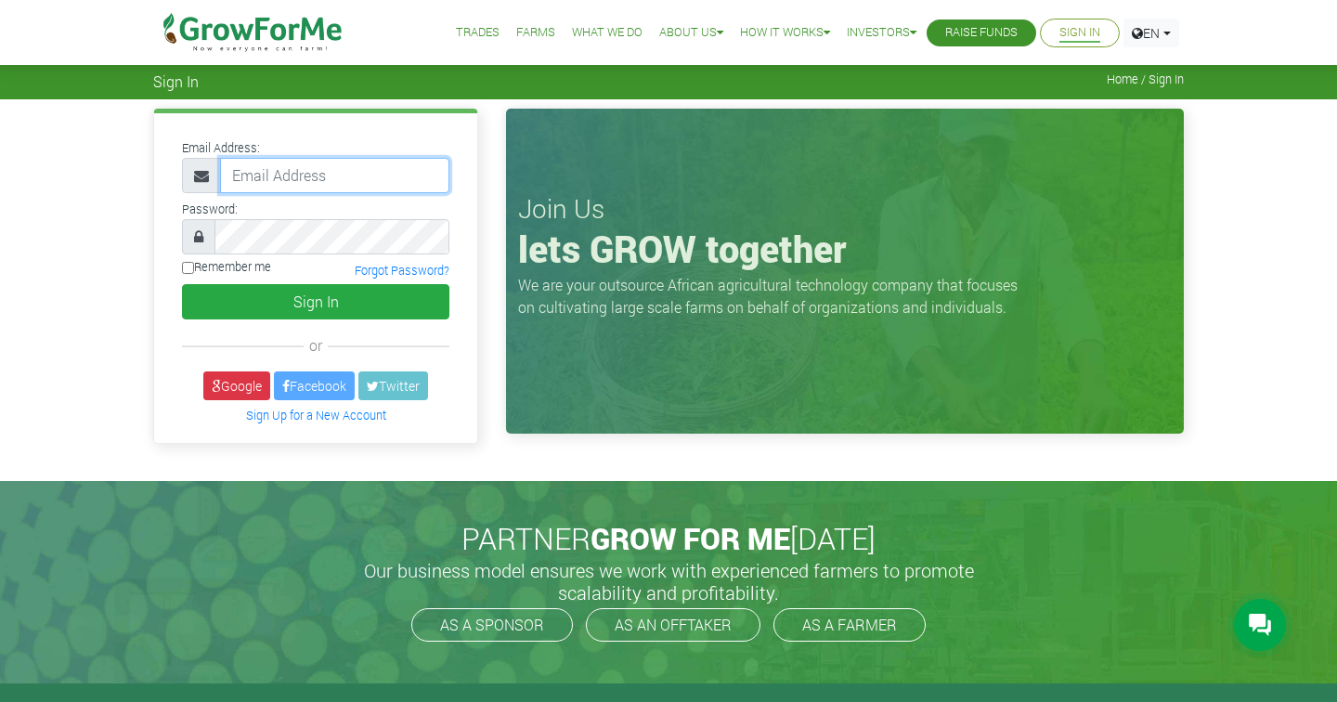
click at [398, 171] on input "email" at bounding box center [334, 175] width 229 height 35
paste input "233244368875@growforme.com and password: p1ozs"
type input "233244368875@growforme.com"
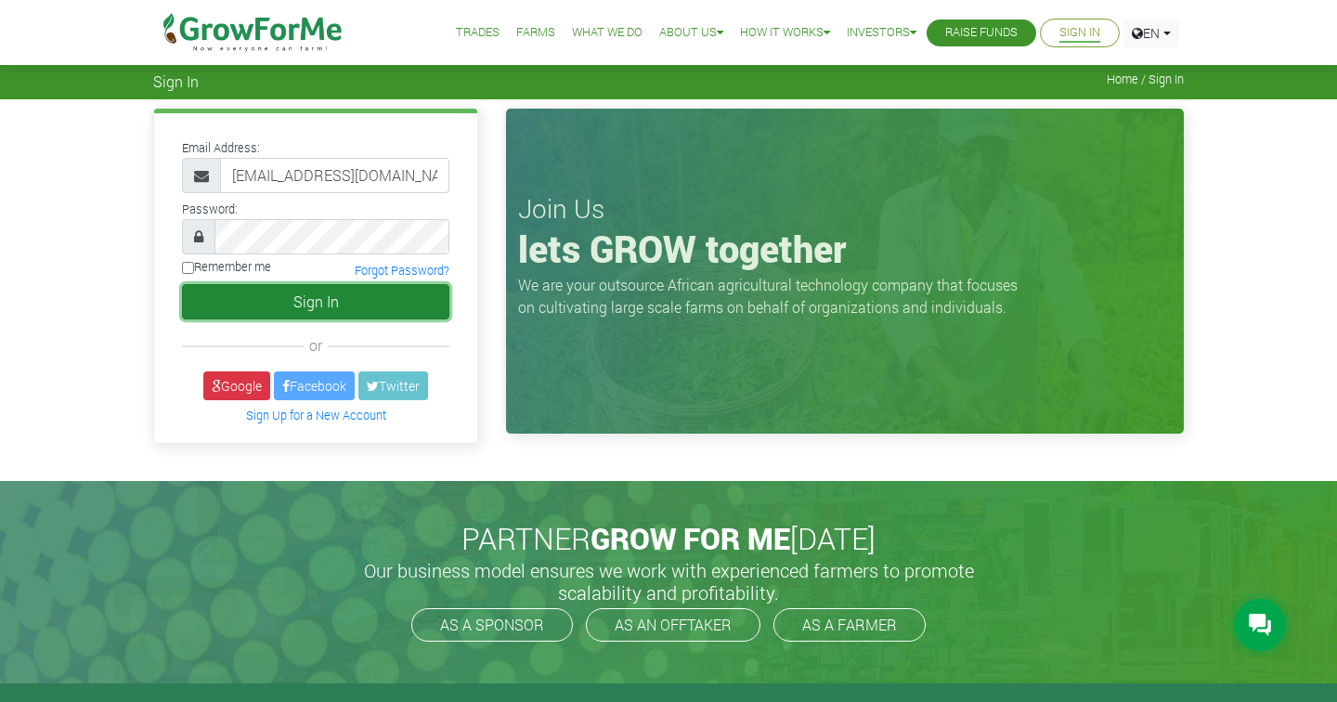
click at [261, 313] on button "Sign In" at bounding box center [315, 301] width 267 height 35
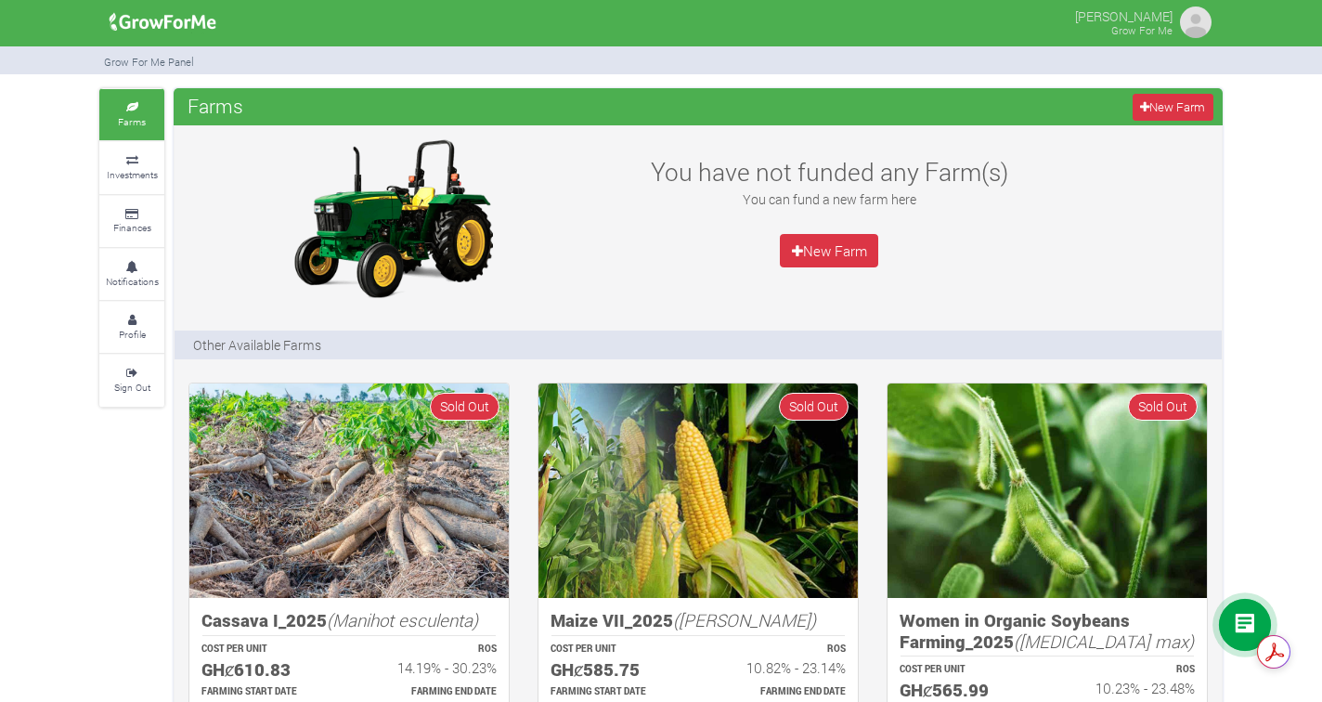
click at [1026, 255] on p "New Farm" at bounding box center [829, 250] width 403 height 33
click at [130, 317] on icon at bounding box center [132, 320] width 56 height 9
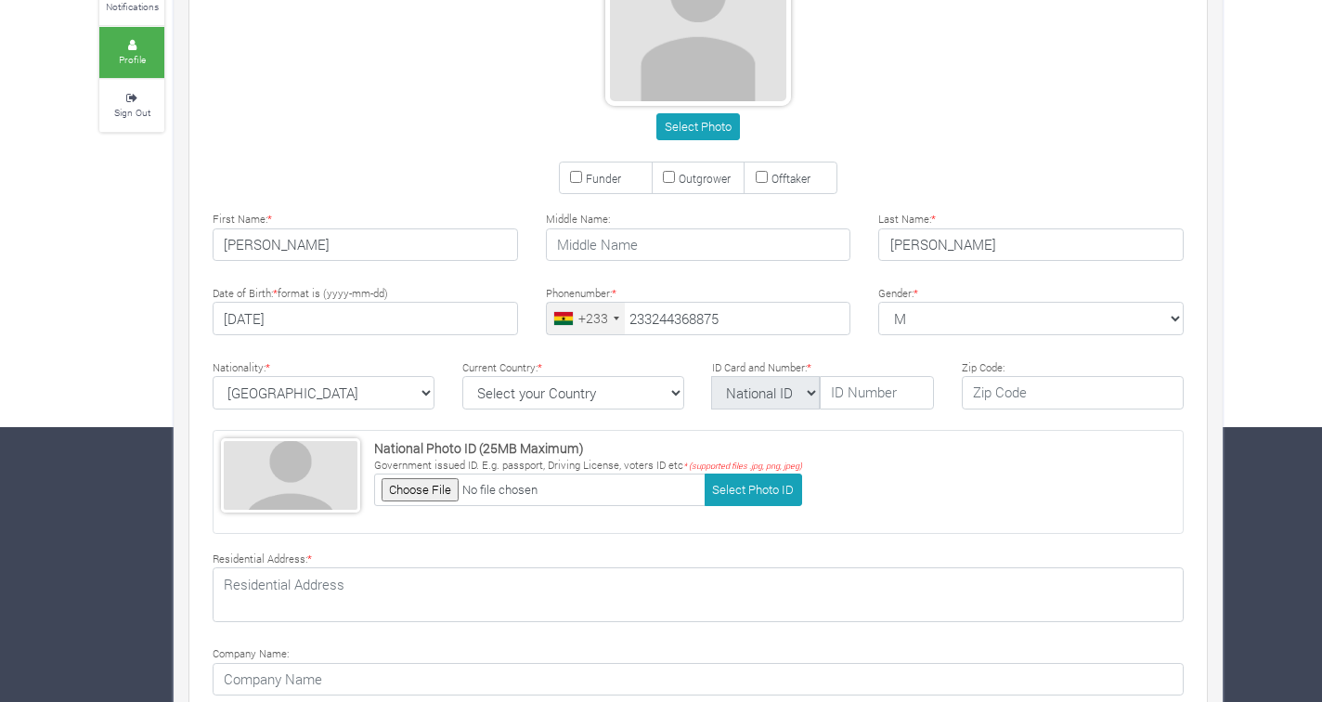
scroll to position [303, 0]
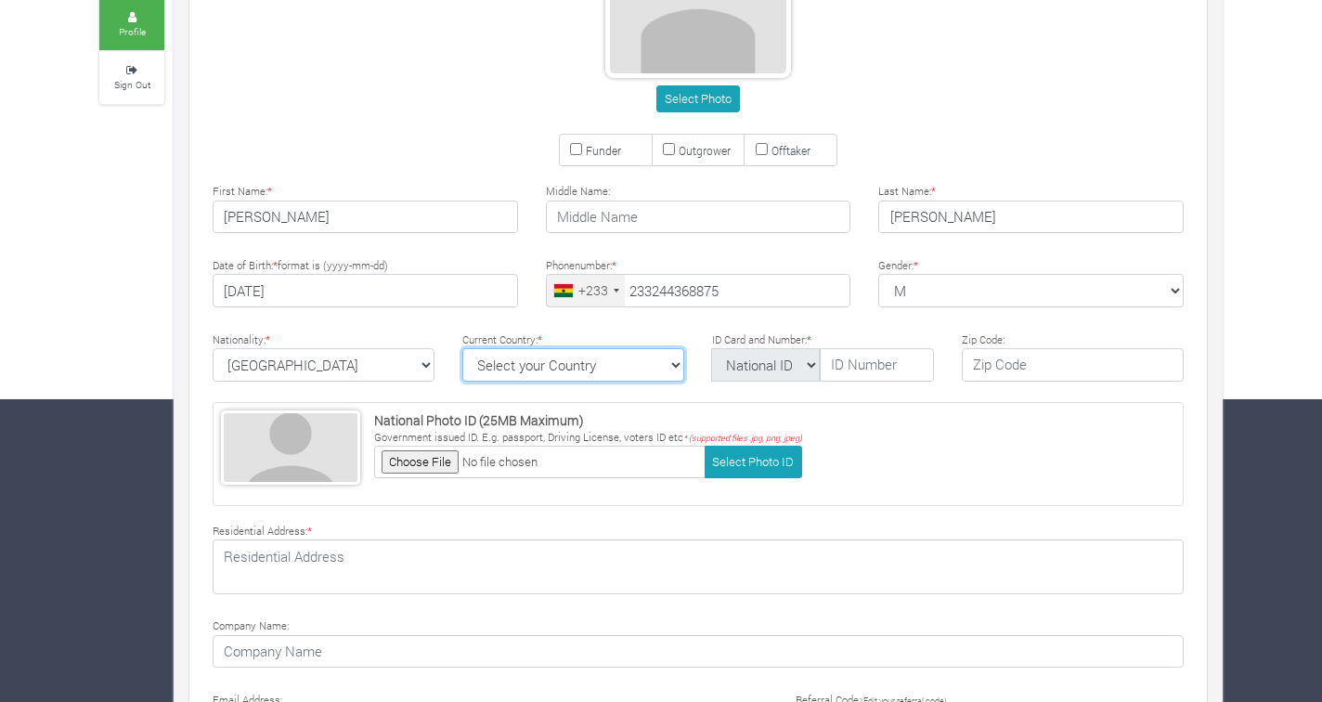
click at [601, 359] on select "Select your Country [GEOGRAPHIC_DATA] [GEOGRAPHIC_DATA] [GEOGRAPHIC_DATA] [US_S…" at bounding box center [573, 364] width 222 height 33
select select "[GEOGRAPHIC_DATA]"
click at [462, 348] on select "Select your Country [GEOGRAPHIC_DATA] [GEOGRAPHIC_DATA] [GEOGRAPHIC_DATA] [US_S…" at bounding box center [573, 364] width 222 height 33
click at [854, 368] on input "text" at bounding box center [877, 364] width 114 height 33
type input "GHA-712063507-9"
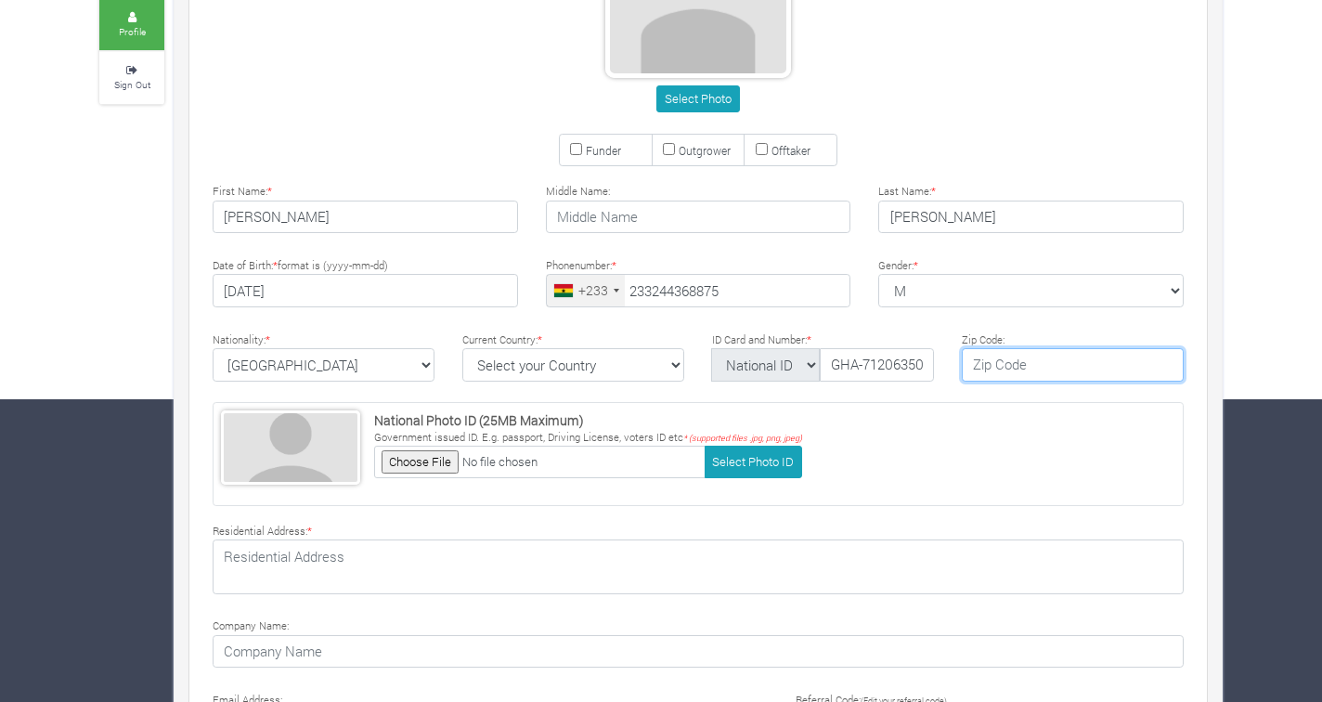
click at [1016, 368] on input "text" at bounding box center [1073, 364] width 222 height 33
type input "24 436 8875"
type input "GD106"
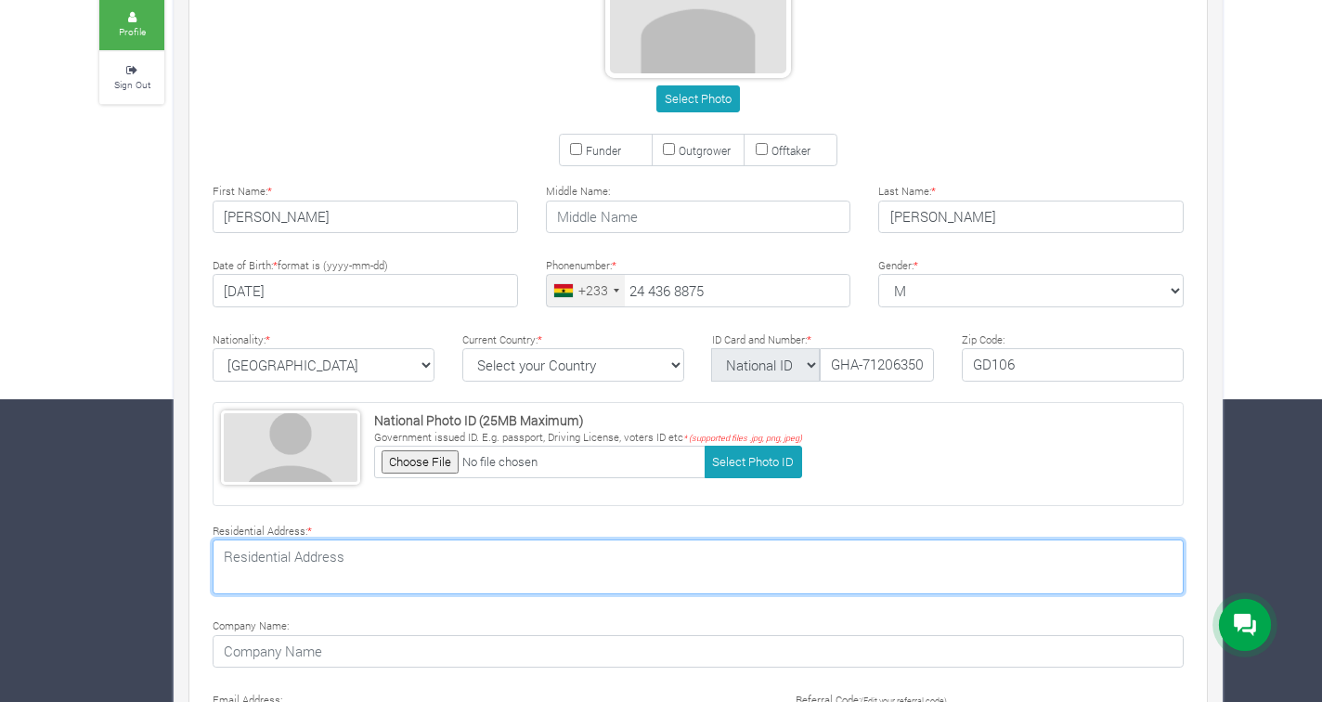
type textarea "25 Olenglebi [PERSON_NAME] Link"
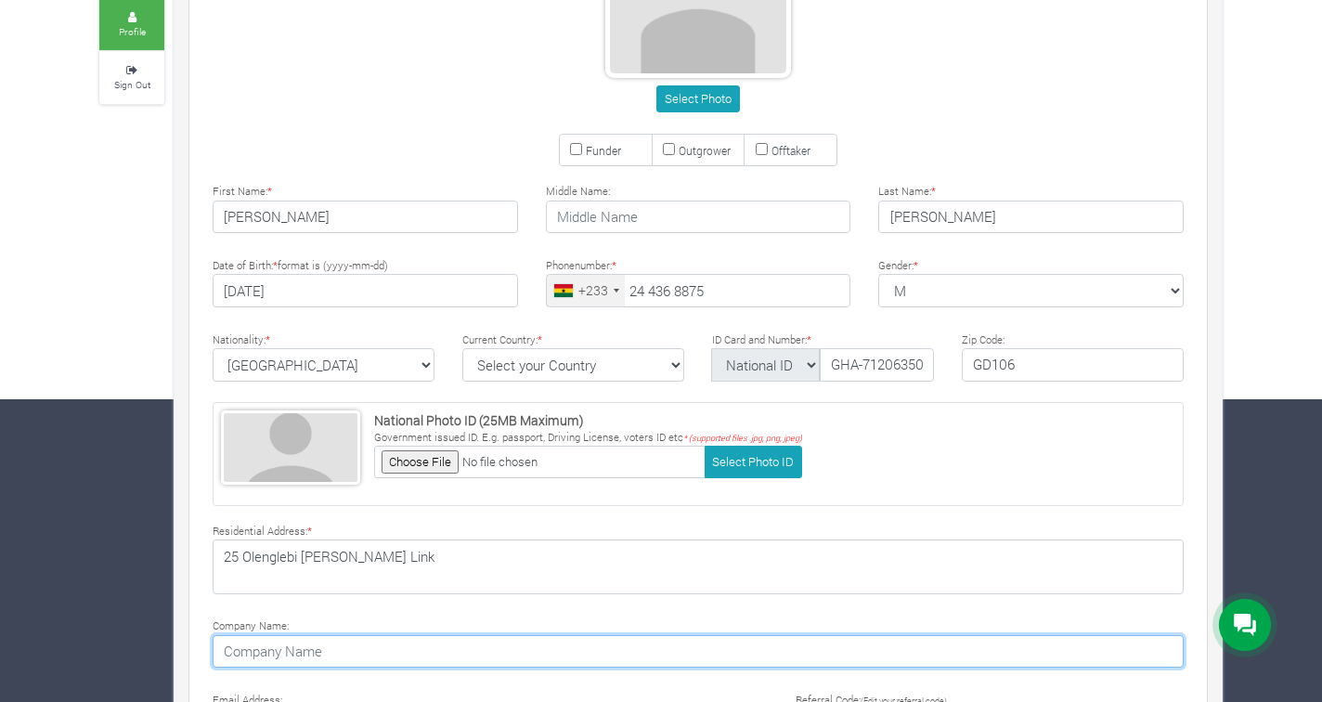
type input "PKY Consult"
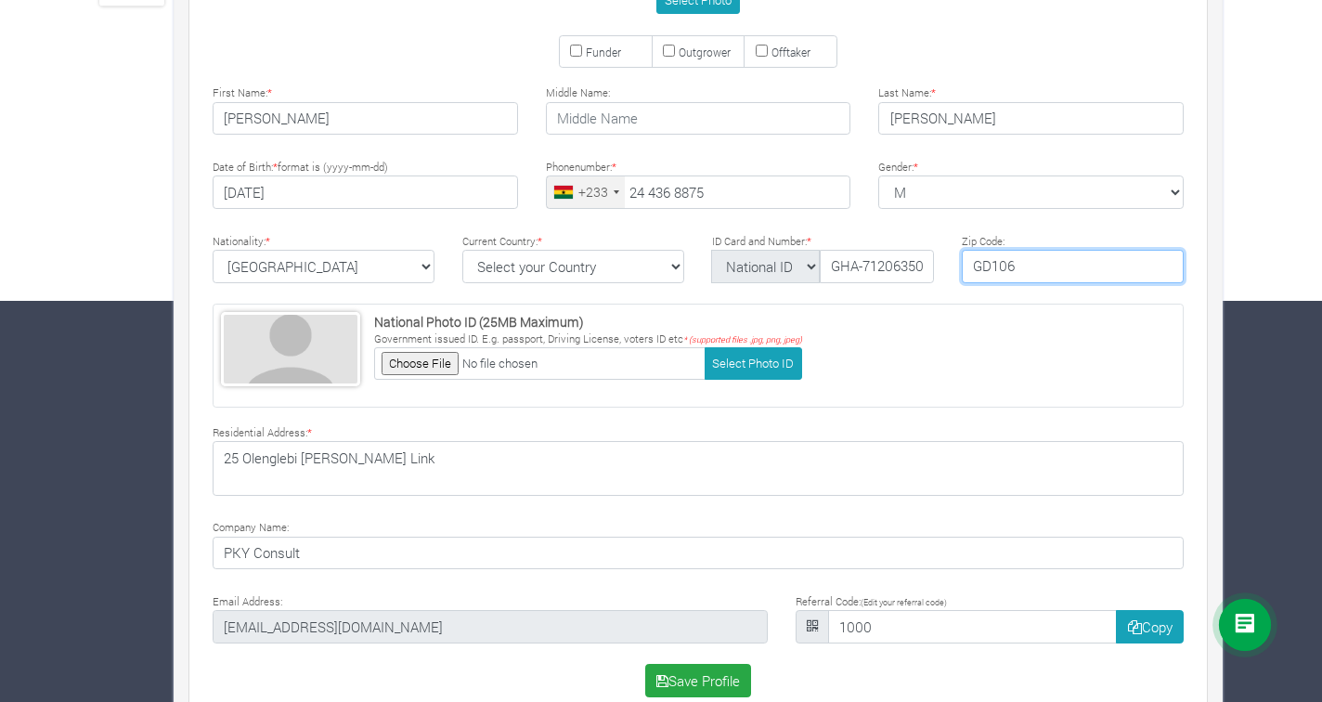
scroll to position [436, 0]
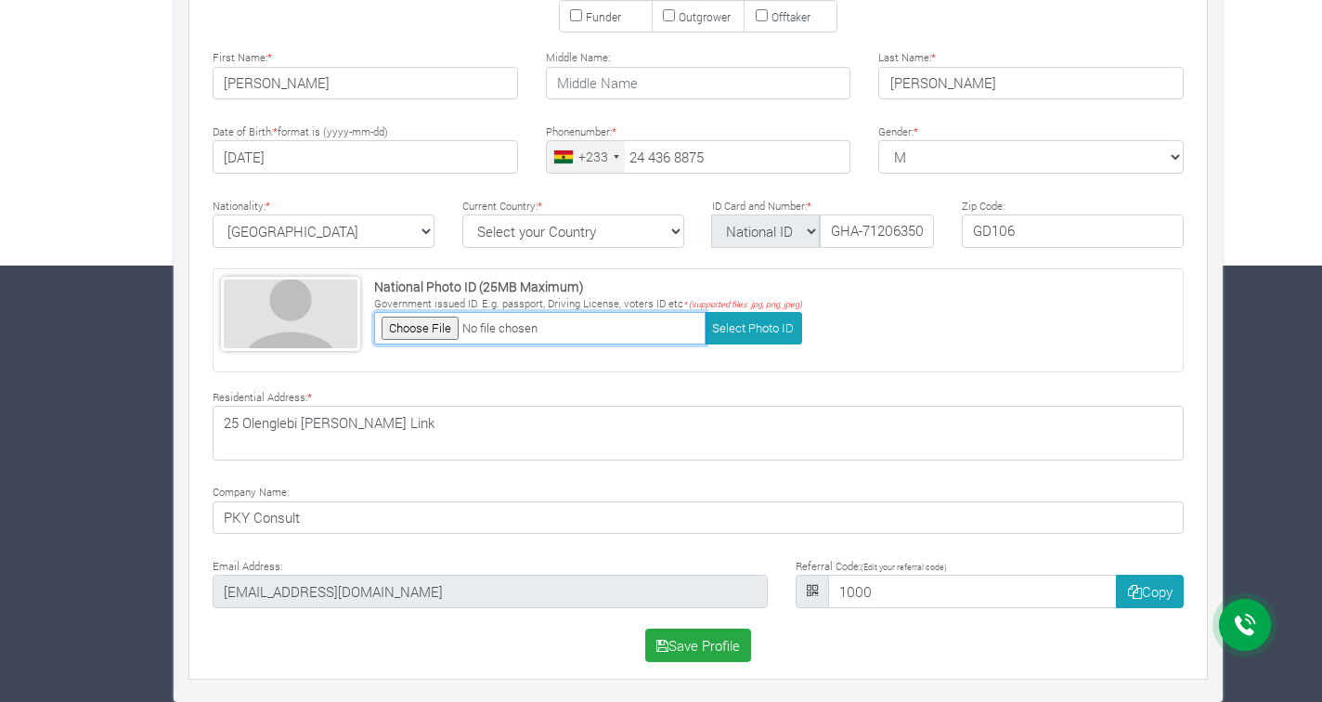
click at [444, 324] on input "file" at bounding box center [539, 328] width 331 height 32
type input "C:\fakepath\IMG_1480.JPG"
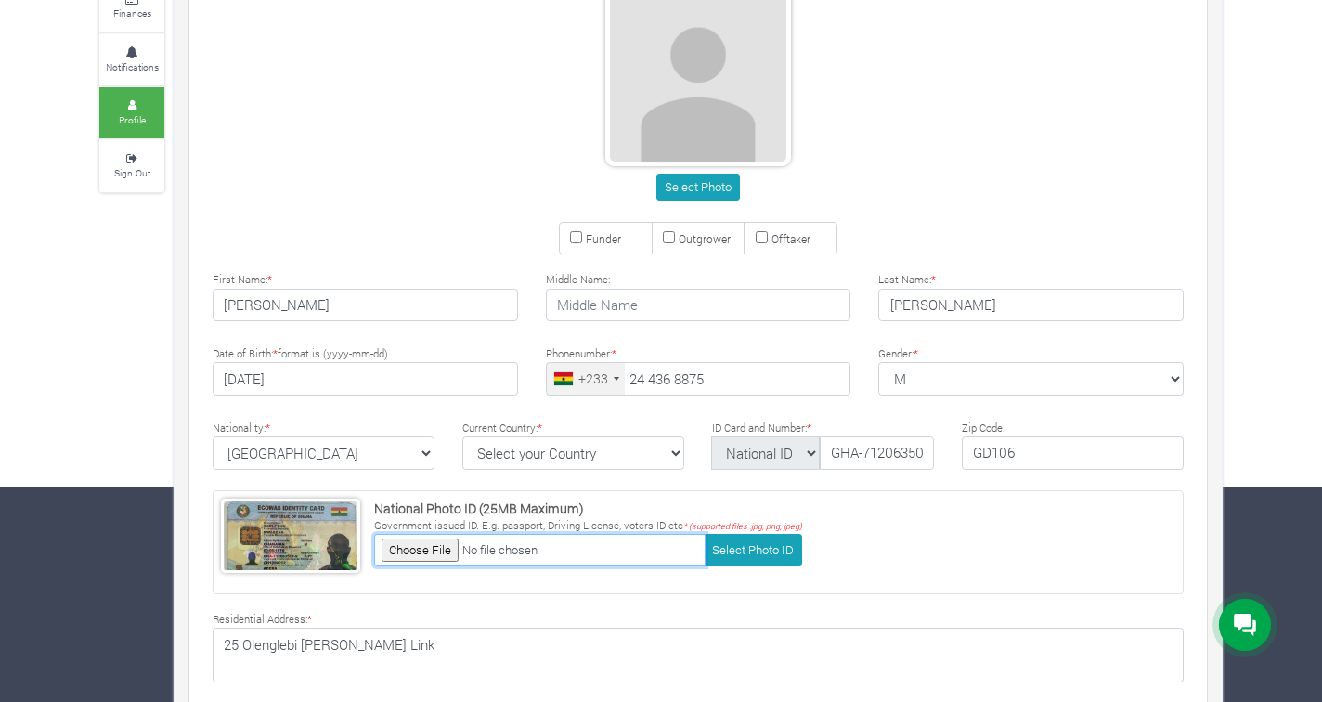
scroll to position [177, 0]
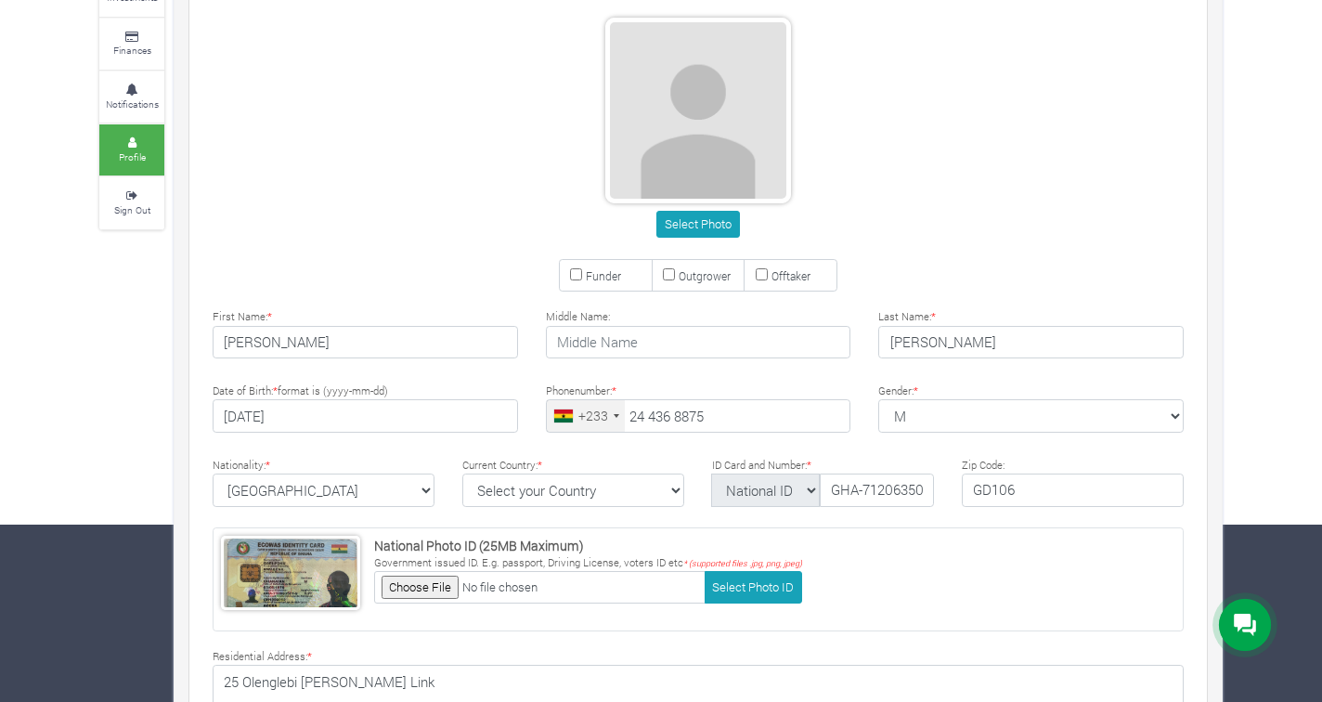
click at [577, 275] on input "Funder" at bounding box center [576, 274] width 12 height 12
checkbox input "true"
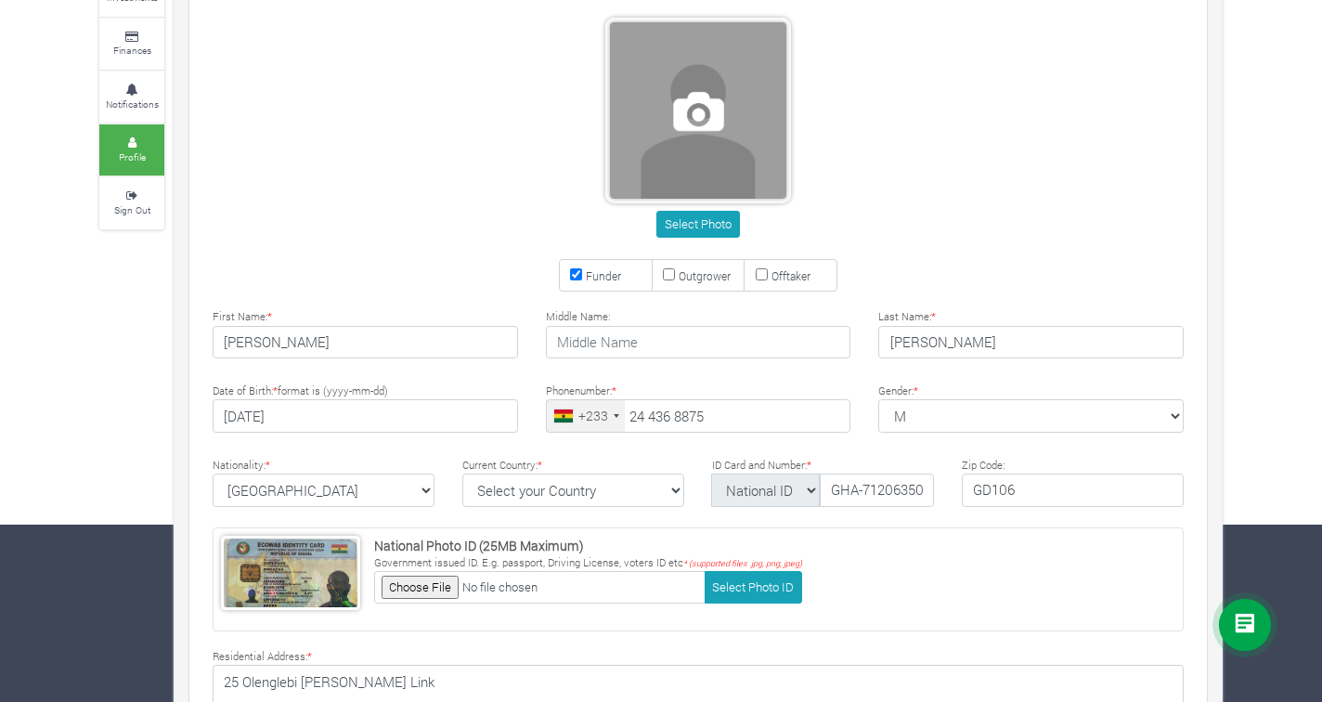
click at [712, 104] on span at bounding box center [698, 110] width 176 height 176
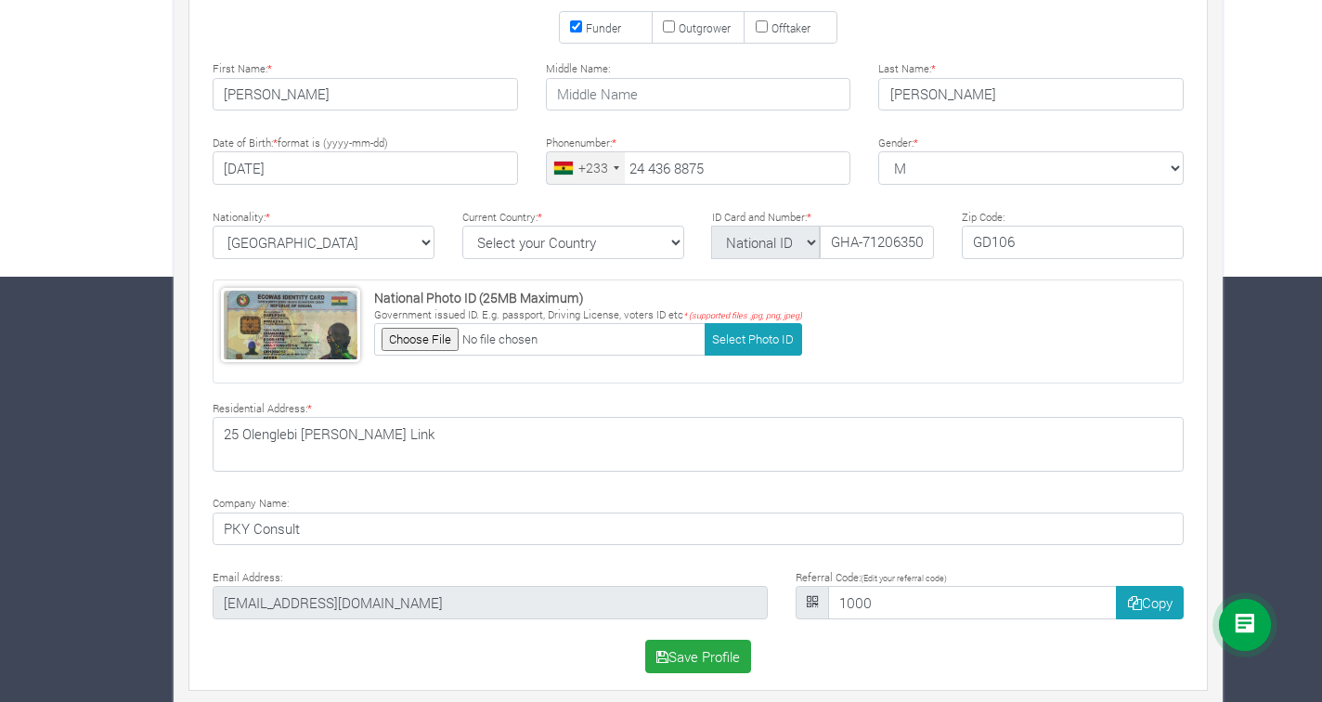
scroll to position [436, 0]
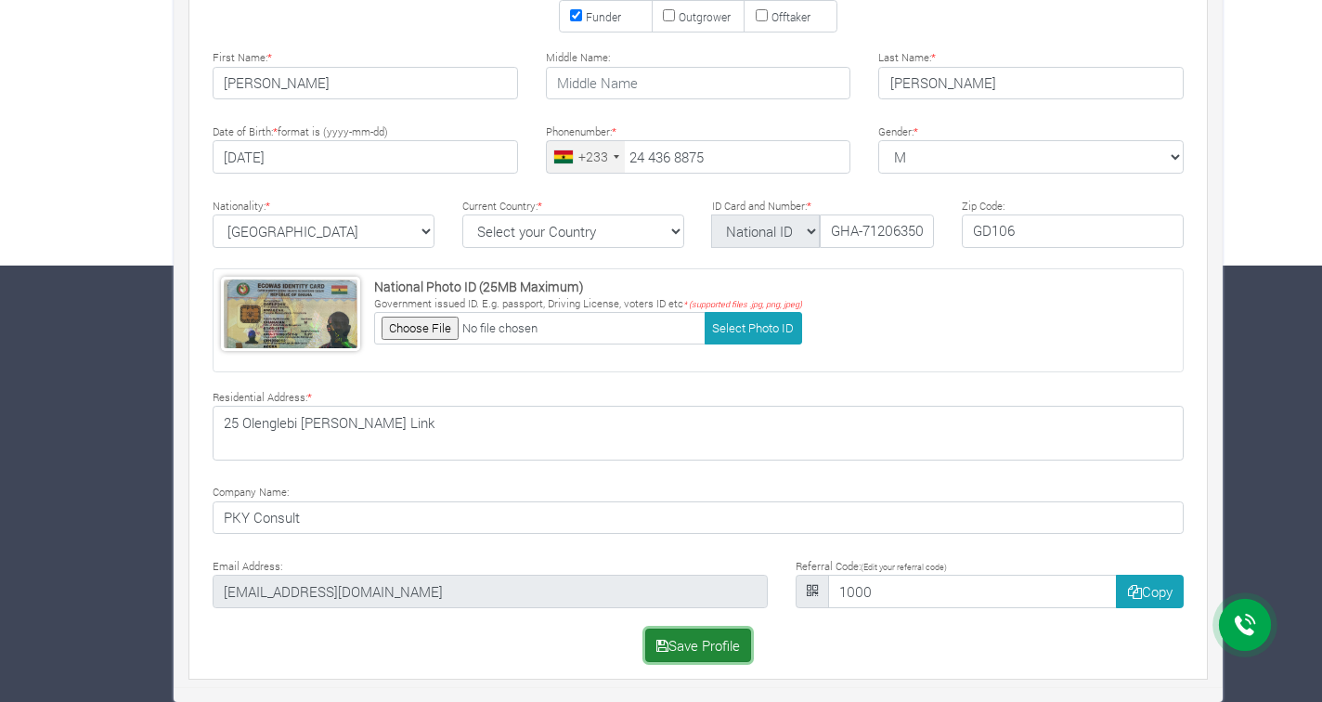
click at [701, 649] on button "Save Profile" at bounding box center [698, 645] width 107 height 33
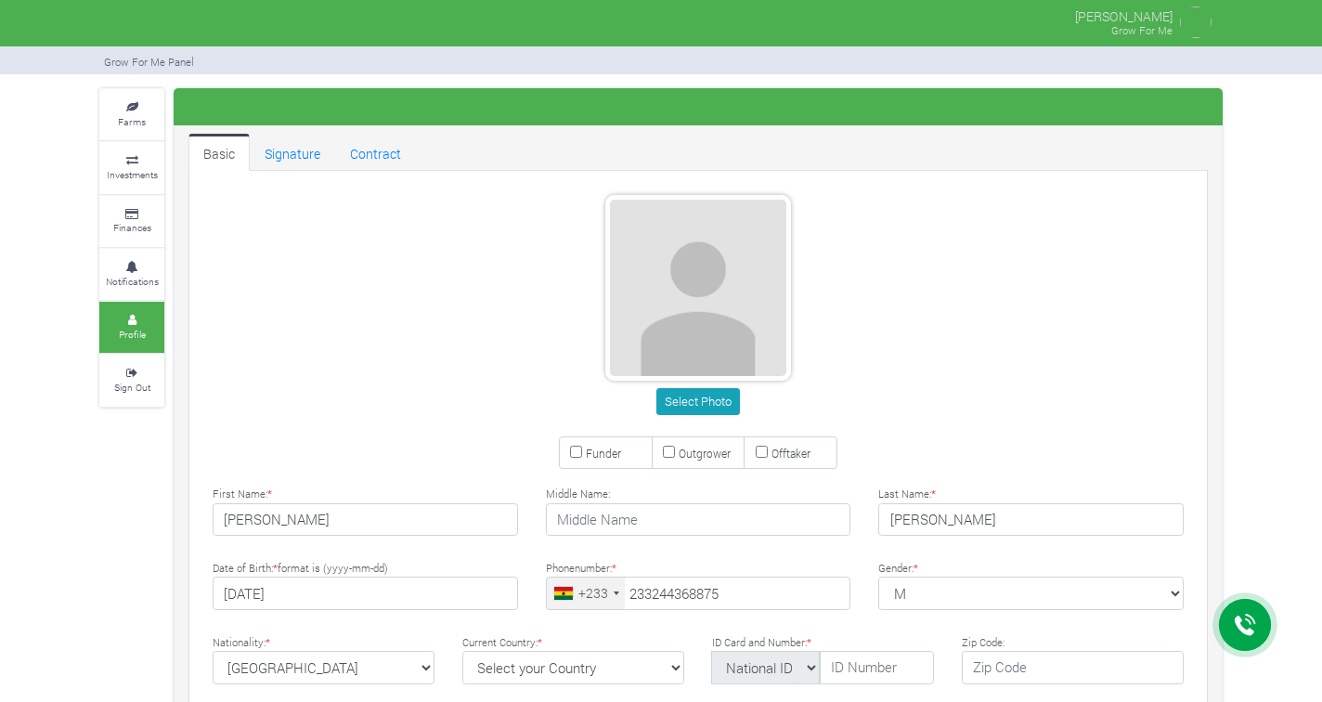
type input "24 436 8875"
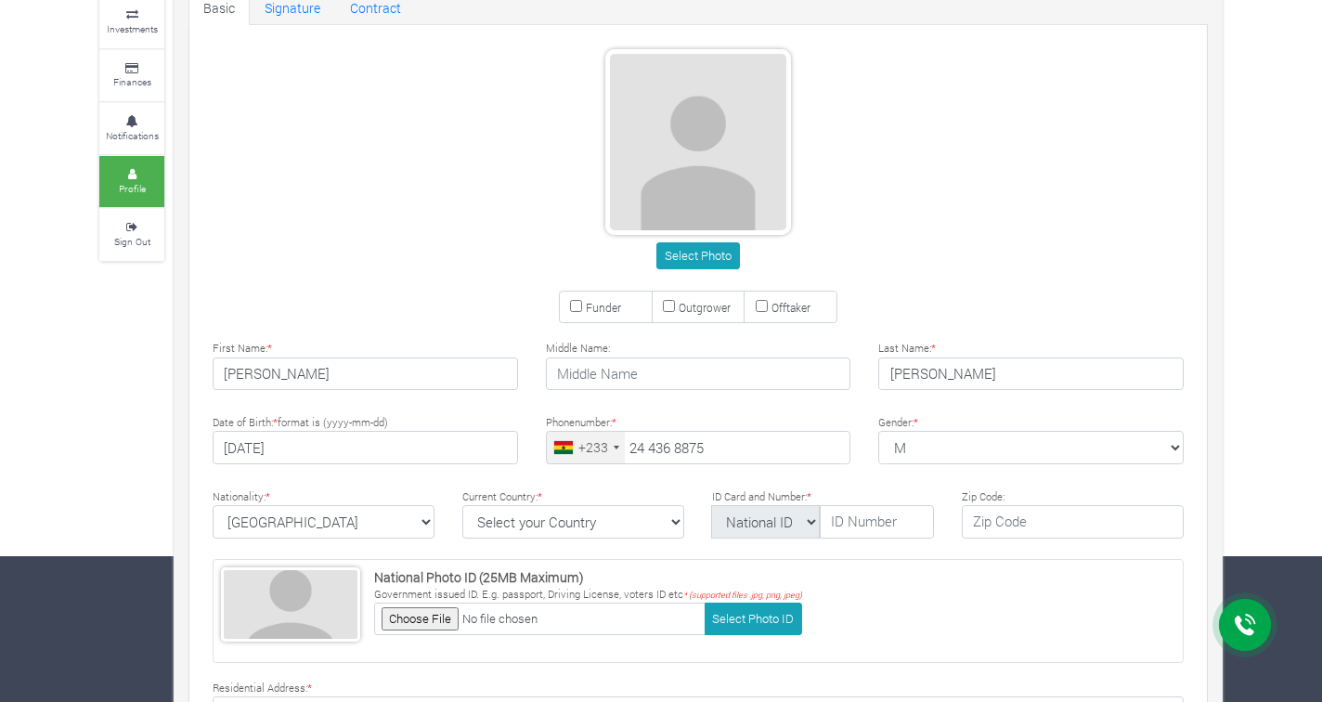
scroll to position [150, 0]
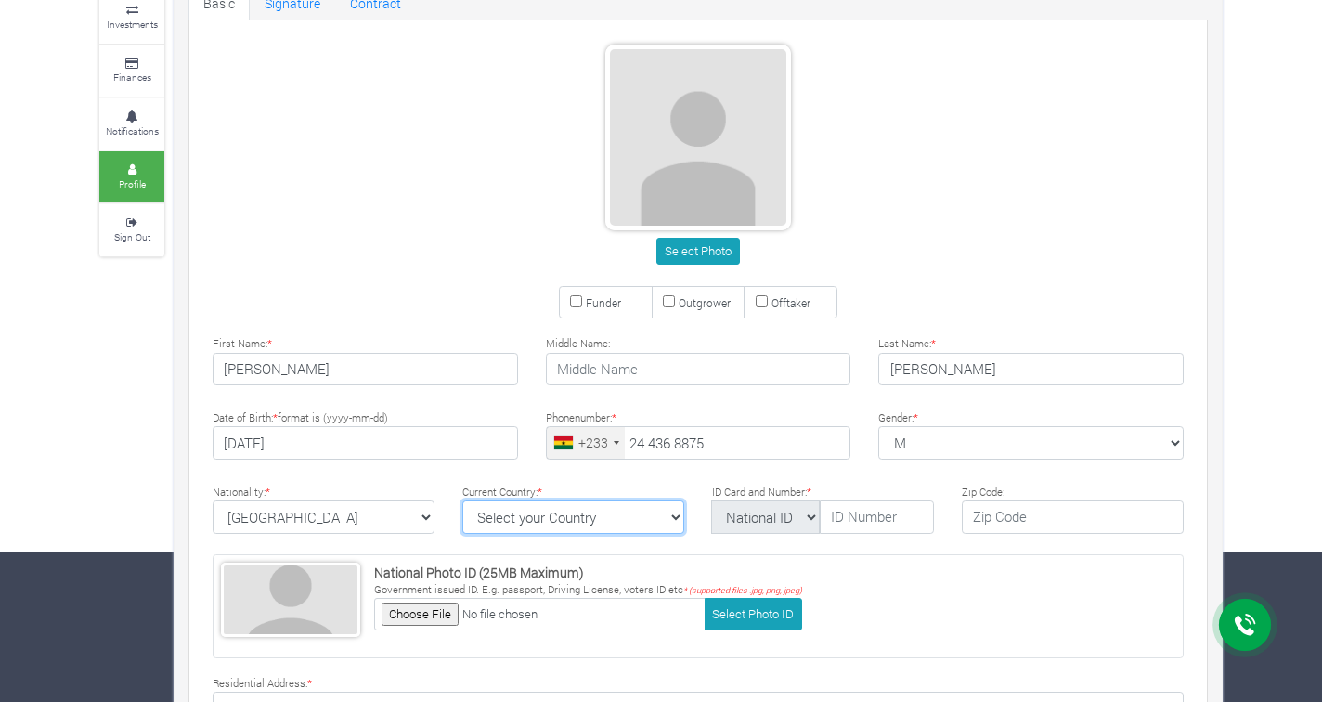
click at [667, 515] on select "Select your Country Afghanistan Albania Algeria American Samoa Andorra Angola A…" at bounding box center [573, 516] width 222 height 33
select select "[GEOGRAPHIC_DATA]"
click at [462, 500] on select "Select your Country Afghanistan Albania Algeria American Samoa Andorra Angola A…" at bounding box center [573, 516] width 222 height 33
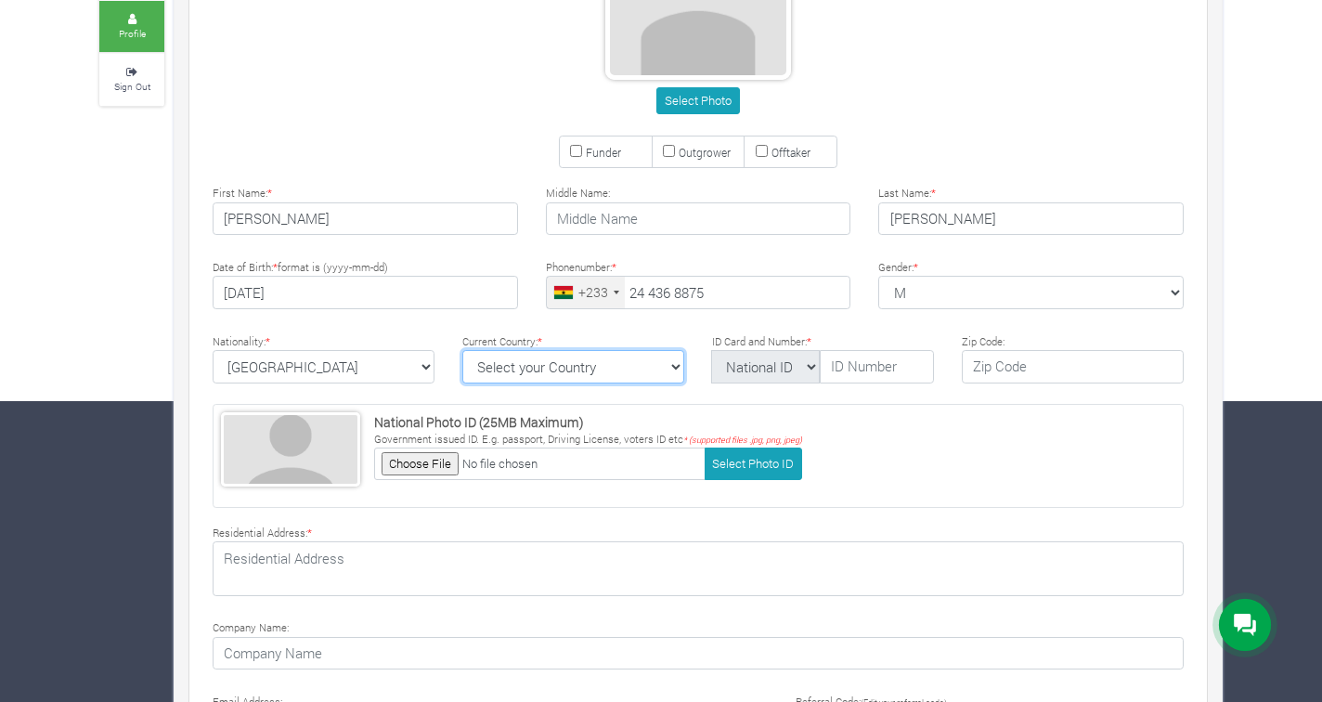
scroll to position [329, 0]
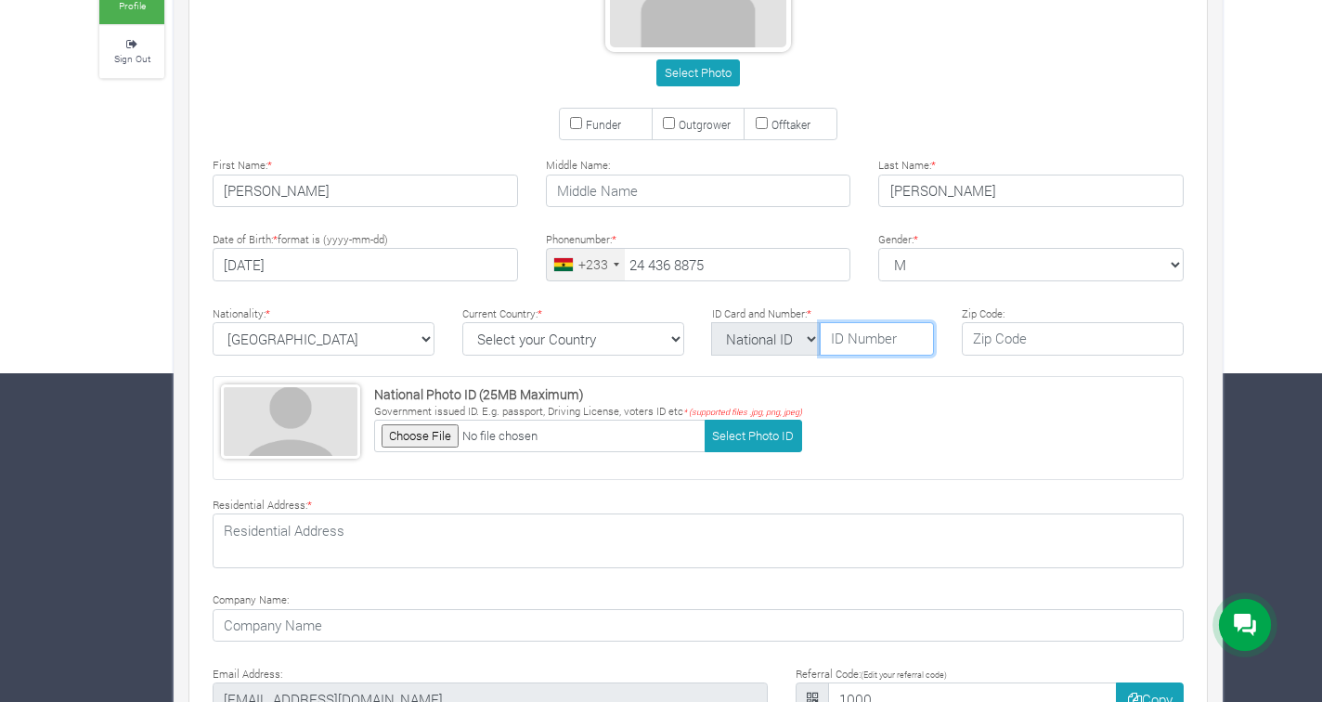
click at [878, 339] on input "text" at bounding box center [877, 338] width 114 height 33
type input "GHA-712063507-9"
click at [974, 357] on div "Nationality: * Ghana Afghanistan Albania Algeria American Samoa Andorra Angola …" at bounding box center [698, 333] width 1027 height 60
click at [1001, 342] on input "text" at bounding box center [1073, 338] width 222 height 33
type input "GD106"
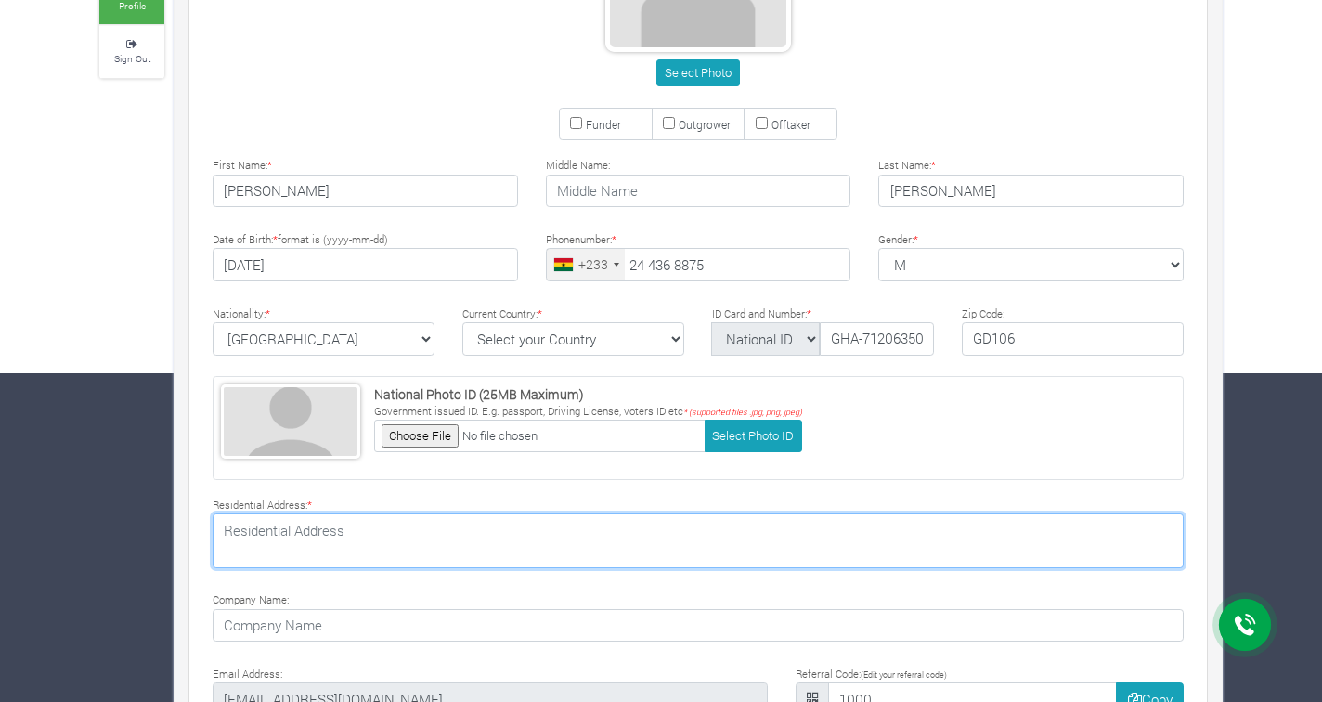
type textarea "25 Olenglebi Tetteh Link"
type input "PKY Consult"
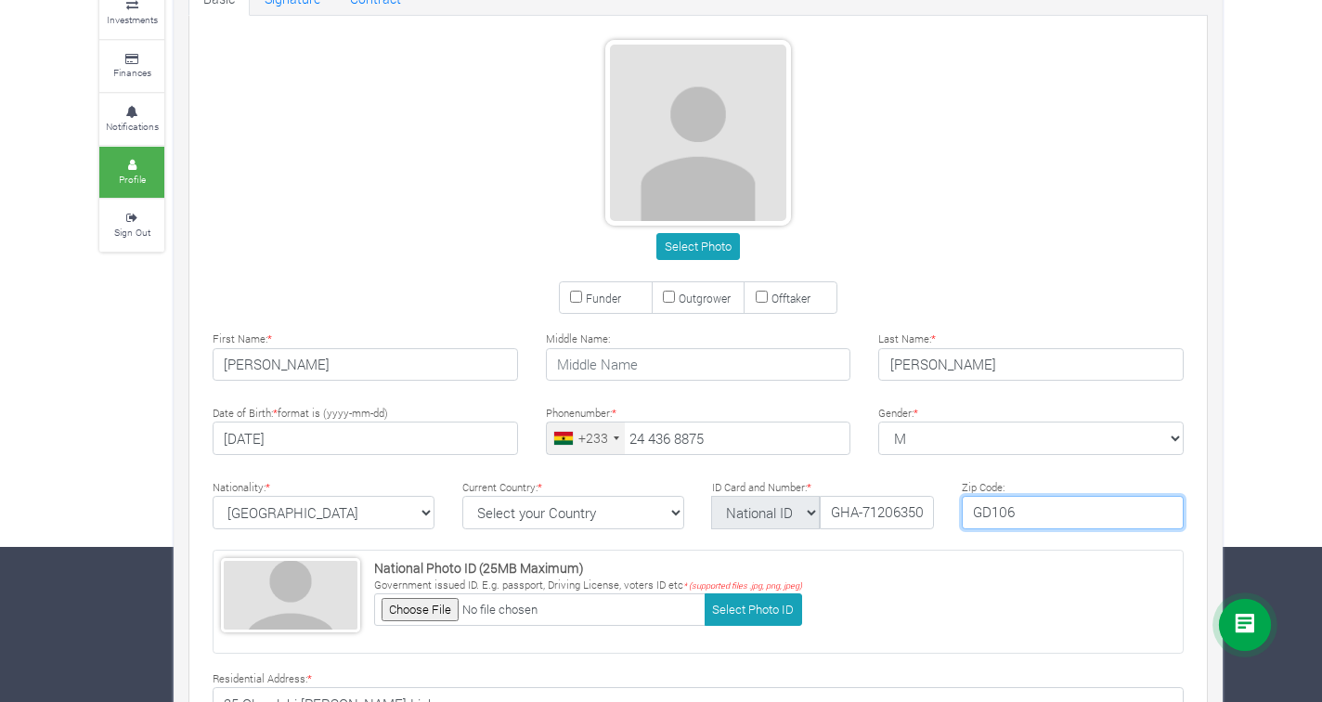
scroll to position [0, 0]
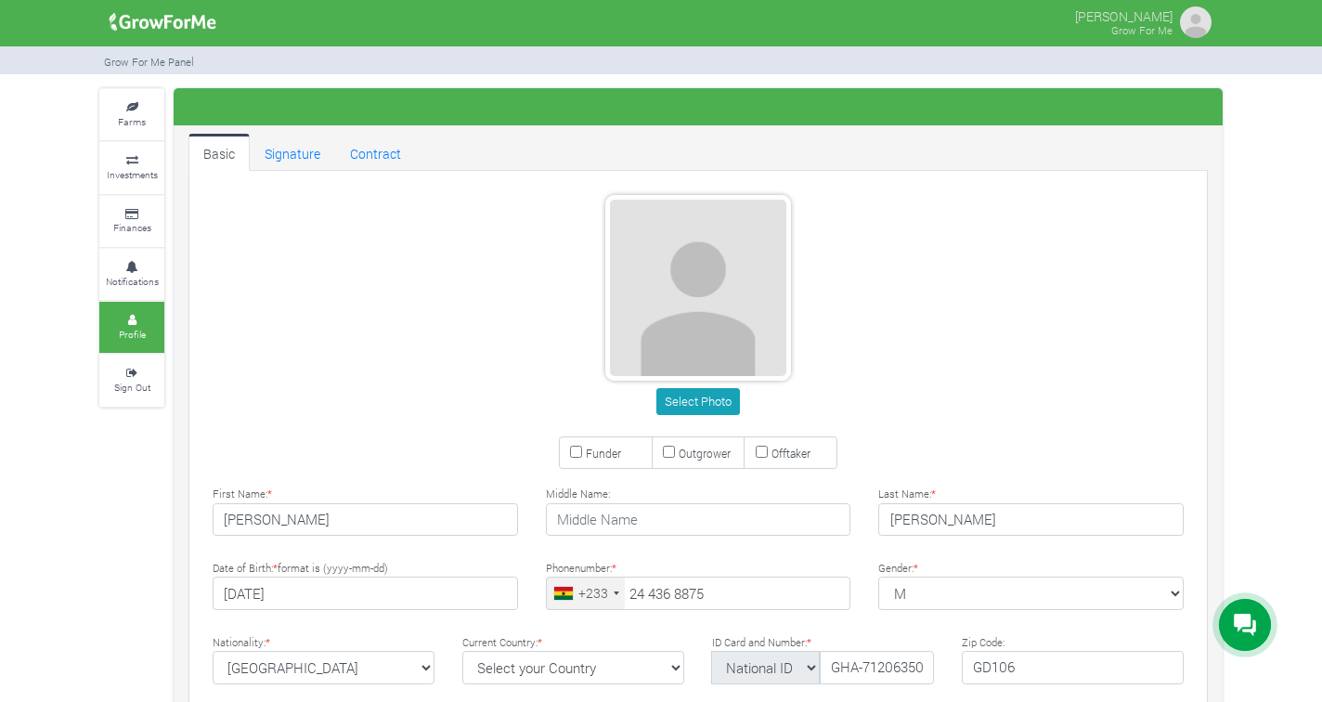
click at [573, 452] on input "Funder" at bounding box center [576, 452] width 12 height 12
checkbox input "true"
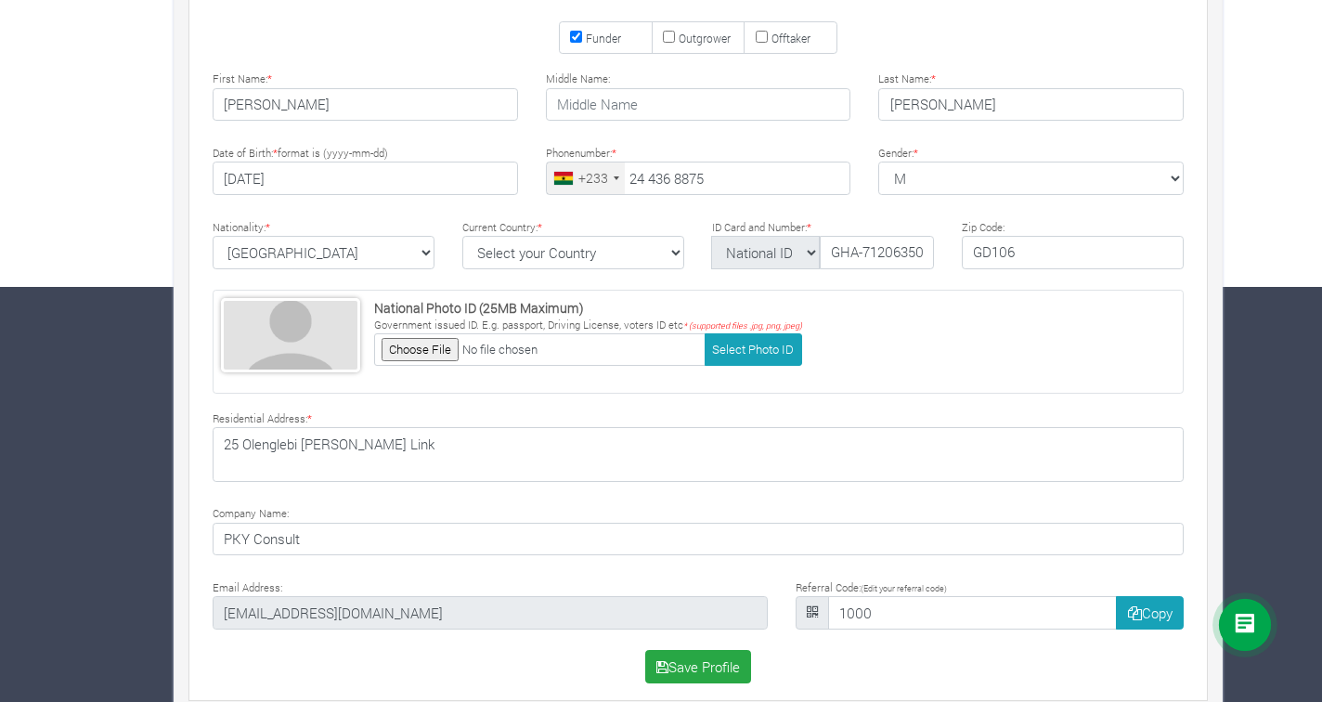
scroll to position [436, 0]
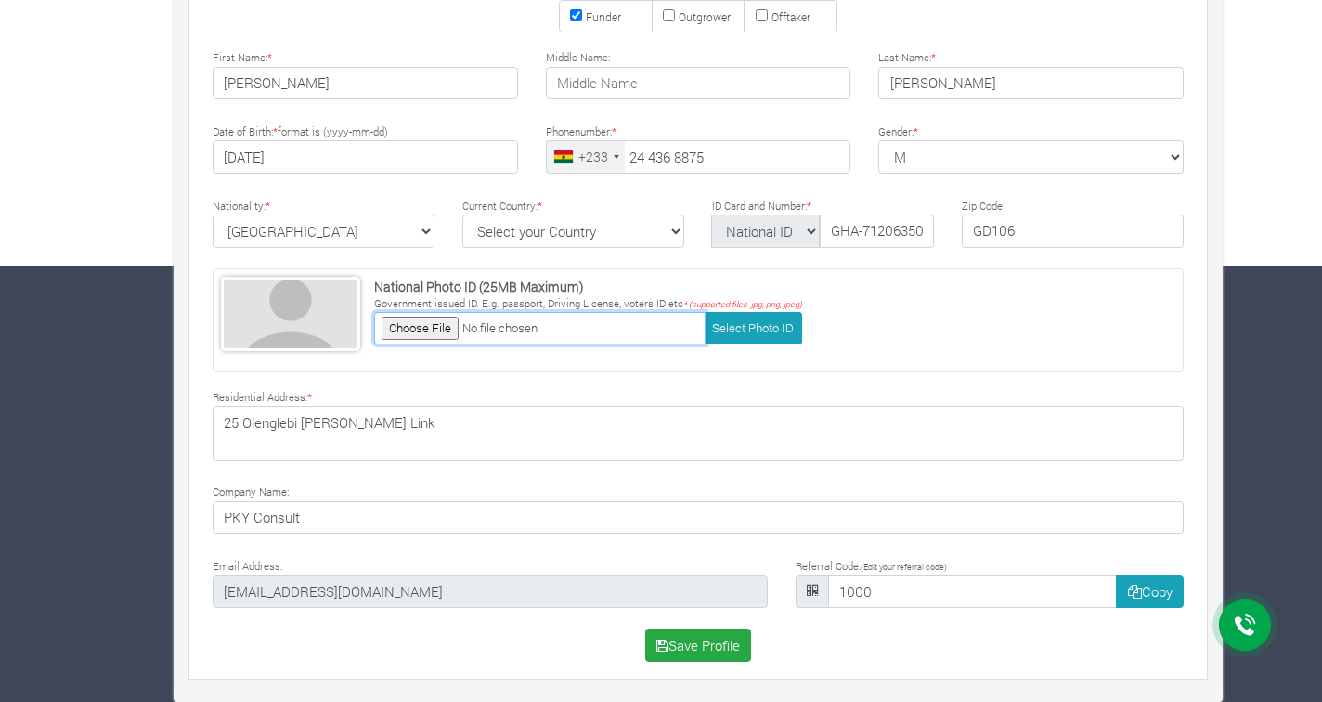
click at [432, 319] on input "file" at bounding box center [539, 328] width 331 height 32
type input "C:\fakepath\IMG_1480.JPG"
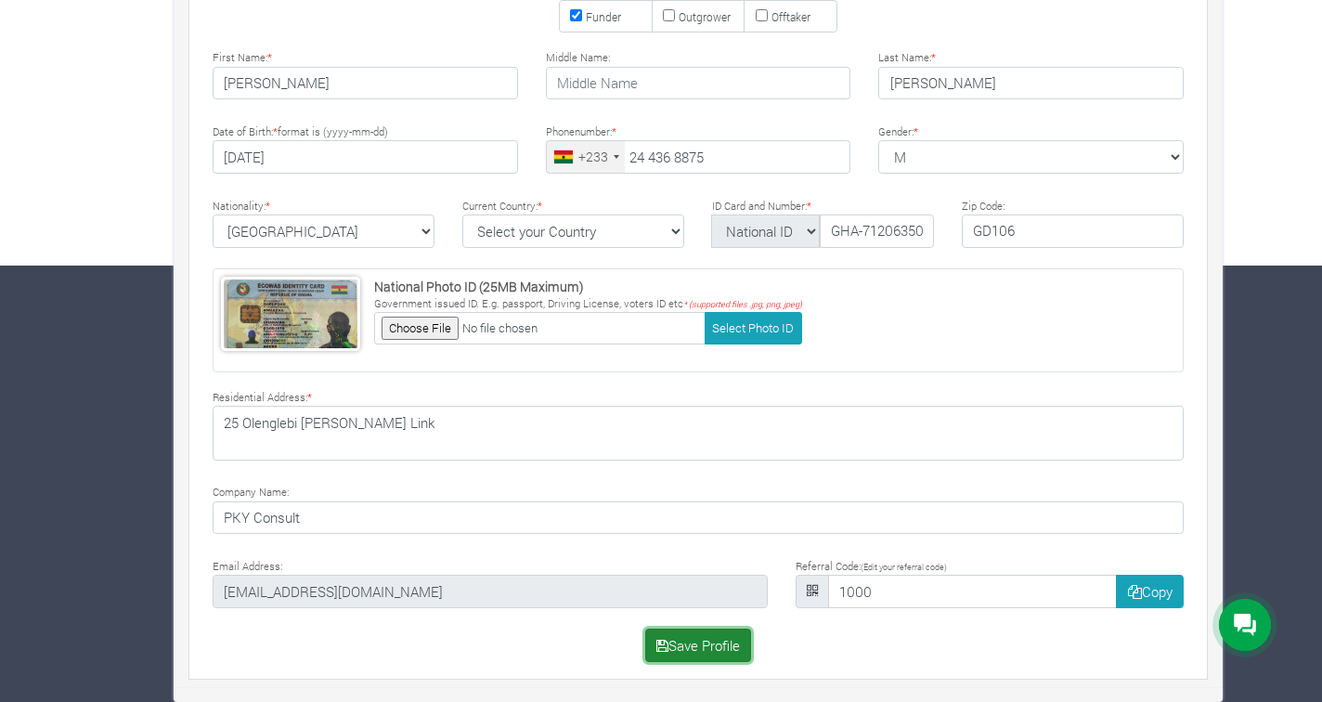
click at [709, 646] on button "Save Profile" at bounding box center [698, 645] width 107 height 33
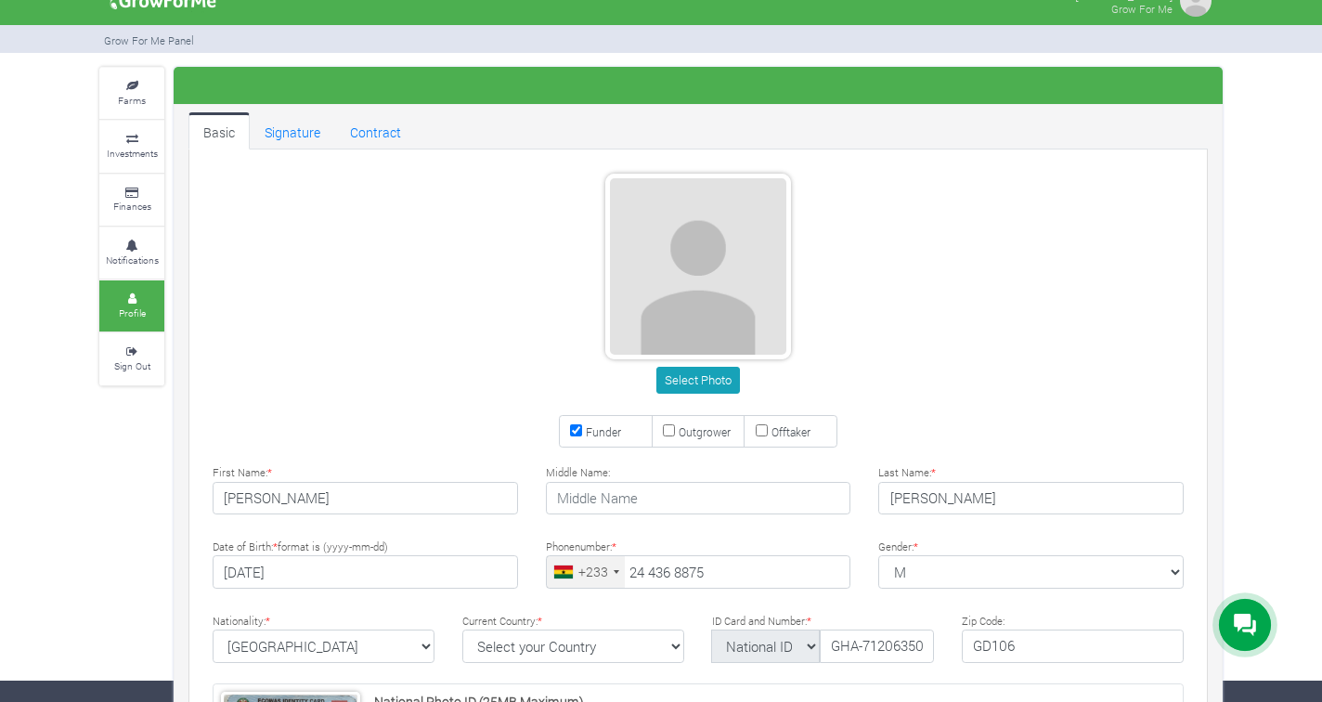
scroll to position [28, 0]
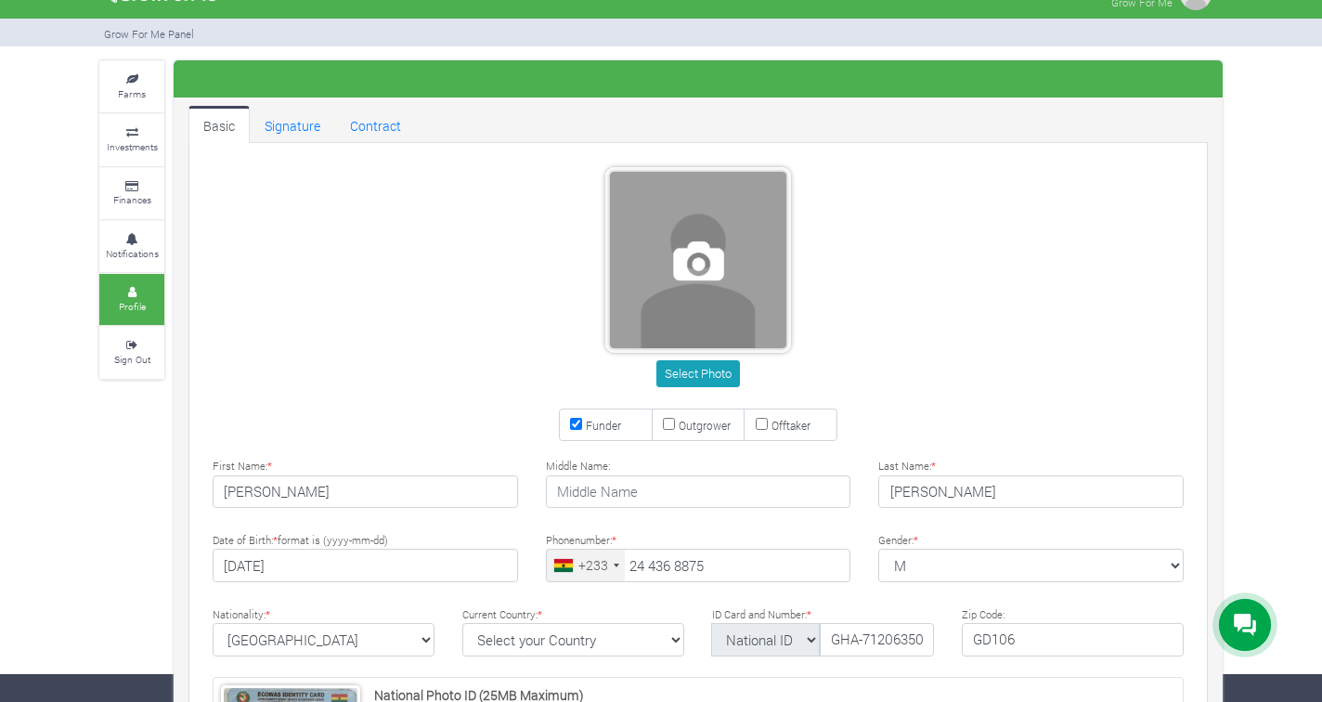
click at [701, 267] on span at bounding box center [698, 260] width 176 height 176
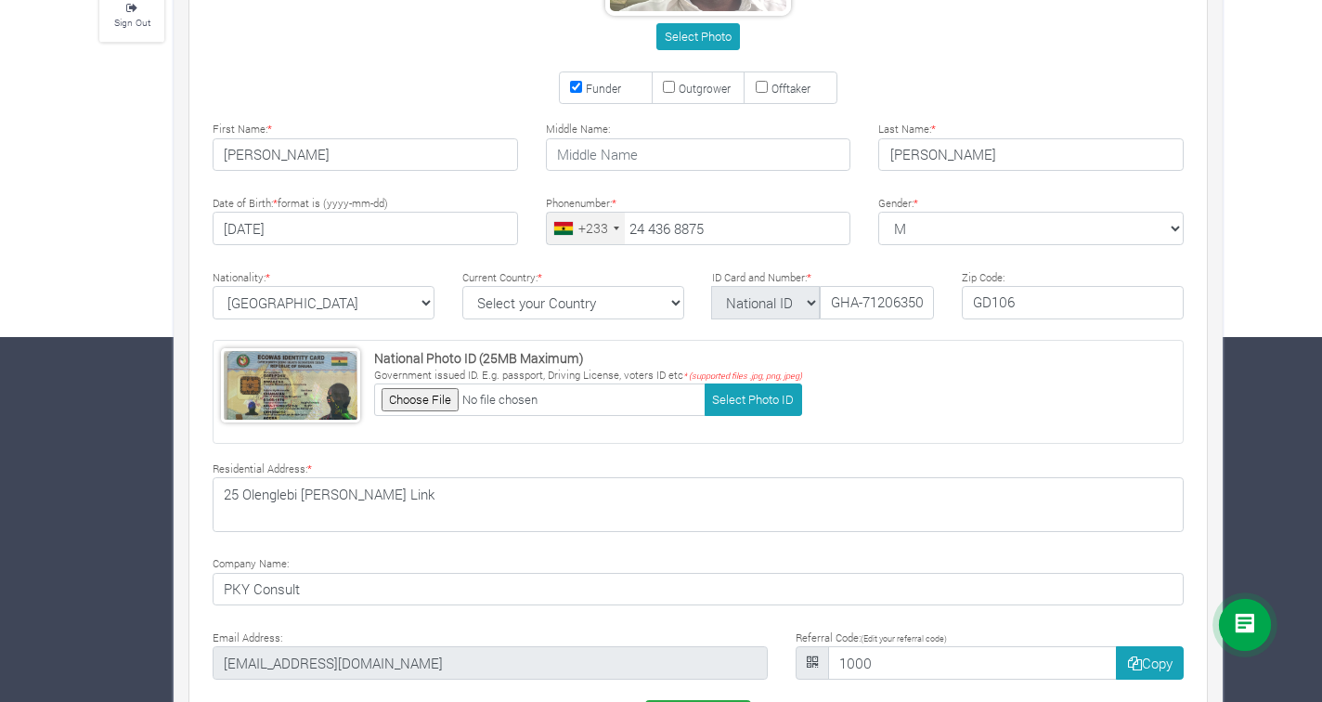
scroll to position [436, 0]
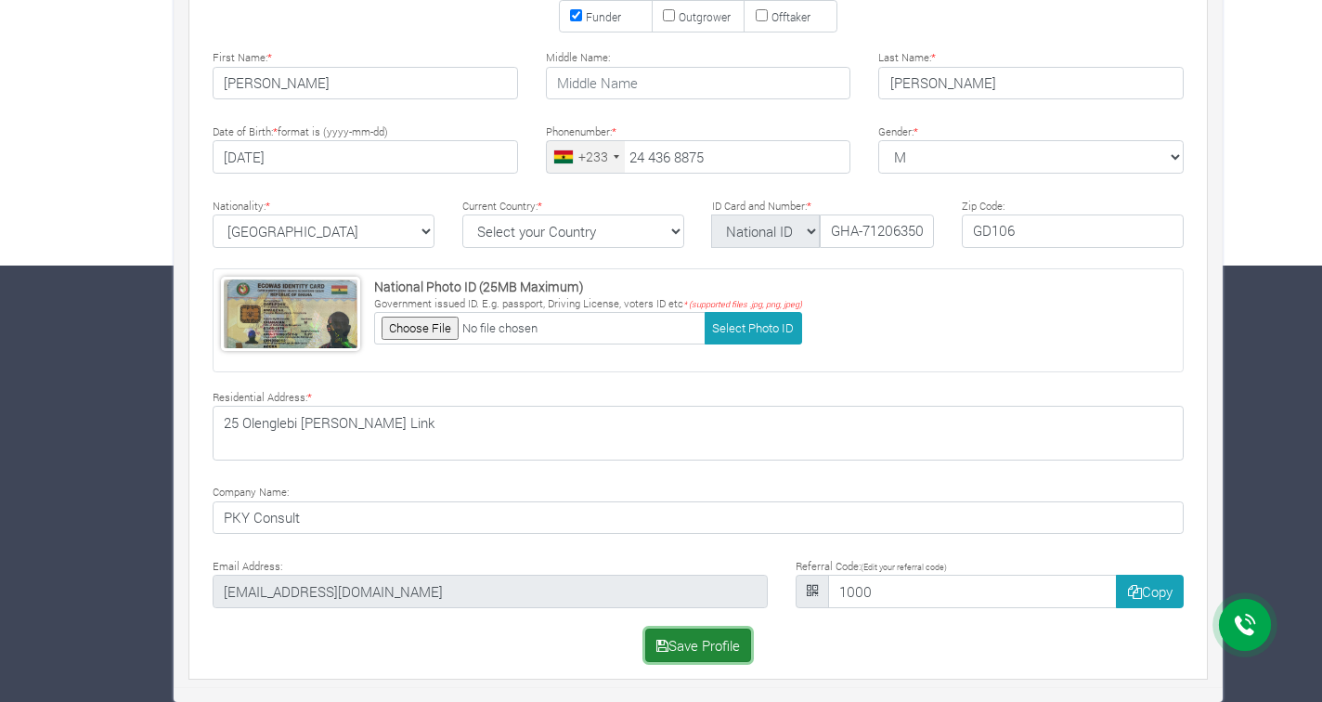
click at [707, 646] on button "Save Profile" at bounding box center [698, 645] width 107 height 33
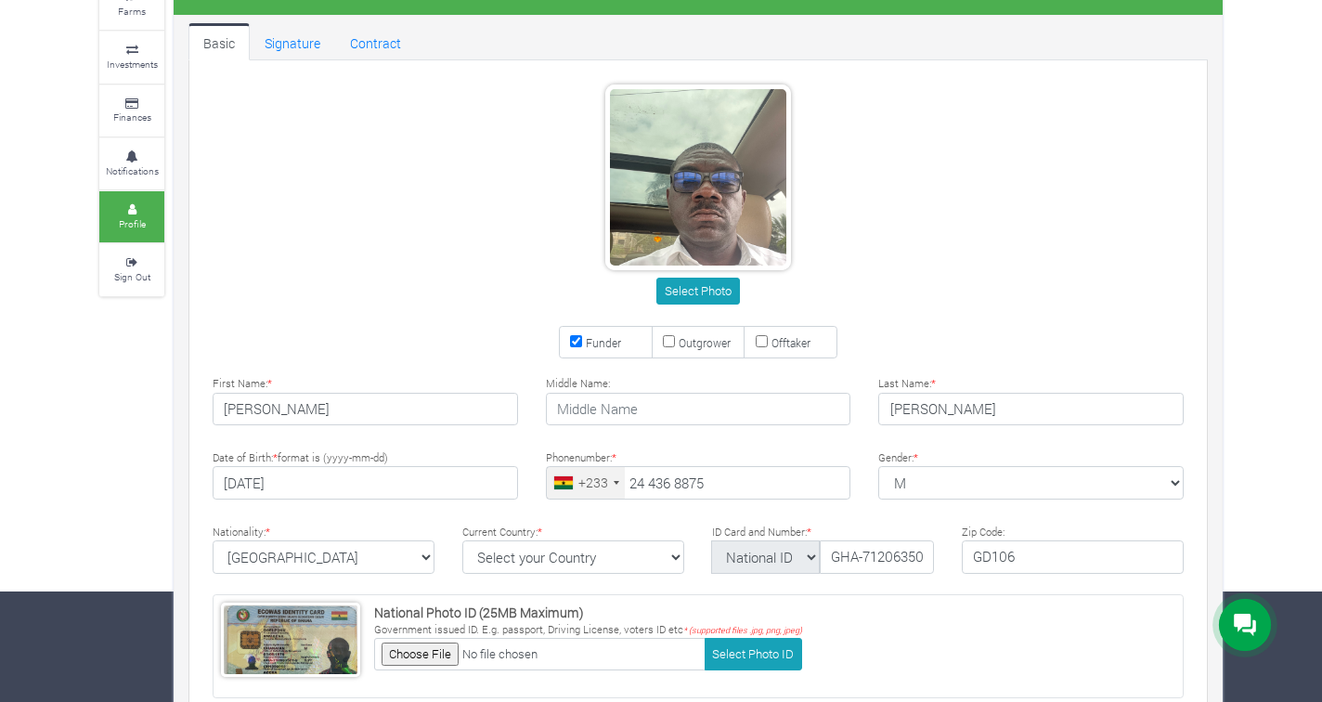
scroll to position [0, 0]
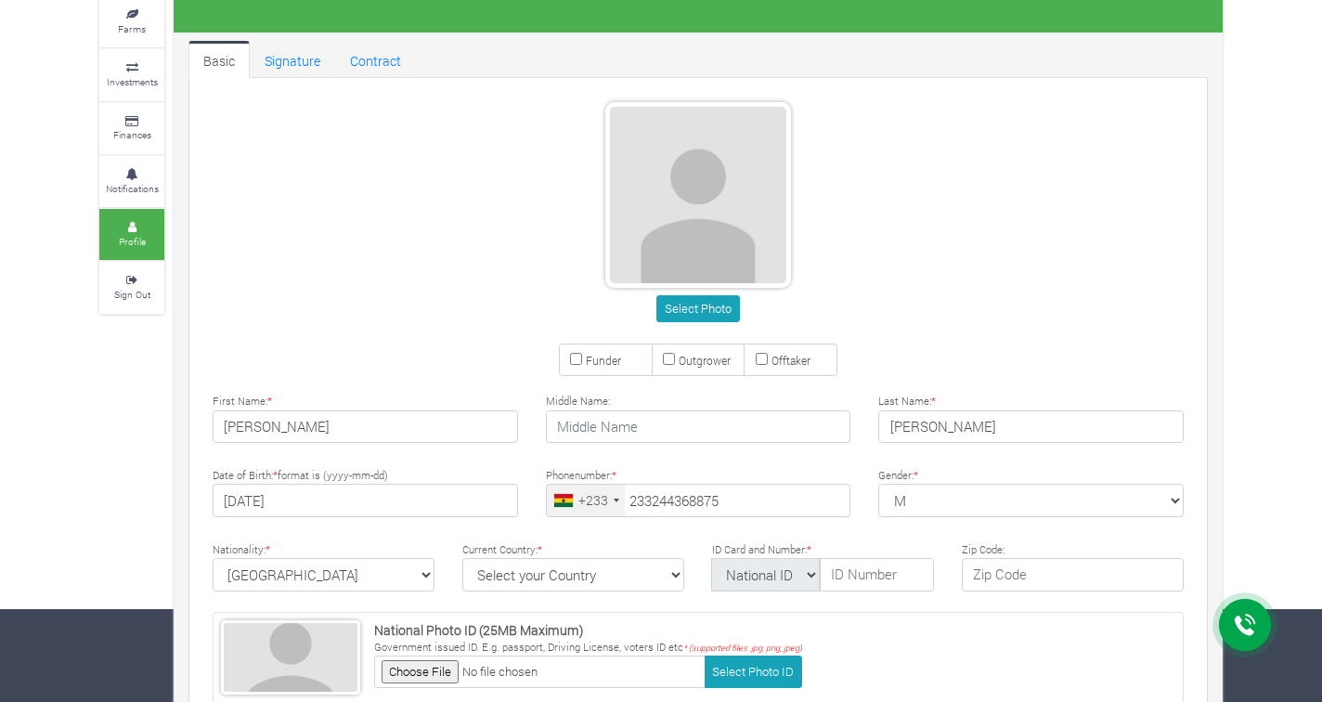
type input "24 436 8875"
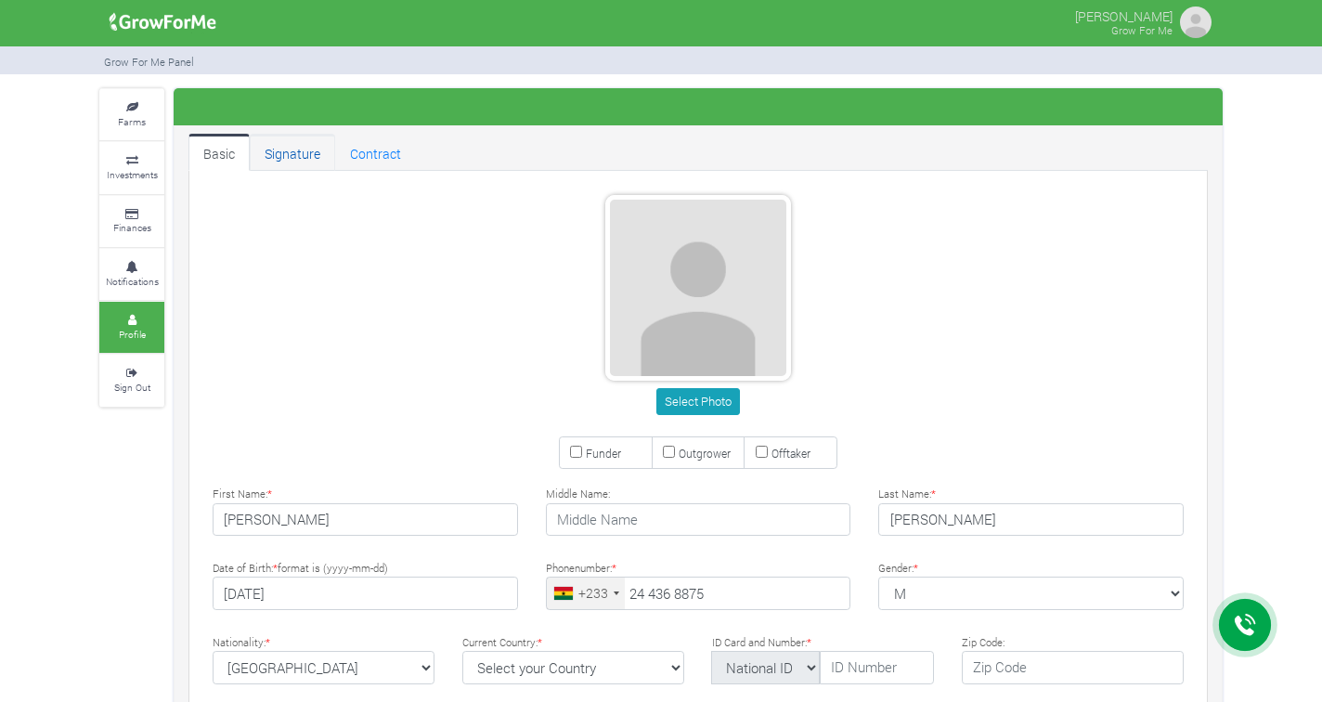
click at [297, 154] on link "Signature" at bounding box center [292, 152] width 85 height 37
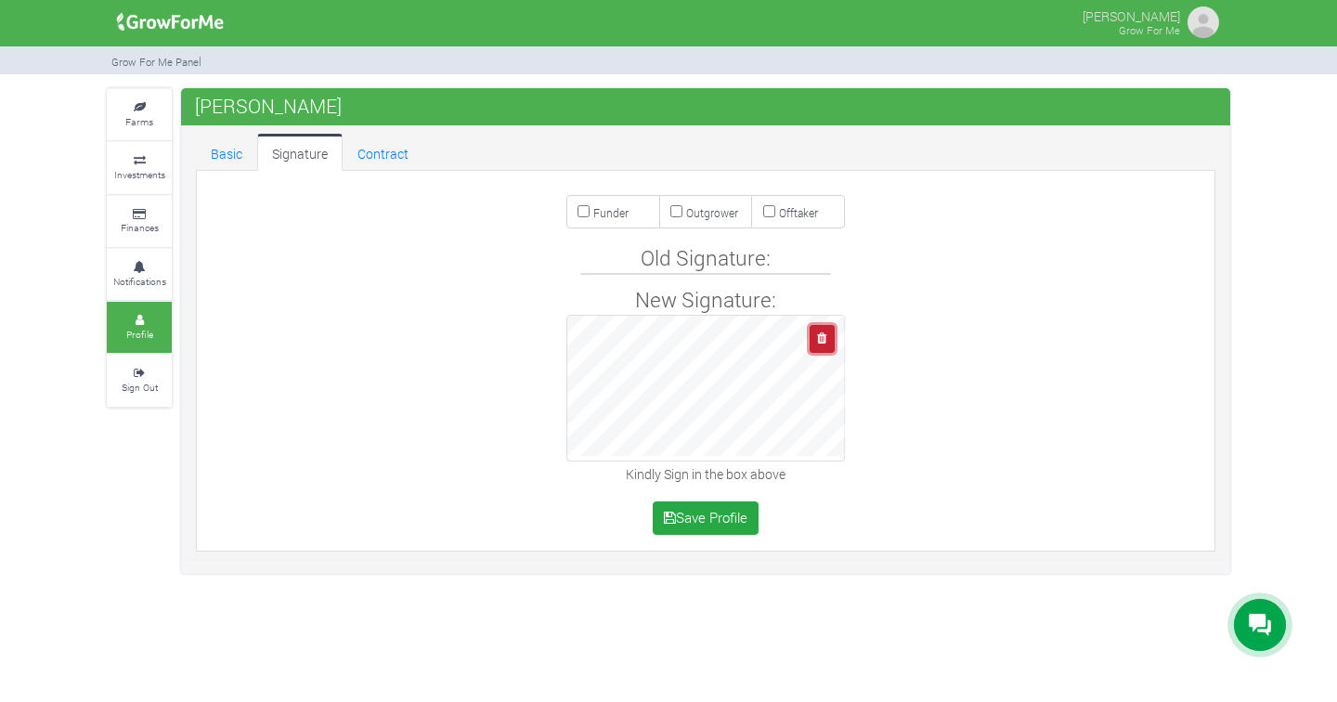
click at [826, 341] on button "button" at bounding box center [822, 338] width 25 height 27
click at [703, 520] on button "Save Profile" at bounding box center [706, 517] width 107 height 33
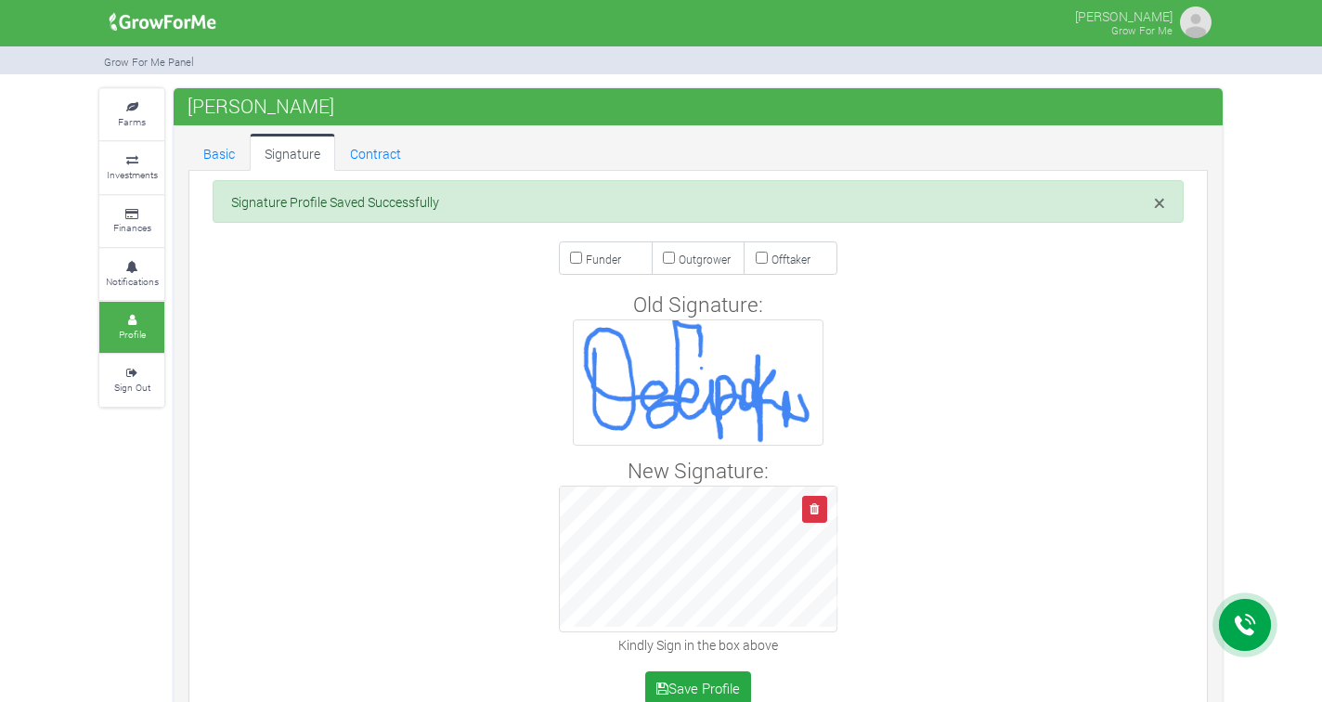
click at [575, 259] on input "Funder" at bounding box center [576, 258] width 12 height 12
checkbox input "true"
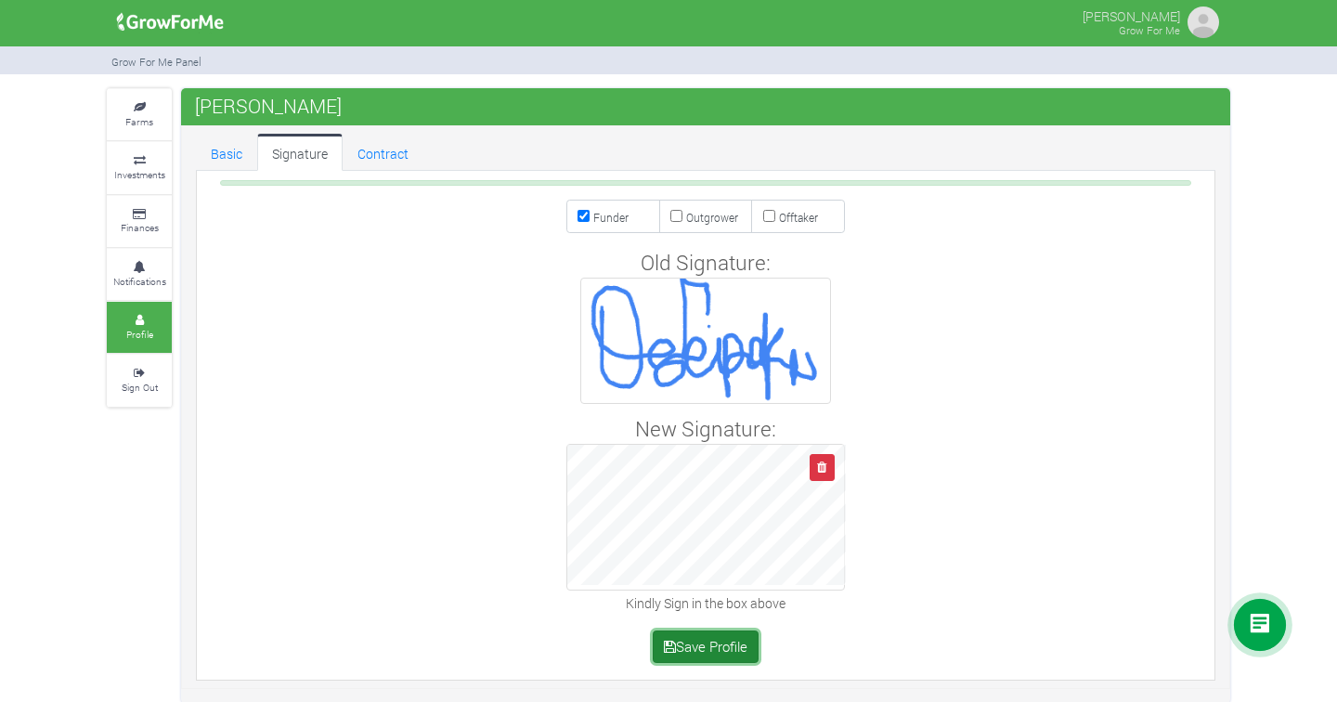
click at [704, 658] on button "Save Profile" at bounding box center [706, 646] width 107 height 33
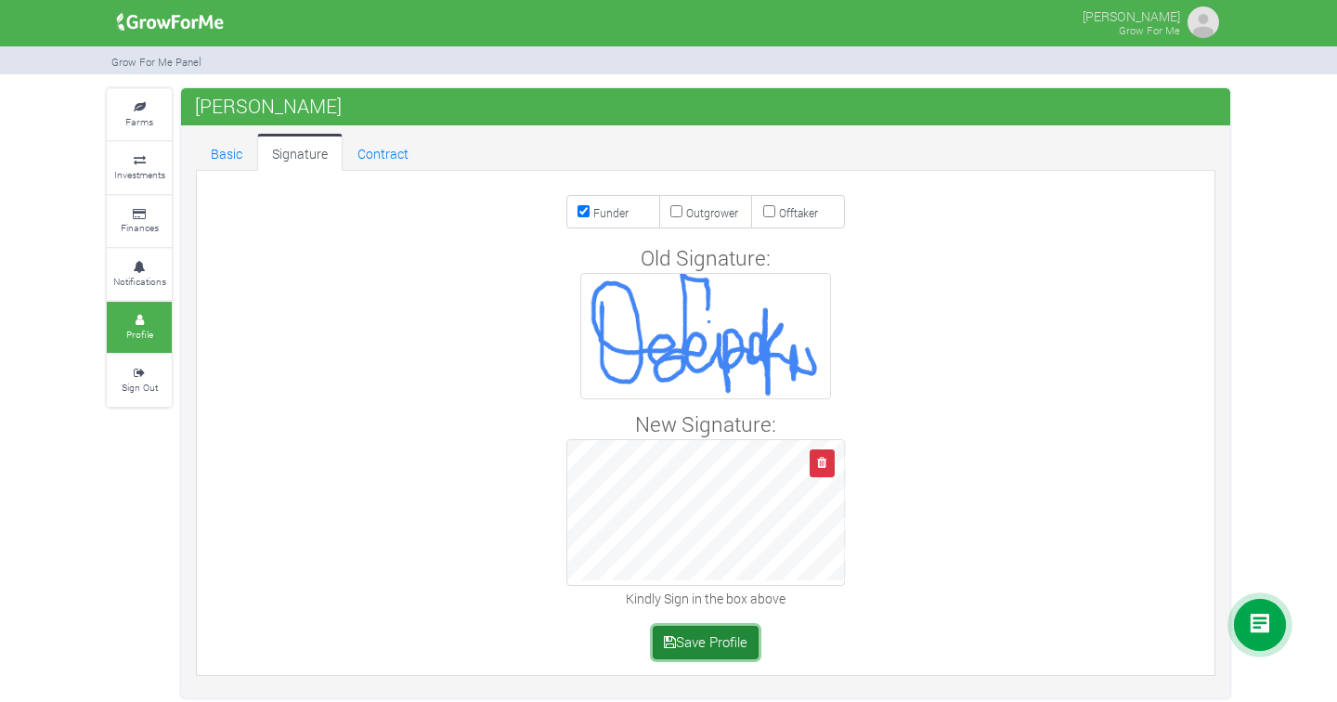
click at [715, 637] on button "Save Profile" at bounding box center [706, 642] width 107 height 33
click at [378, 155] on link "Contract" at bounding box center [383, 152] width 81 height 37
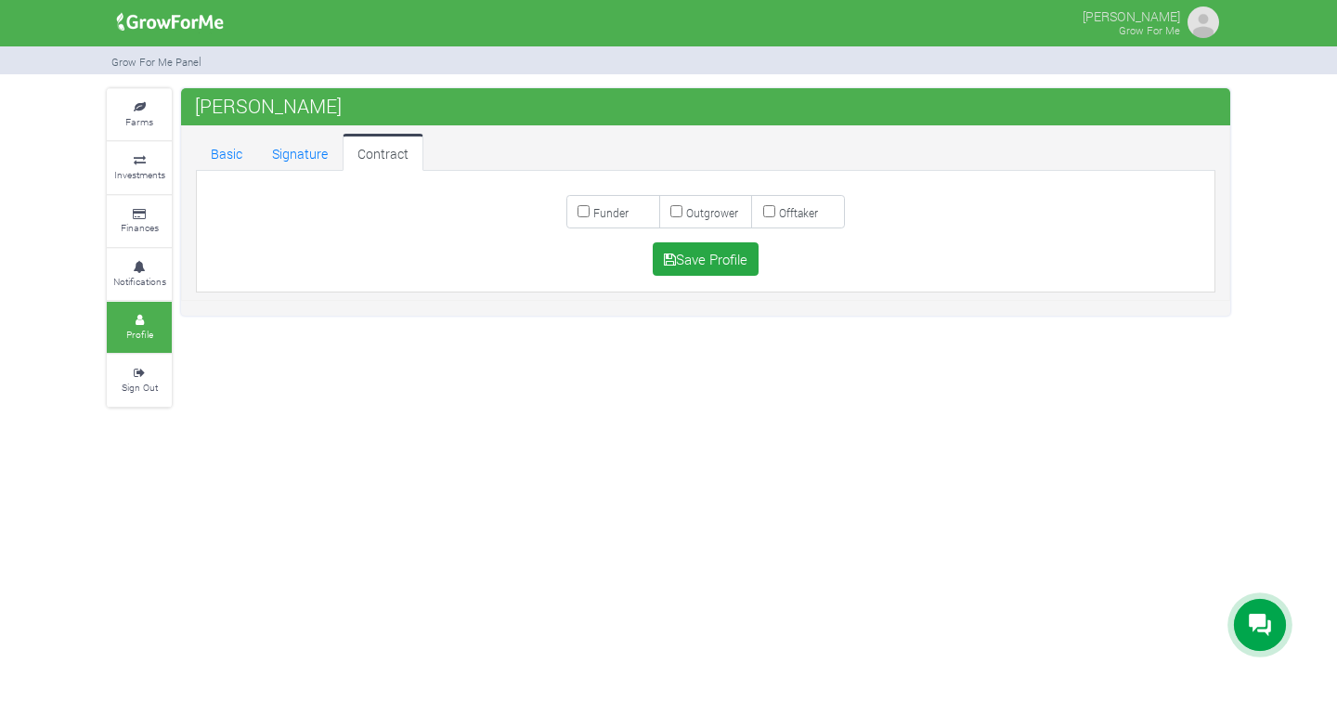
click at [583, 220] on label "Funder" at bounding box center [613, 211] width 94 height 33
click at [583, 217] on input "Funder" at bounding box center [583, 211] width 12 height 12
checkbox input "true"
click at [741, 259] on button "Save Profile" at bounding box center [706, 258] width 107 height 33
click at [227, 149] on link "Basic" at bounding box center [226, 152] width 61 height 37
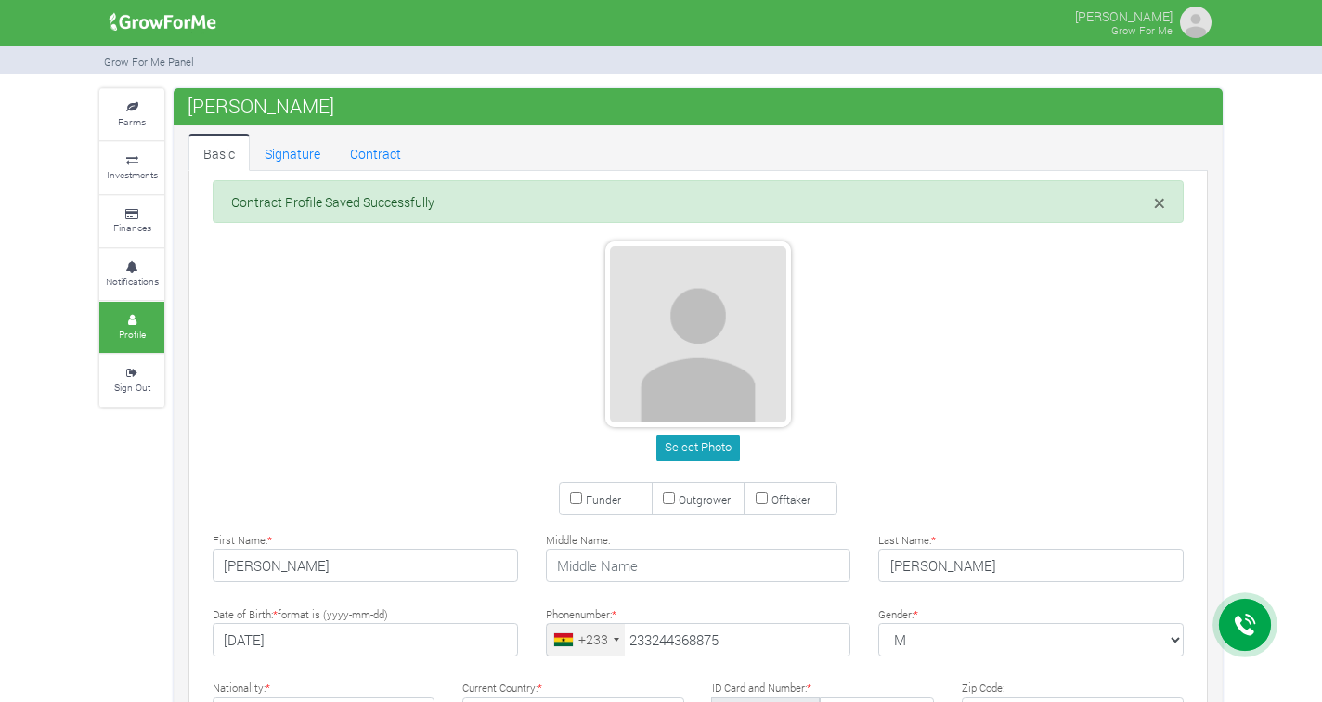
type input "24 436 8875"
click at [574, 499] on input "Funder" at bounding box center [576, 498] width 12 height 12
checkbox input "true"
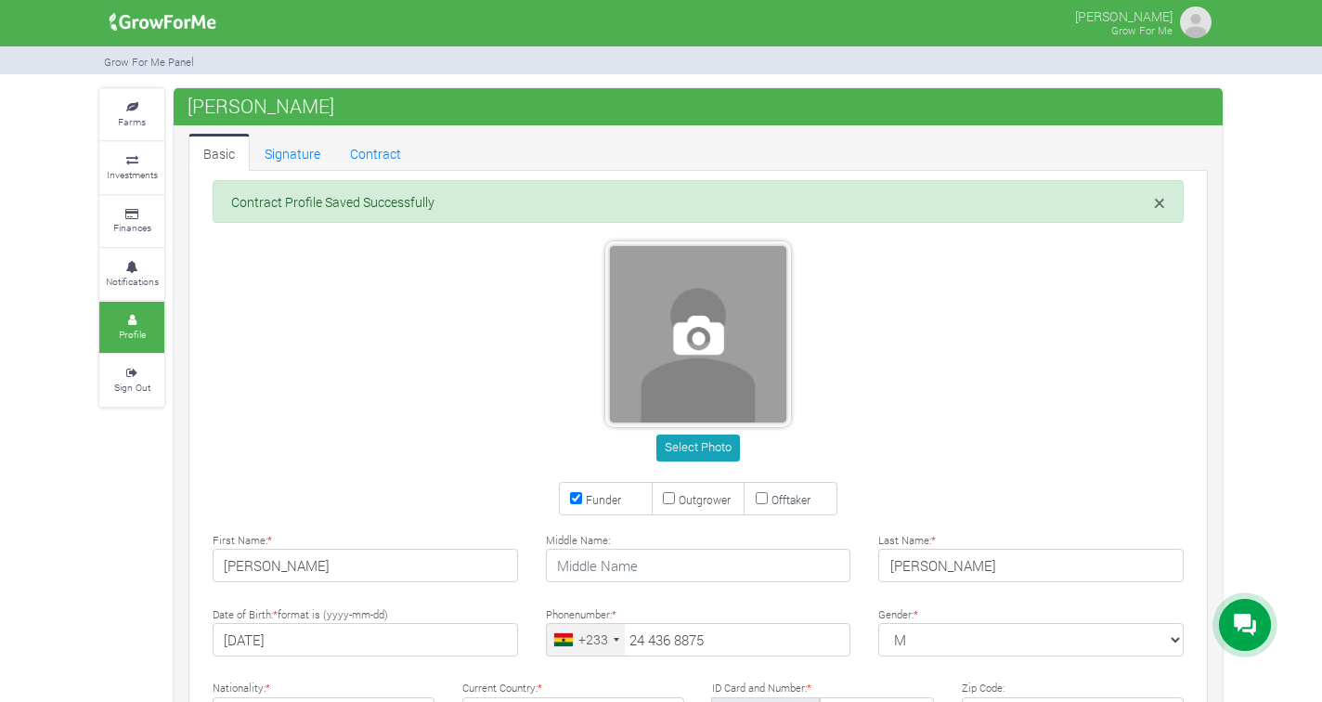
click at [705, 344] on span at bounding box center [698, 334] width 176 height 176
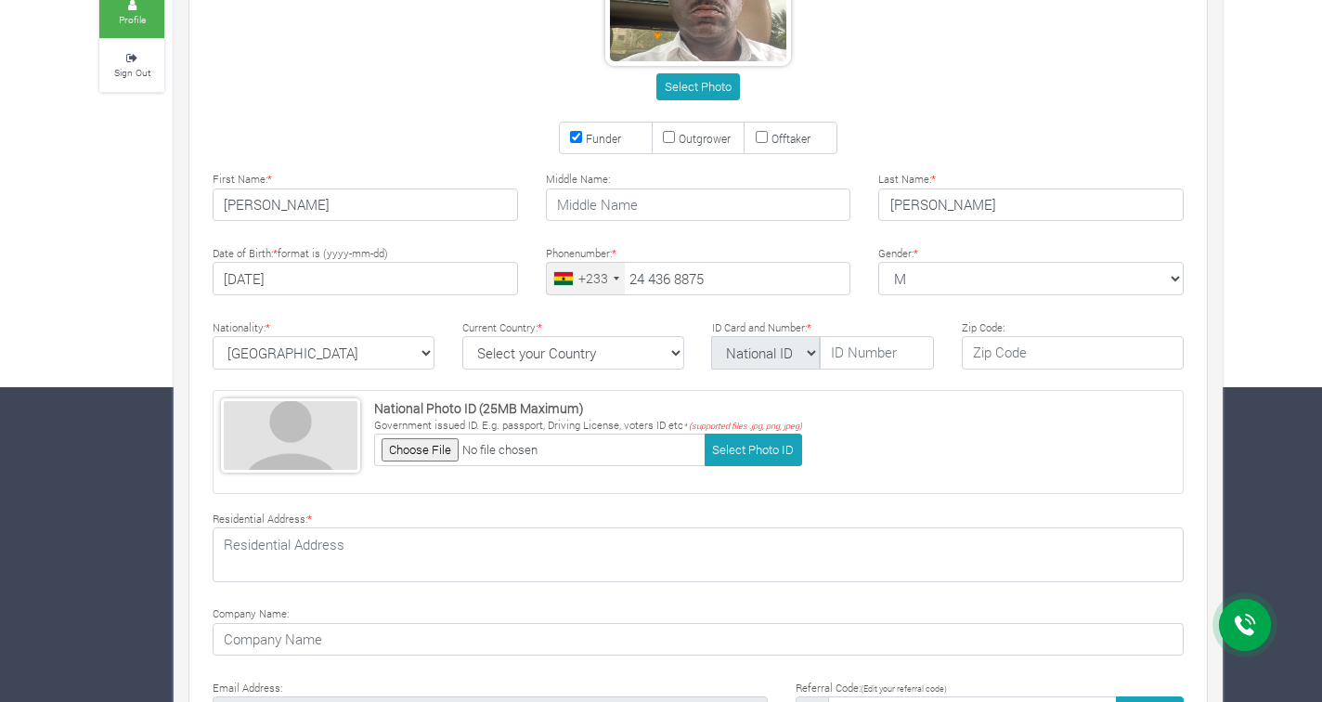
scroll to position [350, 0]
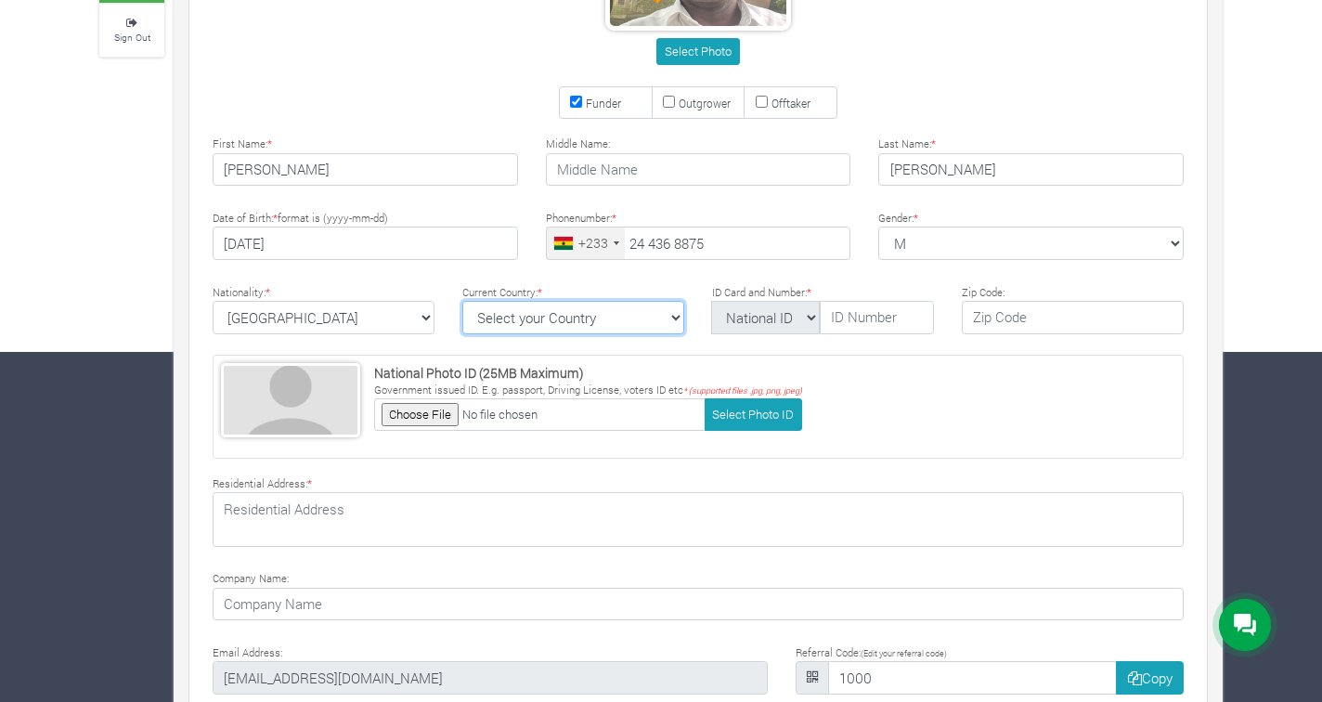
click at [650, 310] on select "Select your Country Afghanistan Albania Algeria American Samoa Andorra Angola A…" at bounding box center [573, 317] width 222 height 33
select select "Ghana"
click at [462, 301] on select "Select your Country Afghanistan Albania Algeria American Samoa Andorra Angola A…" at bounding box center [573, 317] width 222 height 33
click at [864, 323] on input "text" at bounding box center [877, 317] width 114 height 33
type input "GHA-712063507-9"
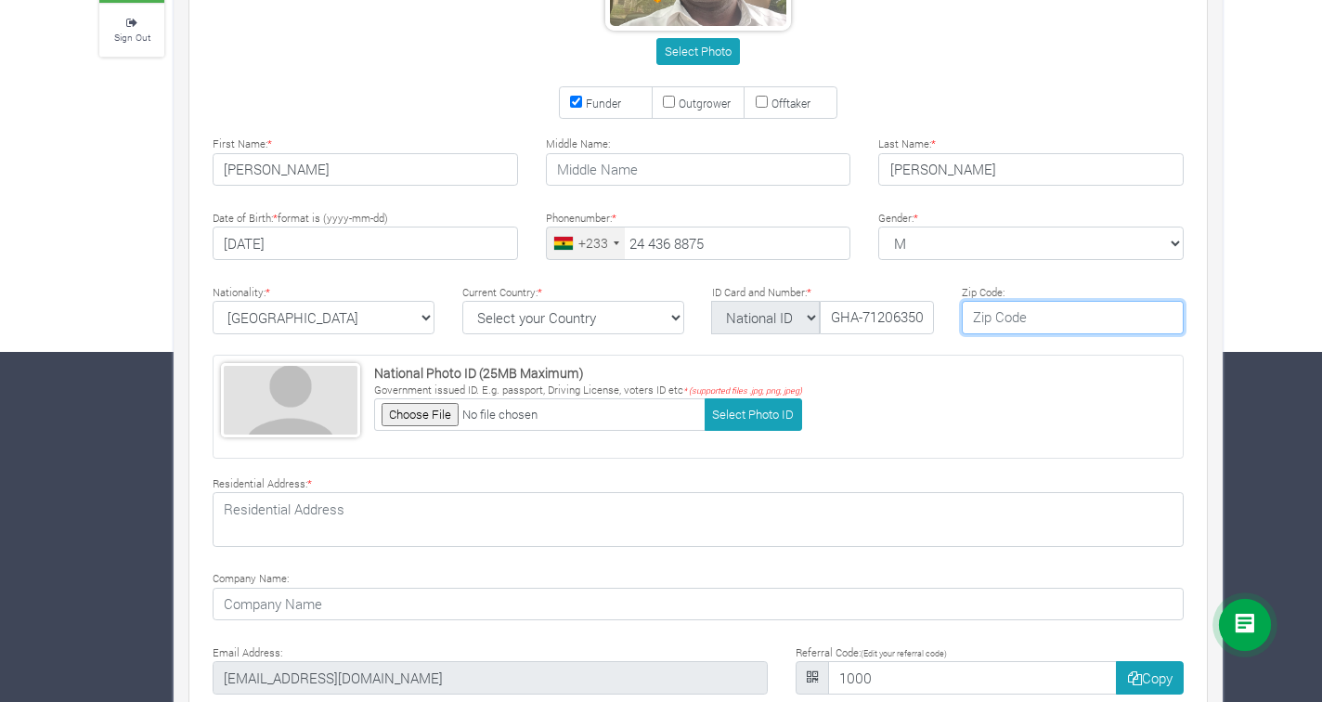
click at [995, 306] on input "text" at bounding box center [1073, 317] width 222 height 33
type input "GD106"
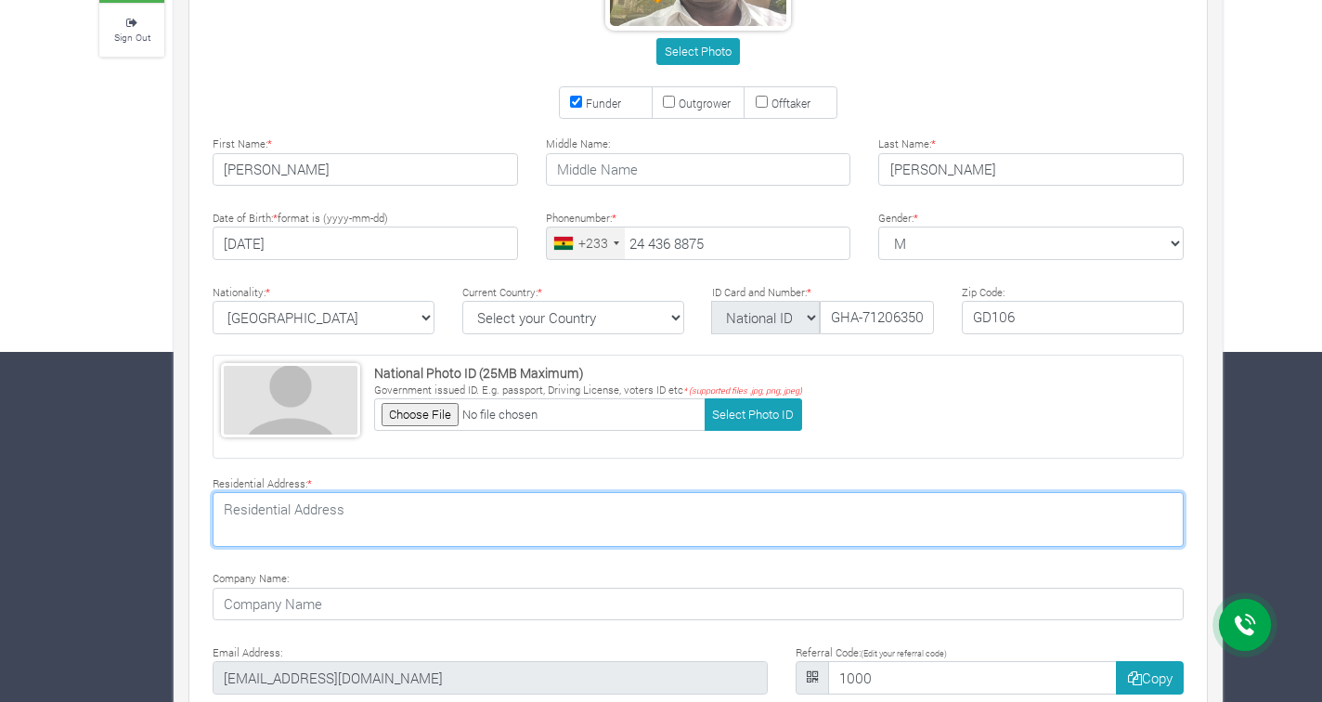
type textarea "25 Olenglebi Tetteh Link"
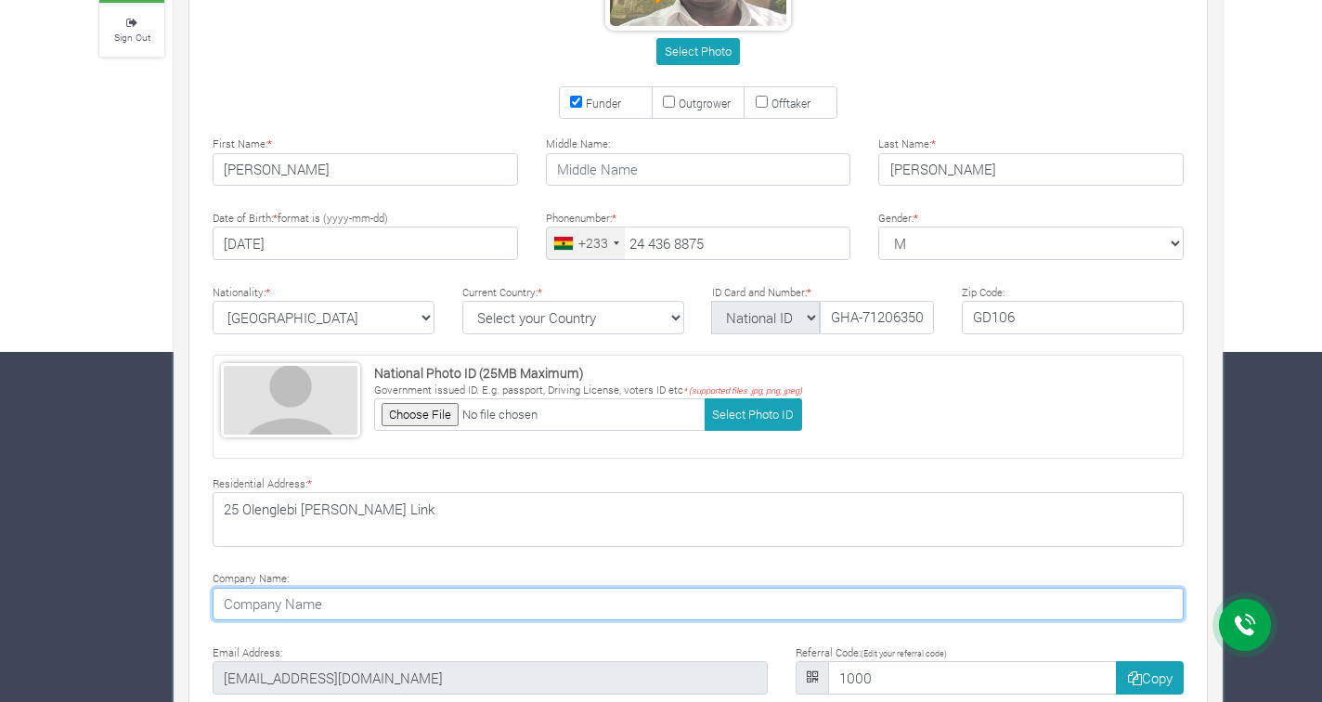
type input "PKY Consult"
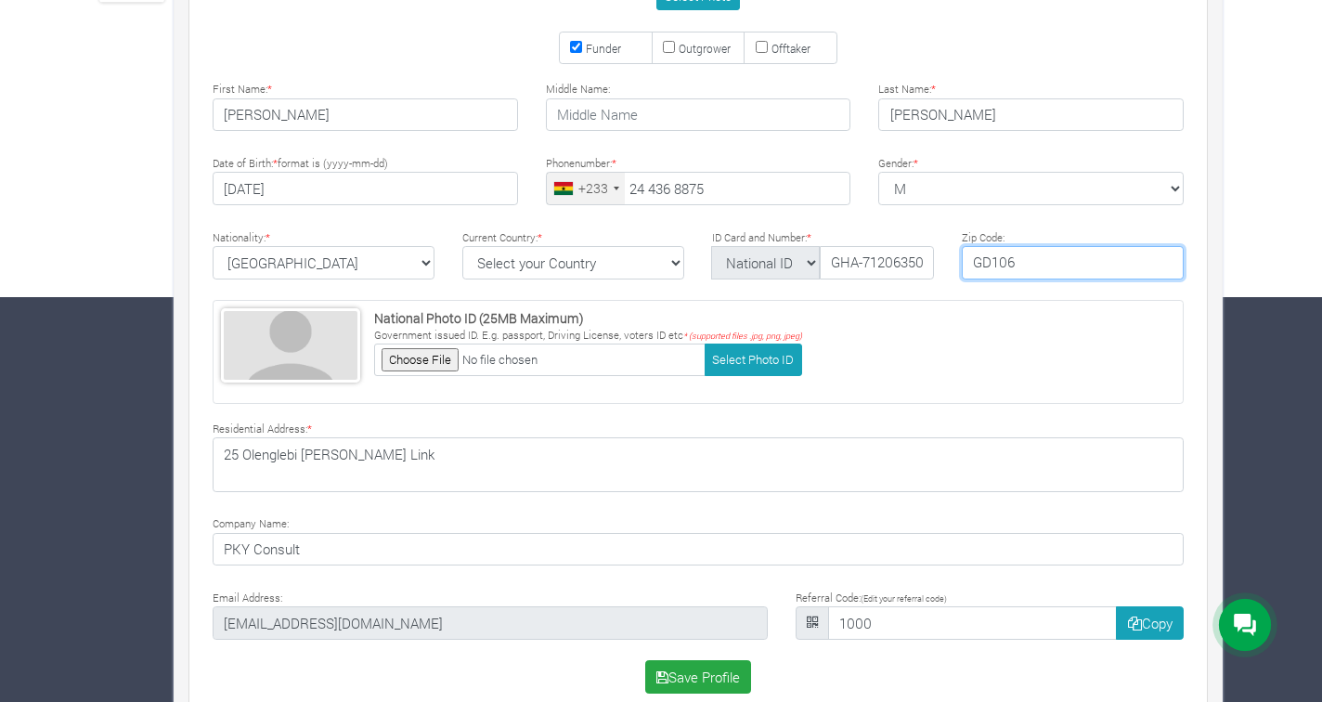
scroll to position [436, 0]
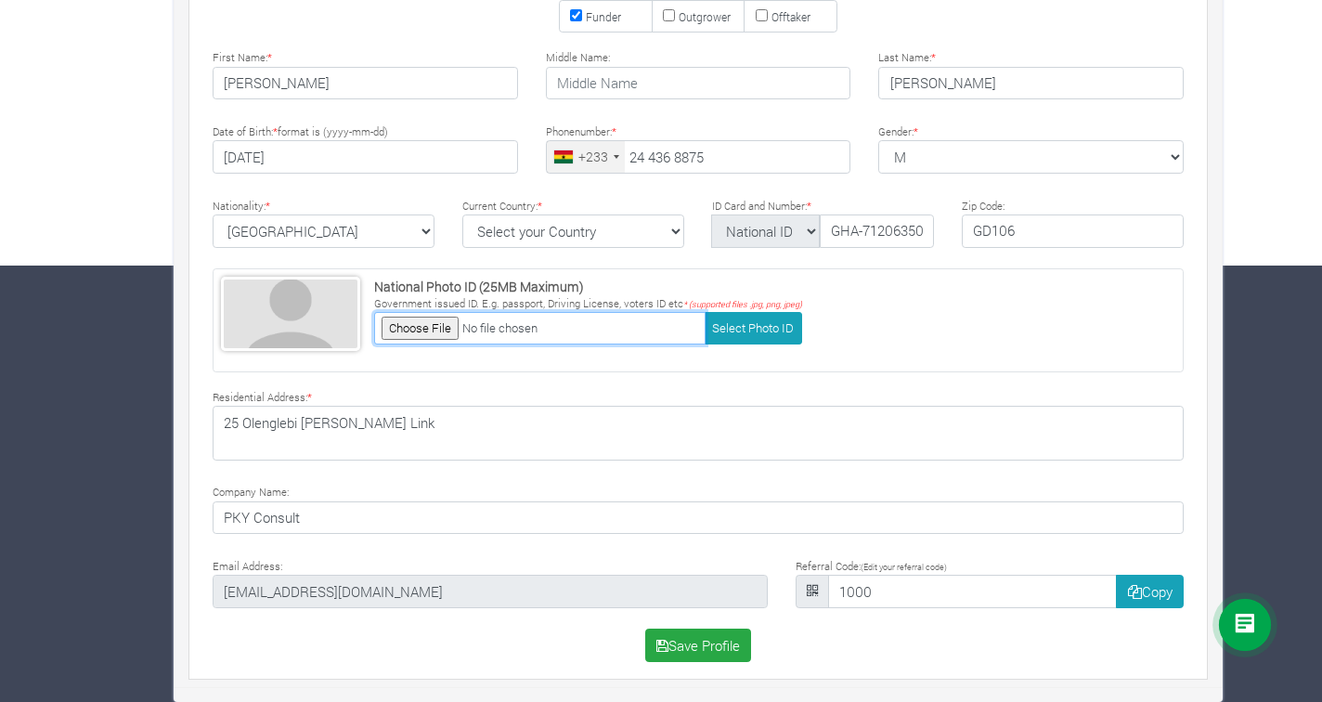
click at [434, 329] on input "file" at bounding box center [539, 328] width 331 height 32
type input "C:\fakepath\IMG_1480.JPG"
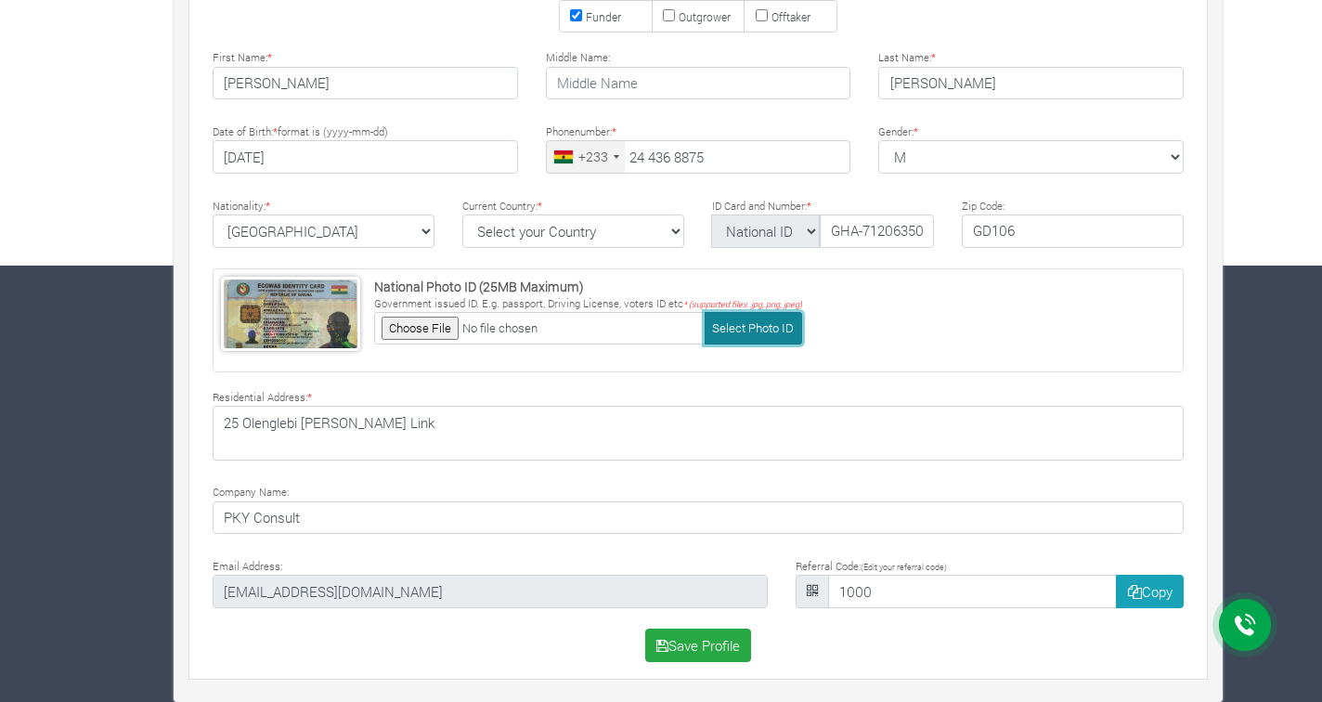
click at [763, 329] on button "Select Photo ID" at bounding box center [753, 328] width 97 height 32
click at [631, 213] on div "Current Country: * Select your Country Afghanistan Albania Algeria American Sam…" at bounding box center [573, 221] width 250 height 53
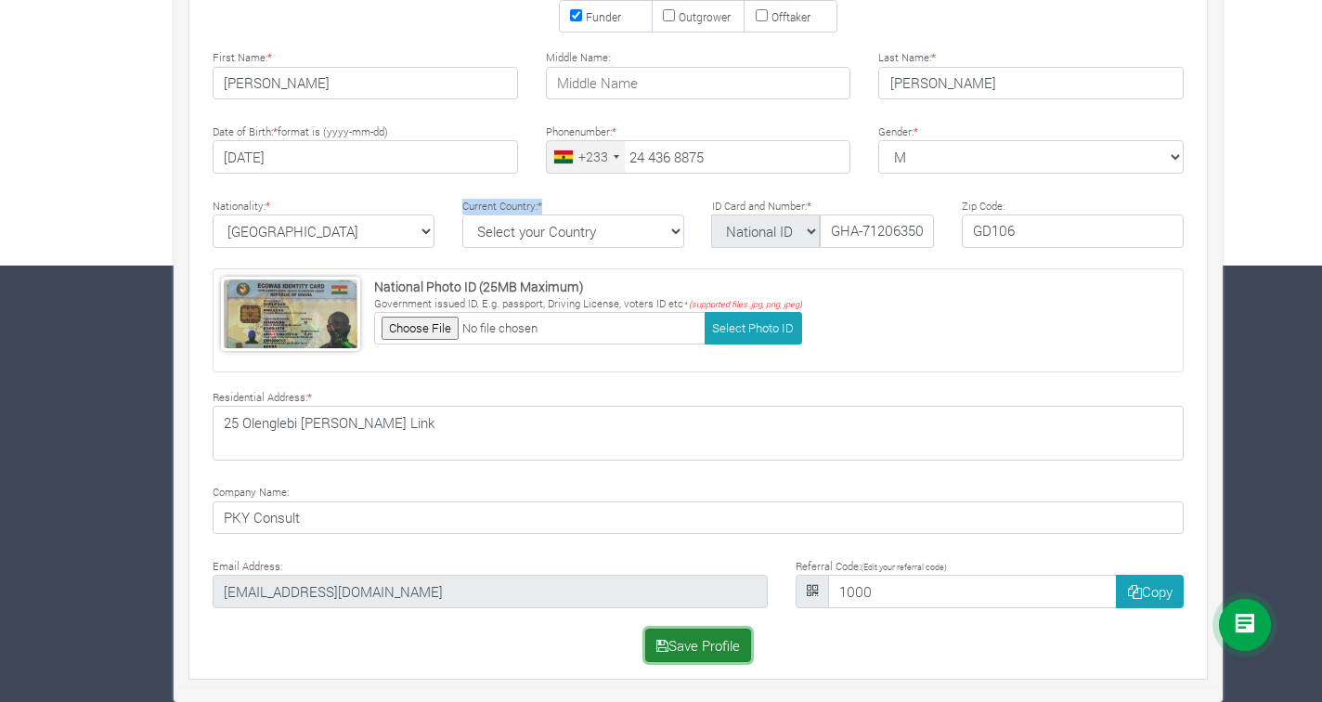
click at [699, 653] on button "Save Profile" at bounding box center [698, 645] width 107 height 33
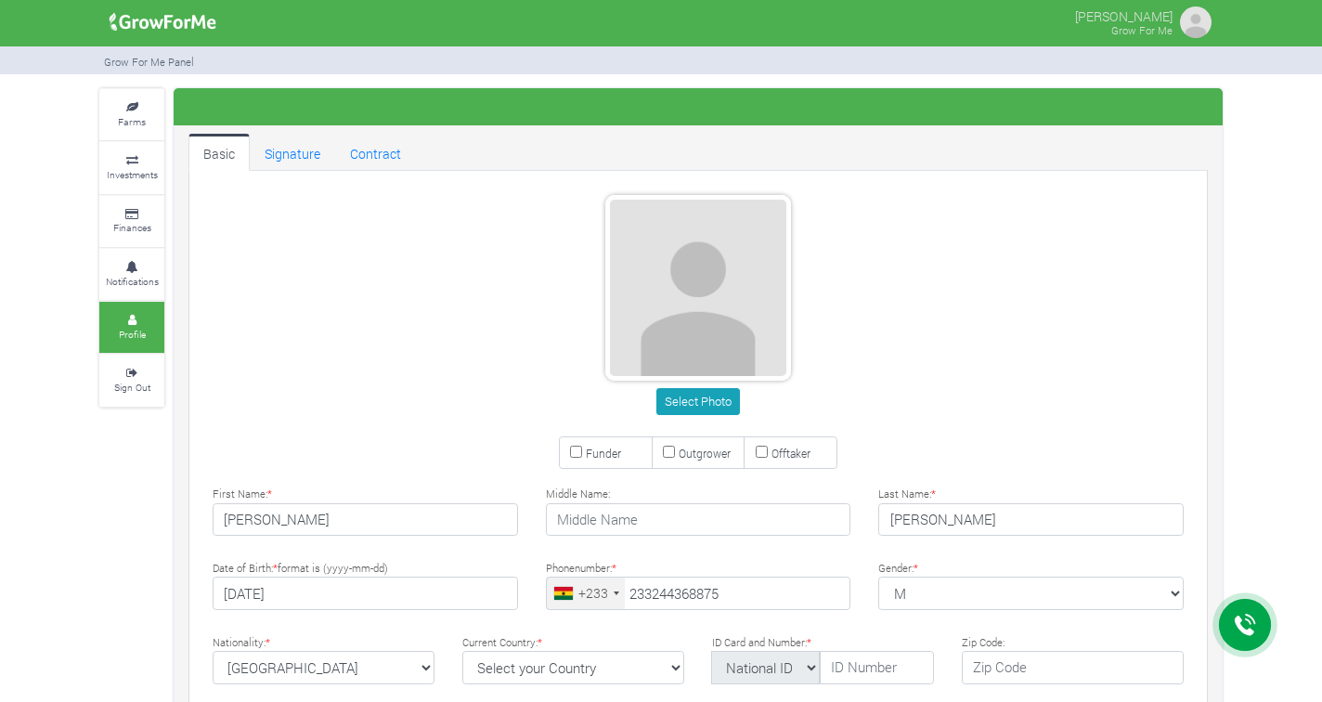
type input "24 436 8875"
click at [127, 222] on small "Finances" at bounding box center [132, 227] width 38 height 13
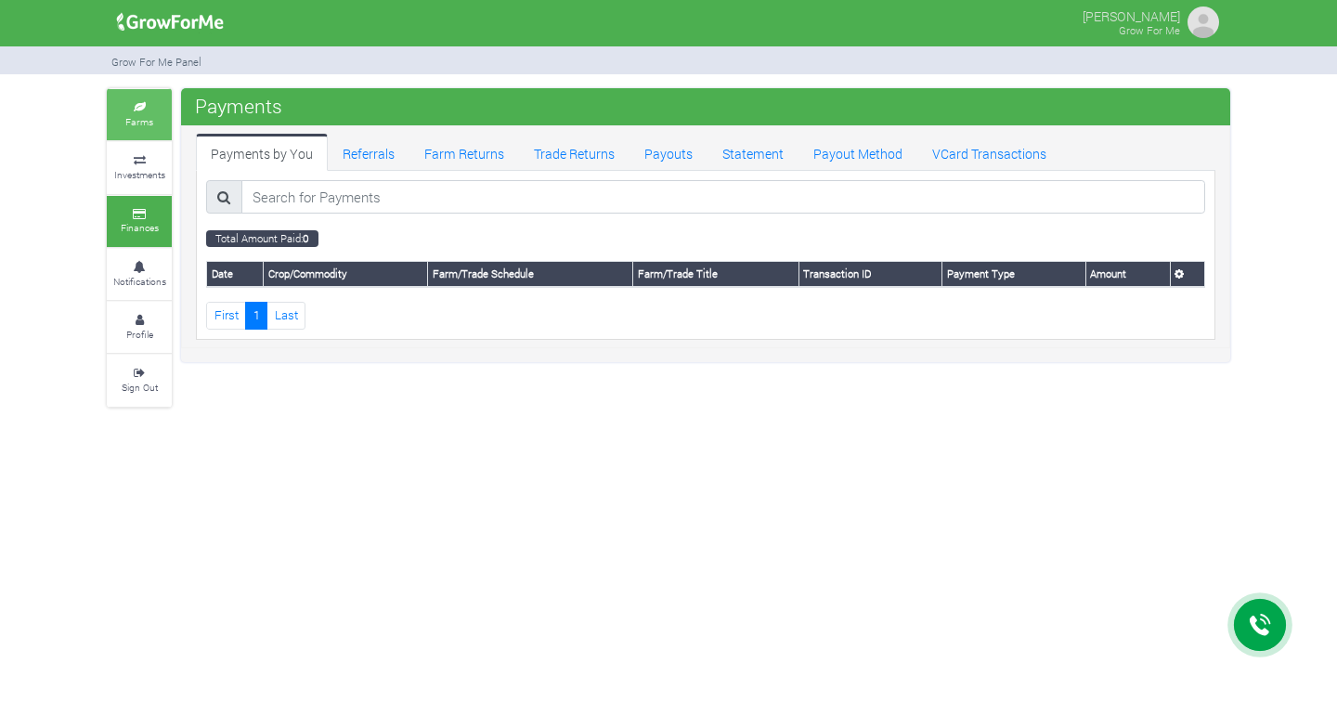
click at [129, 121] on small "Farms" at bounding box center [139, 121] width 28 height 13
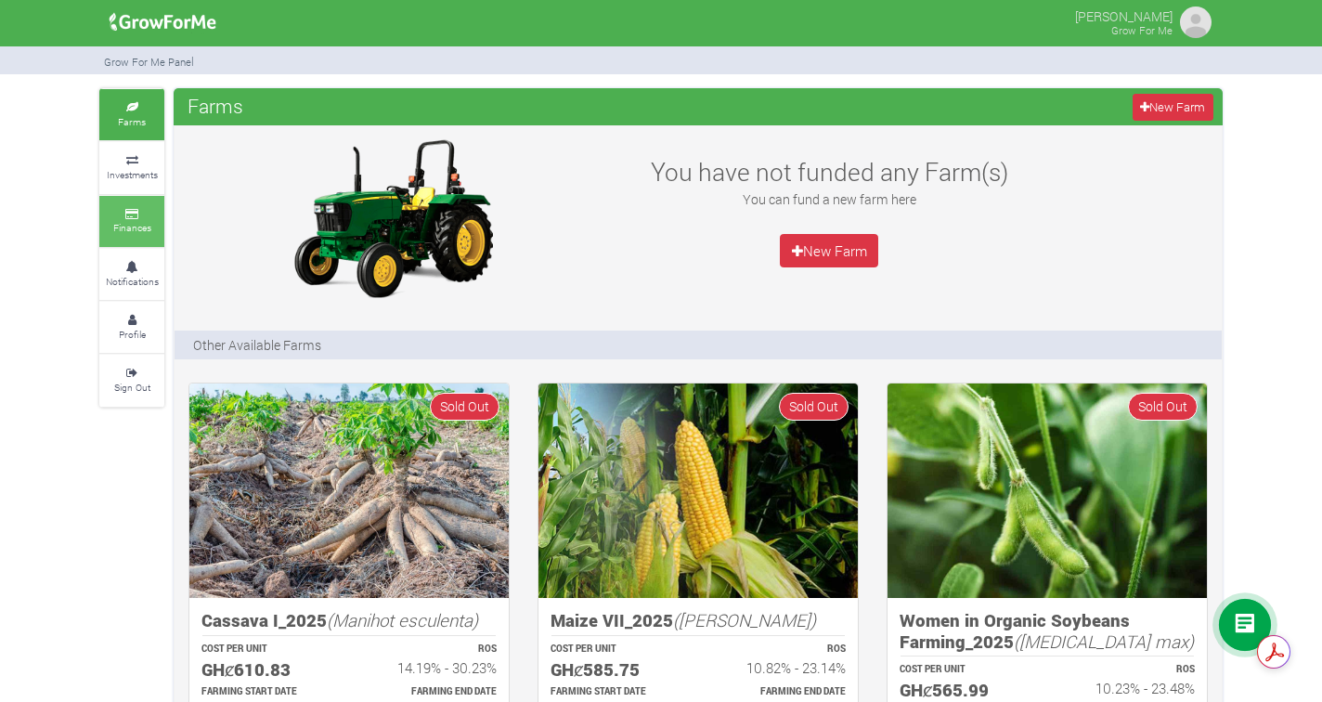
click at [159, 214] on icon at bounding box center [132, 214] width 56 height 9
